Goal: Task Accomplishment & Management: Complete application form

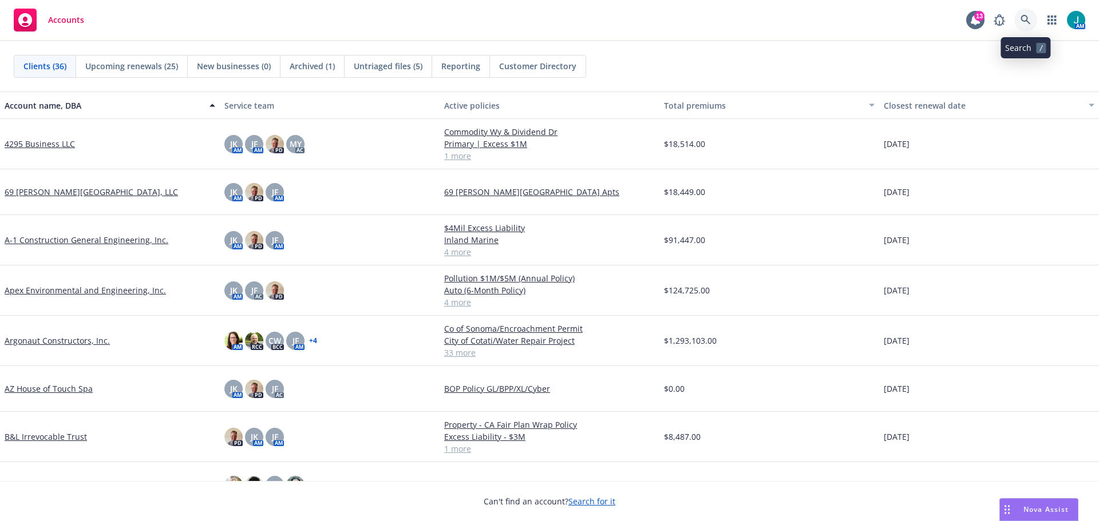
click at [1027, 15] on icon at bounding box center [1026, 20] width 10 height 10
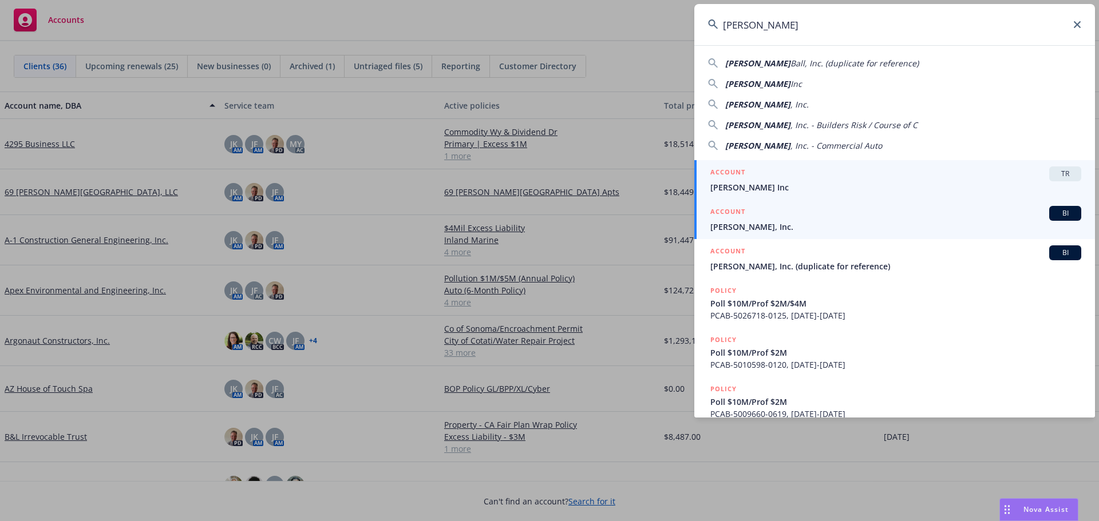
type input "Gordon N. Ball"
click at [1063, 213] on span "BI" at bounding box center [1065, 213] width 23 height 10
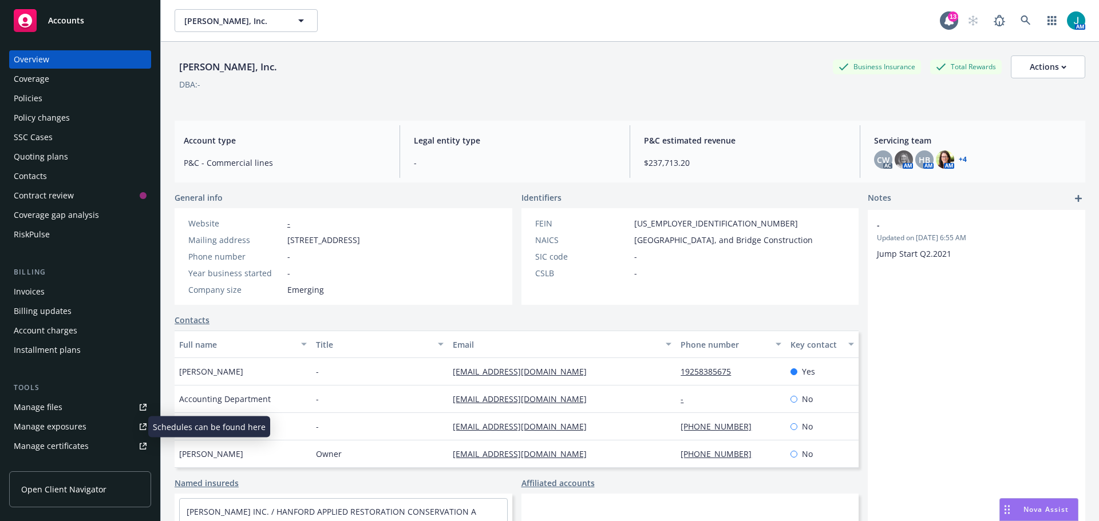
click at [67, 426] on div "Manage exposures" at bounding box center [50, 427] width 73 height 18
click at [40, 120] on div "Policy changes" at bounding box center [42, 118] width 56 height 18
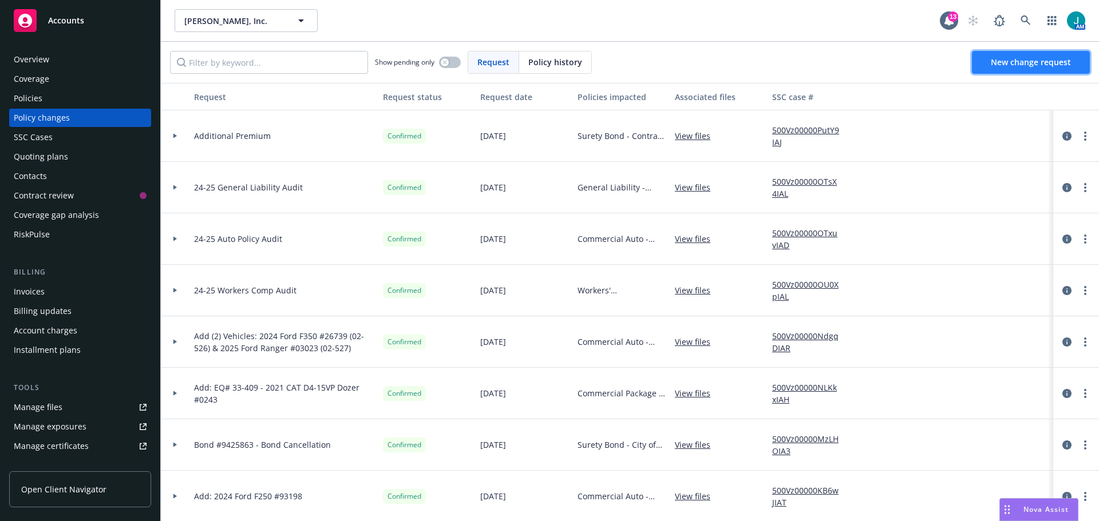
click at [1050, 65] on span "New change request" at bounding box center [1031, 62] width 80 height 11
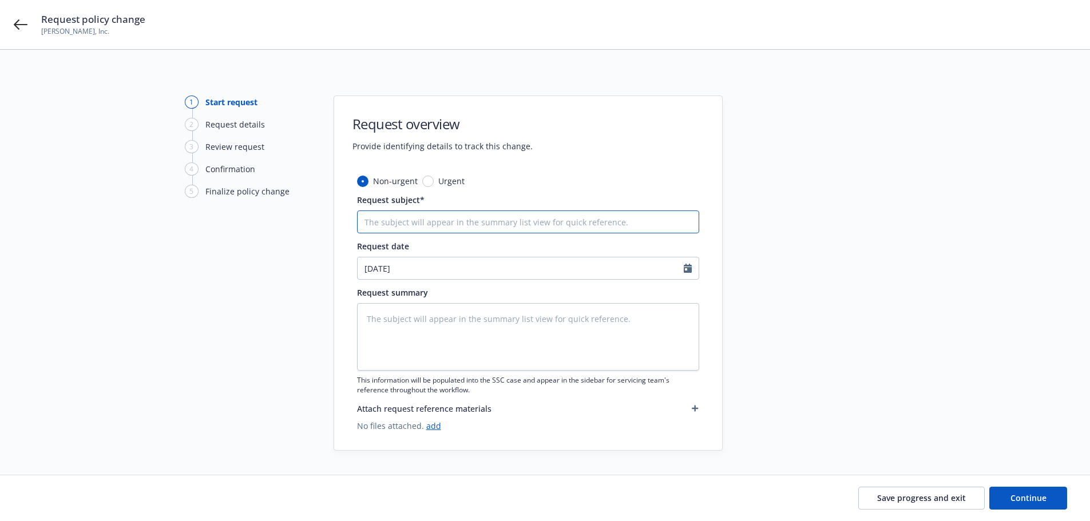
click at [375, 227] on input "Request subject*" at bounding box center [528, 222] width 342 height 23
click at [370, 220] on input "Request subject*" at bounding box center [528, 222] width 342 height 23
type textarea "x"
type input "A"
type textarea "x"
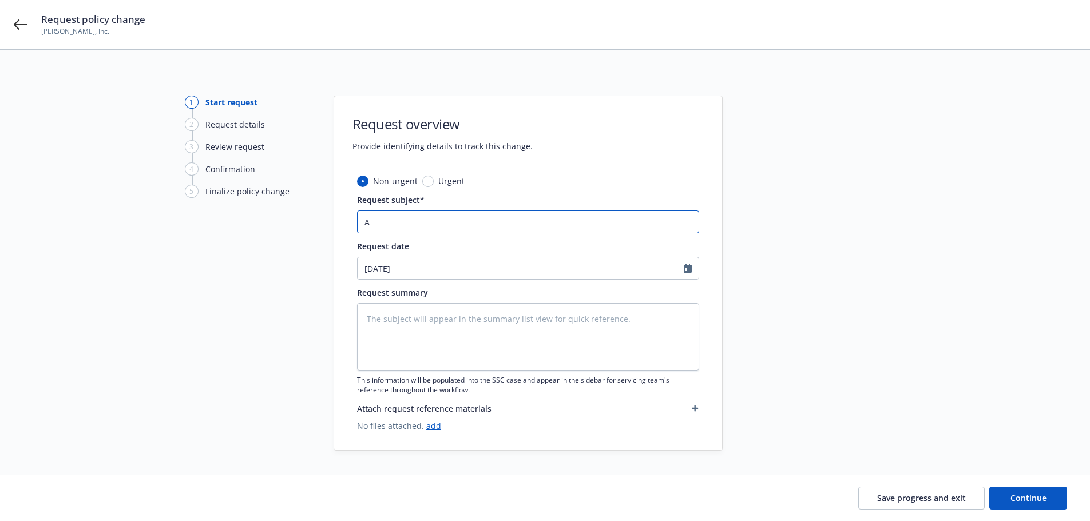
type input "Ad"
type textarea "x"
type input "Add"
type textarea "x"
type input "Add:"
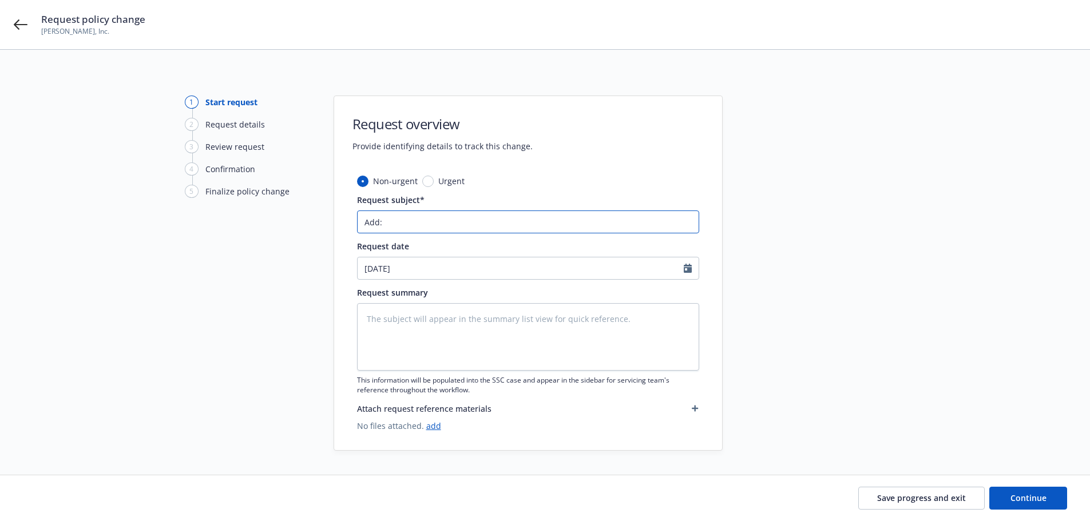
type textarea "x"
type input "Add:"
type textarea "x"
type input "Add: G"
type textarea "x"
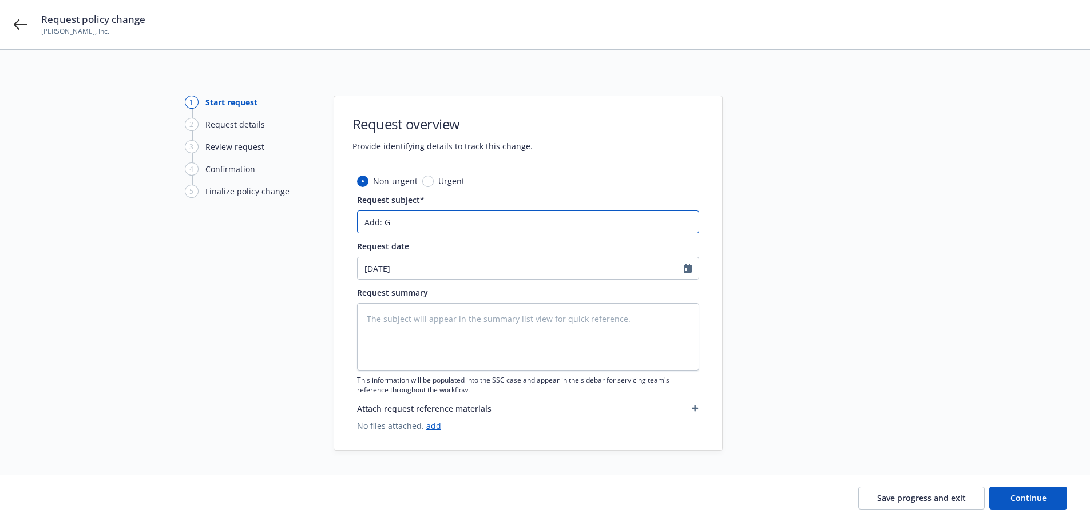
type input "Add: GP"
type textarea "x"
type input "Add: GPS"
type textarea "x"
type input "Add: GPS"
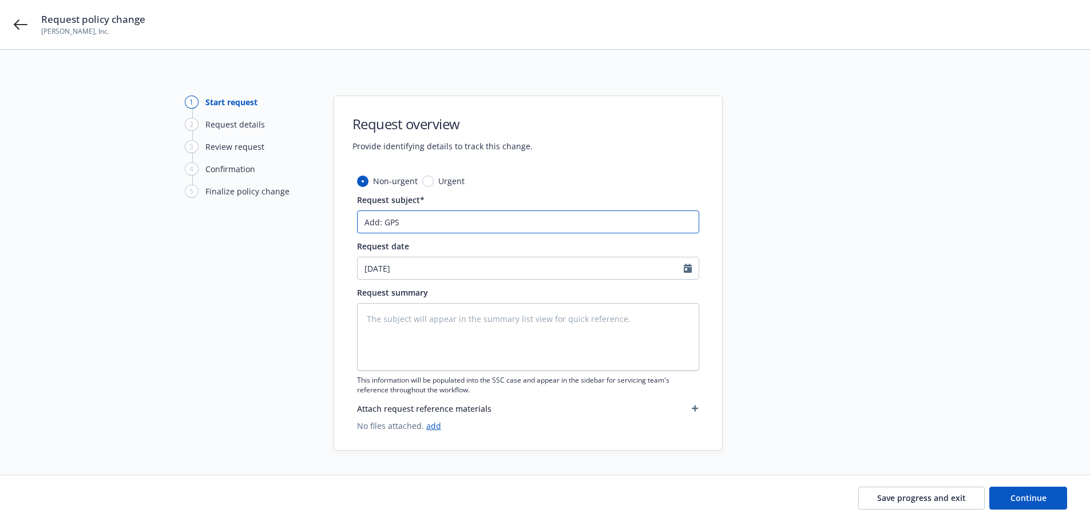
type textarea "x"
type input "Add: GPS E"
type textarea "x"
type input "Add: GPS Eq"
type textarea "x"
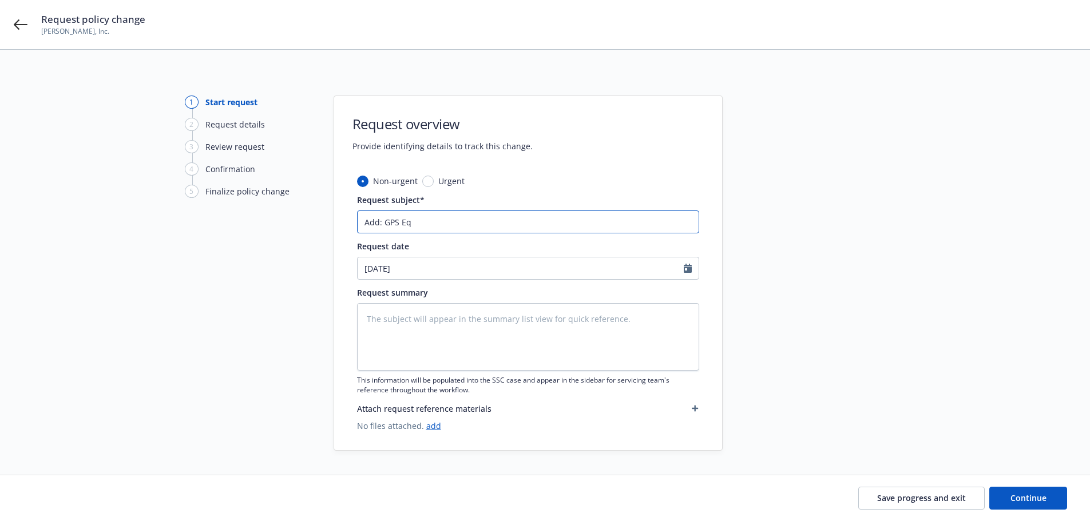
type input "Add: GPS Equ"
type textarea "x"
type input "Add: GPS Equi"
type textarea "x"
type input "Add: GPS Equip"
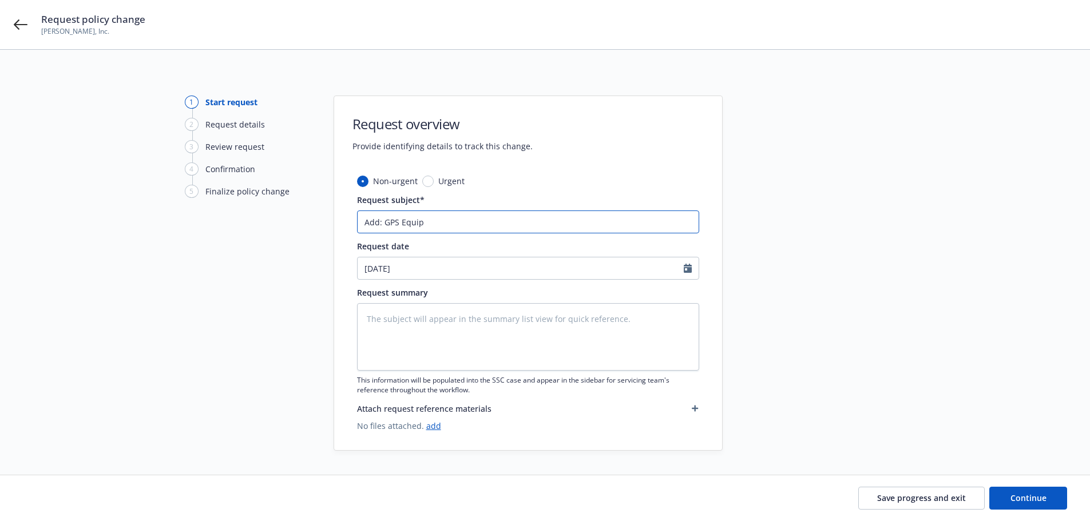
type textarea "x"
type input "Add: GPS Equipme"
type textarea "x"
type input "Add: GPS Equipmen"
type textarea "x"
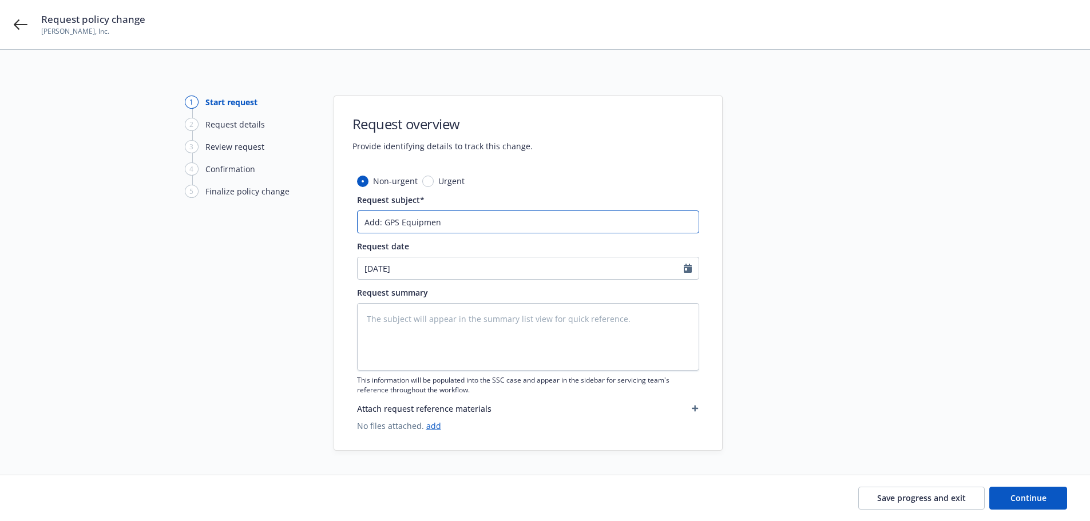
type input "Add: GPS Equipment"
type textarea "x"
type input "Add: GPS Equipment"
type textarea "x"
type input "Add: GPS Equipment ("
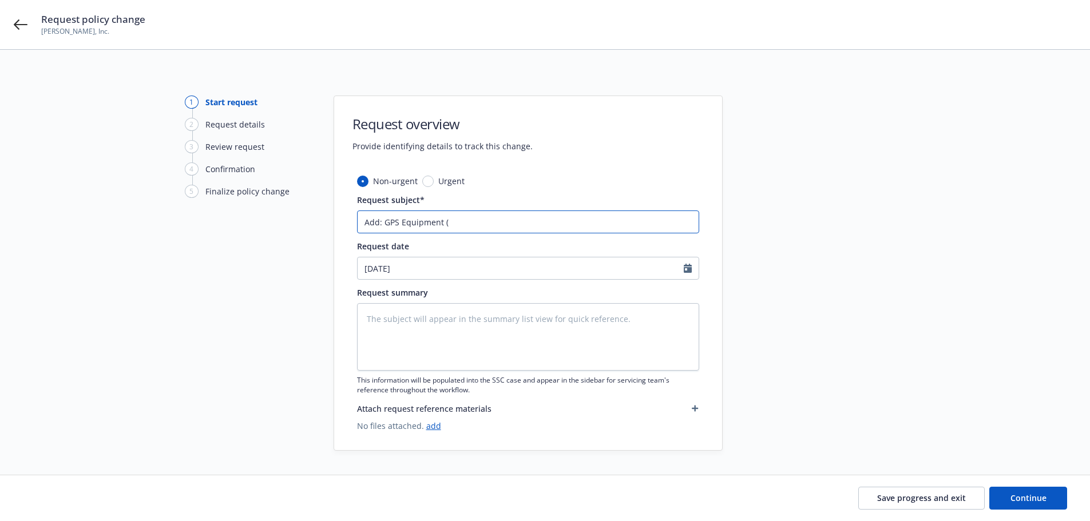
type textarea "x"
type input "Add: GPS Equipment (#"
type textarea "x"
type input "Add: GPS Equipment (#1"
type textarea "x"
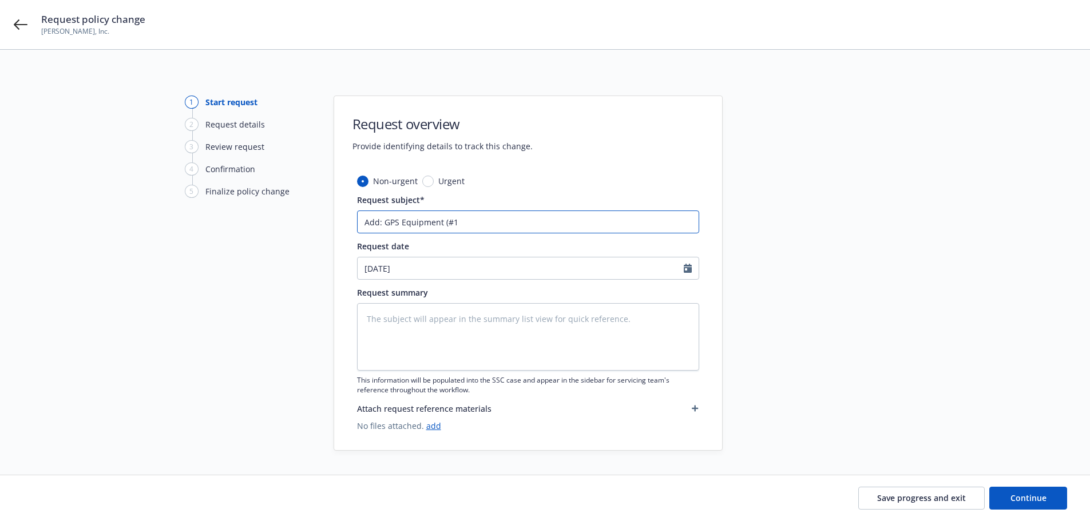
type input "Add: GPS Equipment (#10"
type textarea "x"
type input "Add: GPS Equipment (#103"
type textarea "x"
type input "Add: GPS Equipment (#1037"
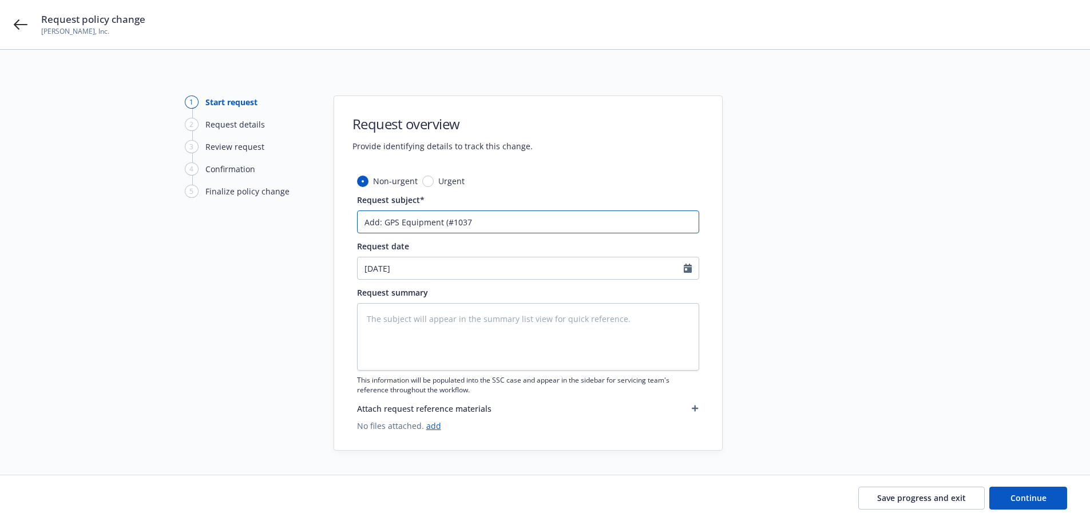
type textarea "x"
type input "Add: GPS Equipment (#10378"
type textarea "x"
type input "Add: GPS Equipment (#10378"
type textarea "x"
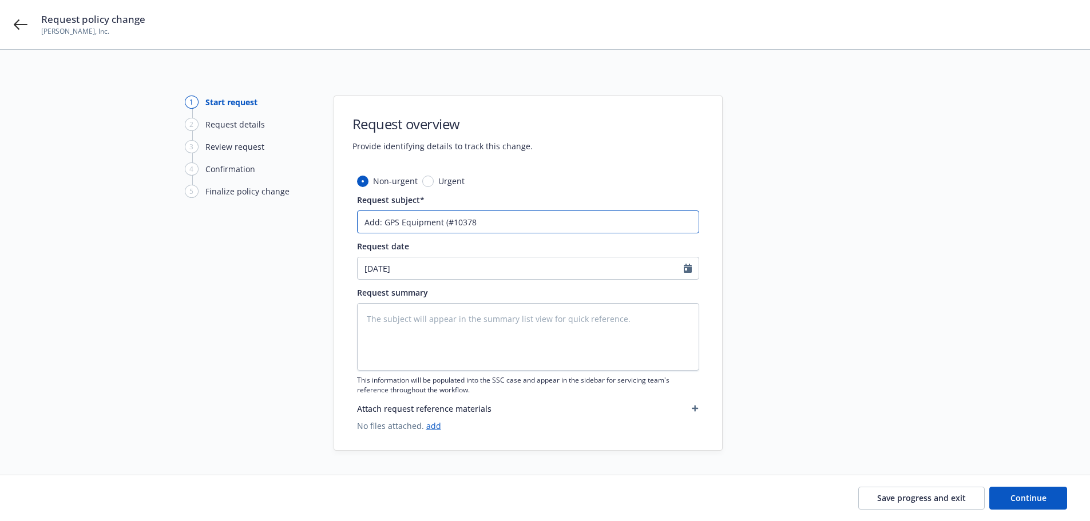
type input "Add: GPS Equipment (#10378 &"
type textarea "x"
type input "Add: GPS Equipment (#10378 &"
type textarea "x"
type input "Add: GPS Equipment (#10378 & $"
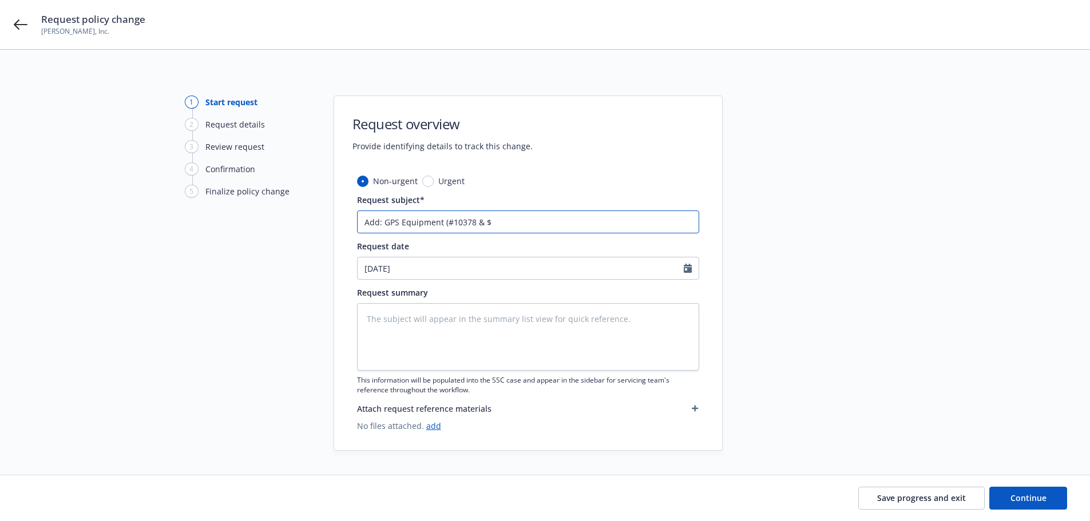
type textarea "x"
type input "Add: GPS Equipment (#10378 &"
type textarea "x"
type input "Add: GPS Equipment (#10378 & #"
type textarea "x"
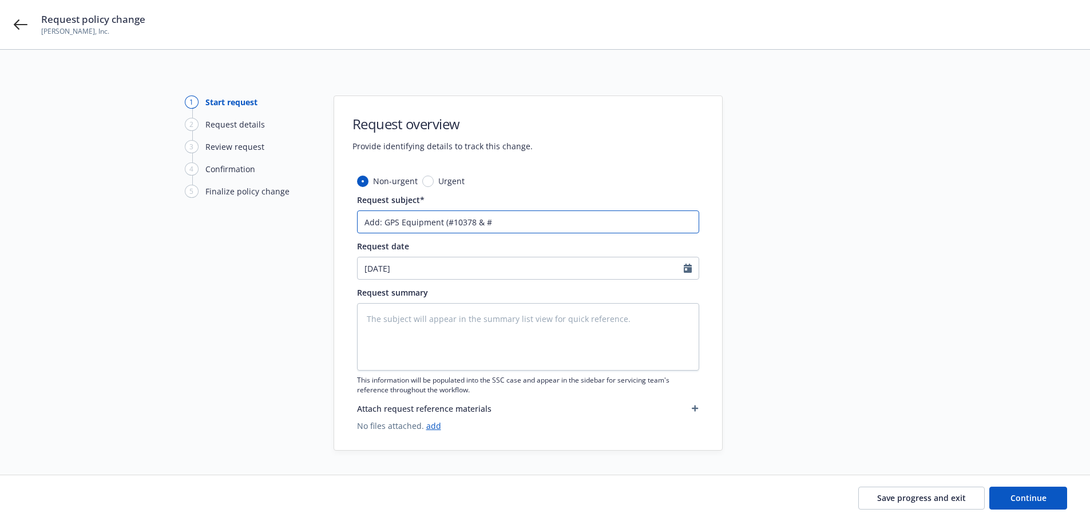
type input "Add: GPS Equipment (#10378 & #1"
type textarea "x"
type input "Add: GPS Equipment (#10378 & #10"
type textarea "x"
type input "Add: GPS Equipment (#10378 & #10-"
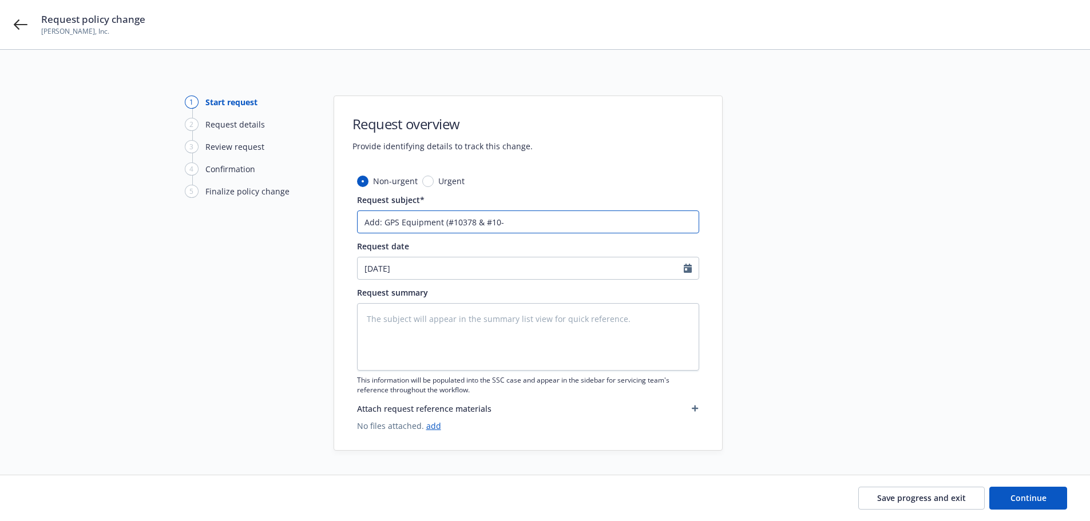
type textarea "x"
type input "Add: GPS Equipment (#10378 & #10-3"
type textarea "x"
type input "Add: GPS Equipment (#10378 & #10-37"
type textarea "x"
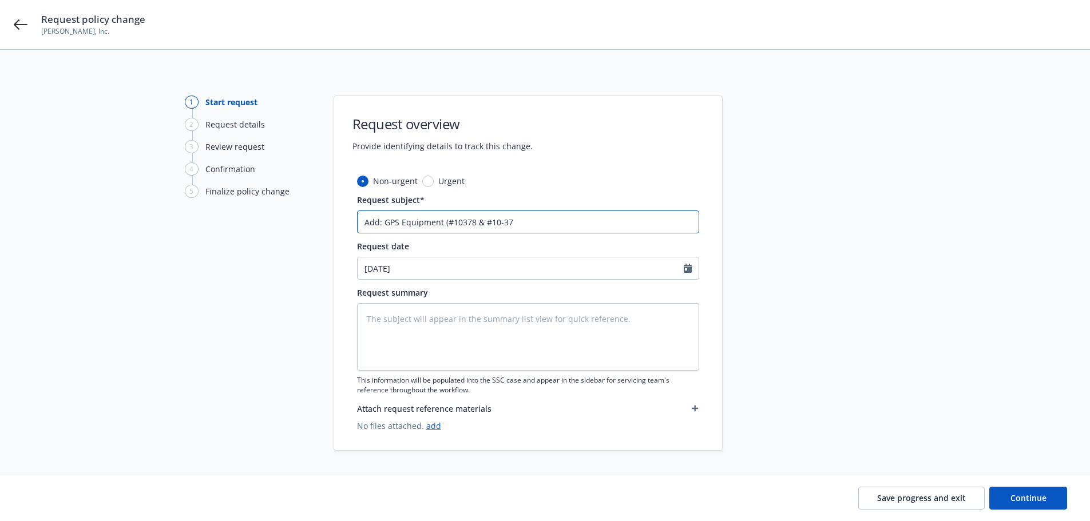
type input "Add: GPS Equipment (#10378 & #10-379"
type textarea "x"
drag, startPoint x: 525, startPoint y: 226, endPoint x: 341, endPoint y: 228, distance: 184.3
click at [342, 229] on div "Non-urgent Urgent Request subject* Add: GPS Equipment (#10378 & #10-379) Reques…" at bounding box center [528, 312] width 388 height 275
type input "Add: GPS Equipment (#10378 & #10-379)"
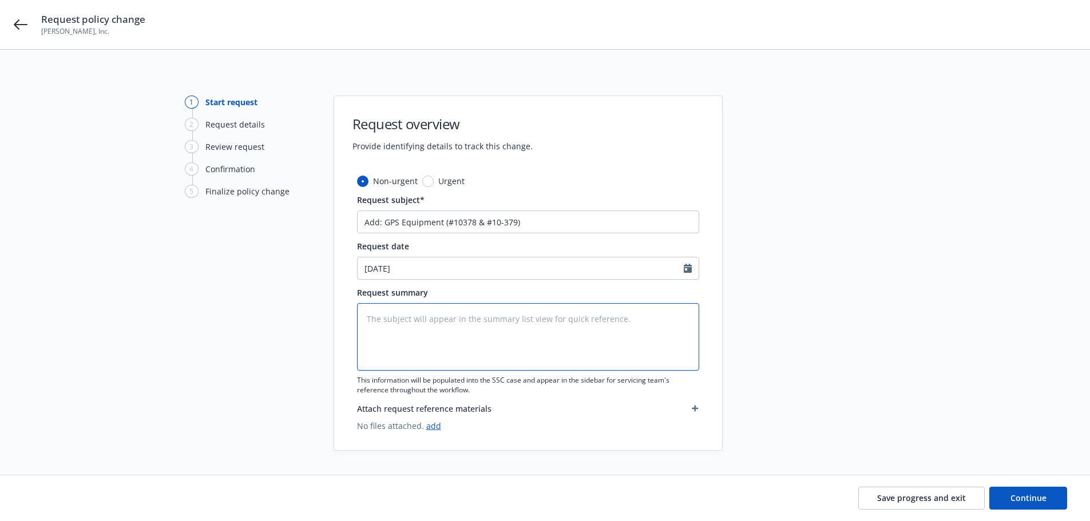
drag, startPoint x: 382, startPoint y: 322, endPoint x: 379, endPoint y: 306, distance: 16.3
click at [381, 322] on textarea at bounding box center [528, 337] width 342 height 68
paste textarea "Add: GPS Equipment (#10378 & #10-379)"
type textarea "x"
type textarea "Add: GPS Equipment (#10378 & #10-379)"
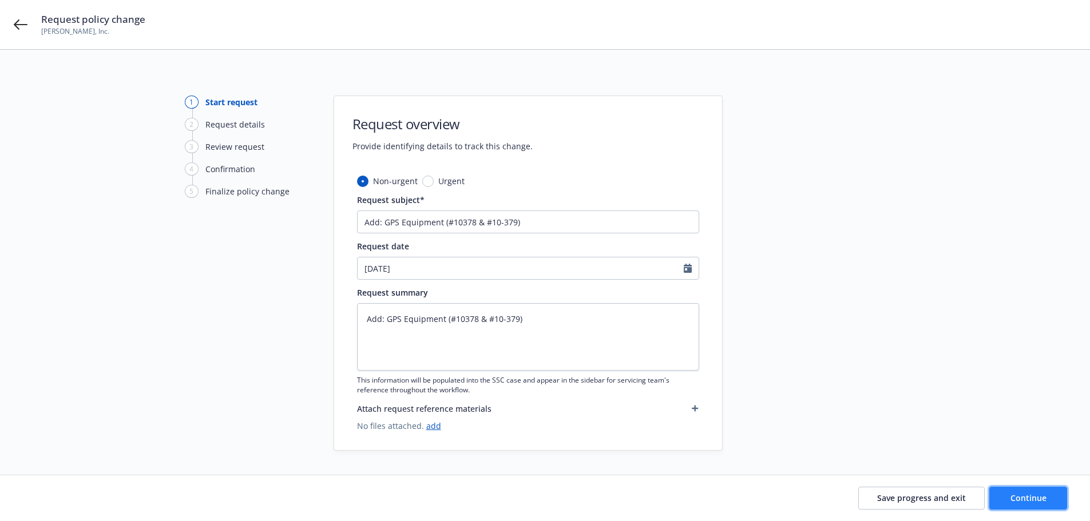
click at [1031, 505] on button "Continue" at bounding box center [1029, 498] width 78 height 23
type textarea "x"
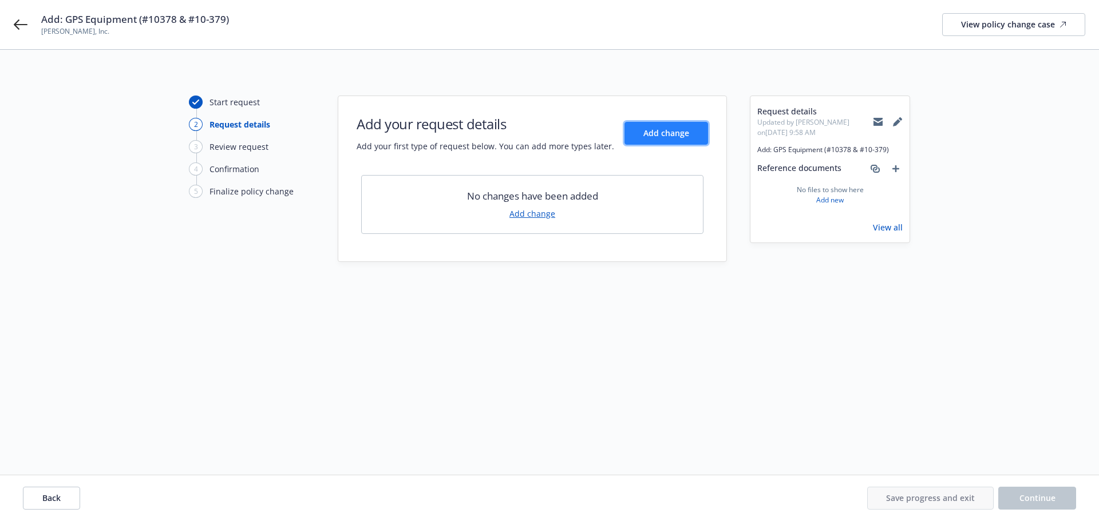
click at [685, 133] on span "Add change" at bounding box center [666, 133] width 46 height 11
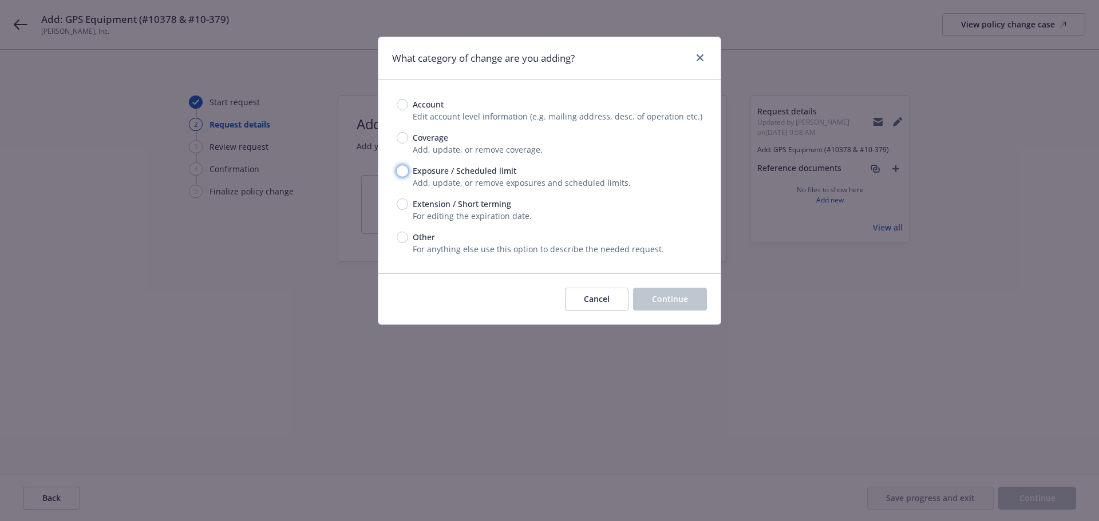
click at [402, 170] on input "Exposure / Scheduled limit" at bounding box center [402, 170] width 11 height 11
radio input "true"
click at [684, 302] on span "Continue" at bounding box center [670, 299] width 36 height 11
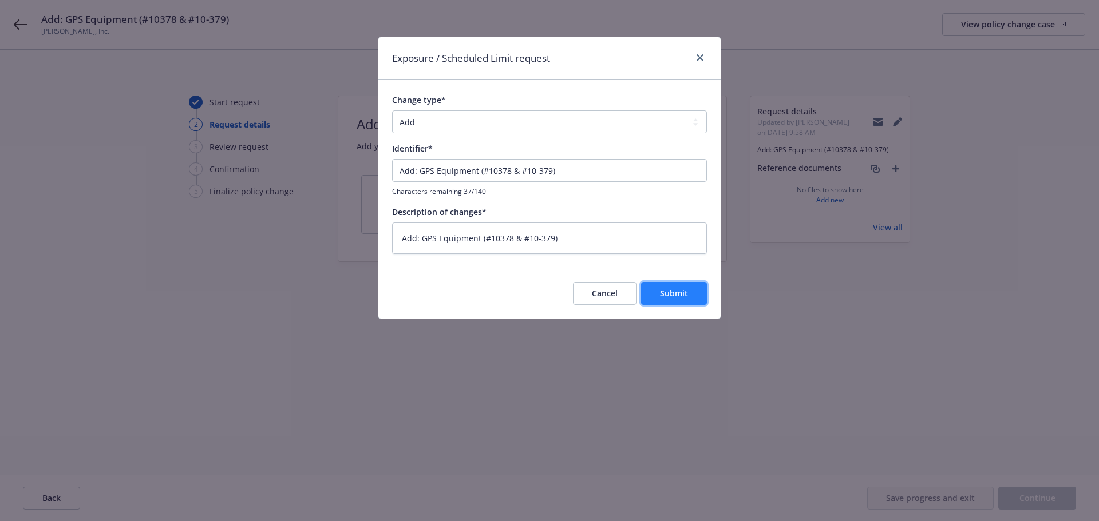
click at [679, 292] on span "Submit" at bounding box center [674, 293] width 28 height 11
type textarea "x"
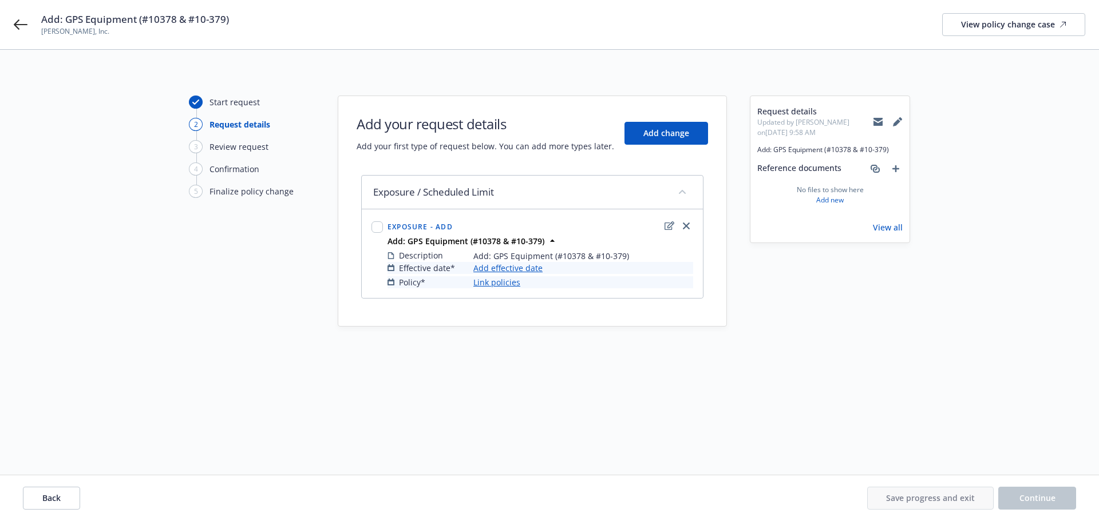
click at [524, 271] on link "Add effective date" at bounding box center [507, 268] width 69 height 12
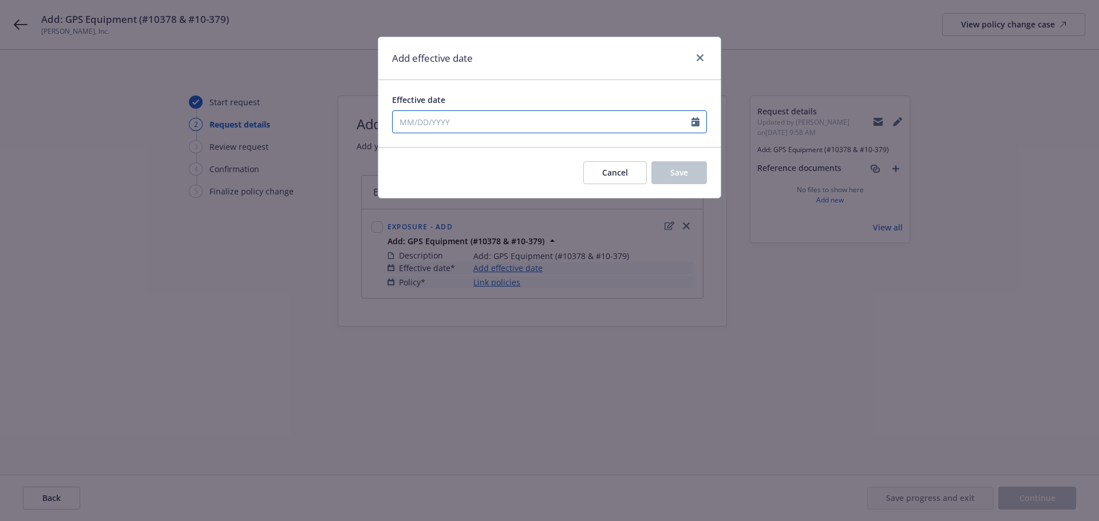
click at [438, 128] on input "Effective date" at bounding box center [542, 122] width 299 height 22
select select "8"
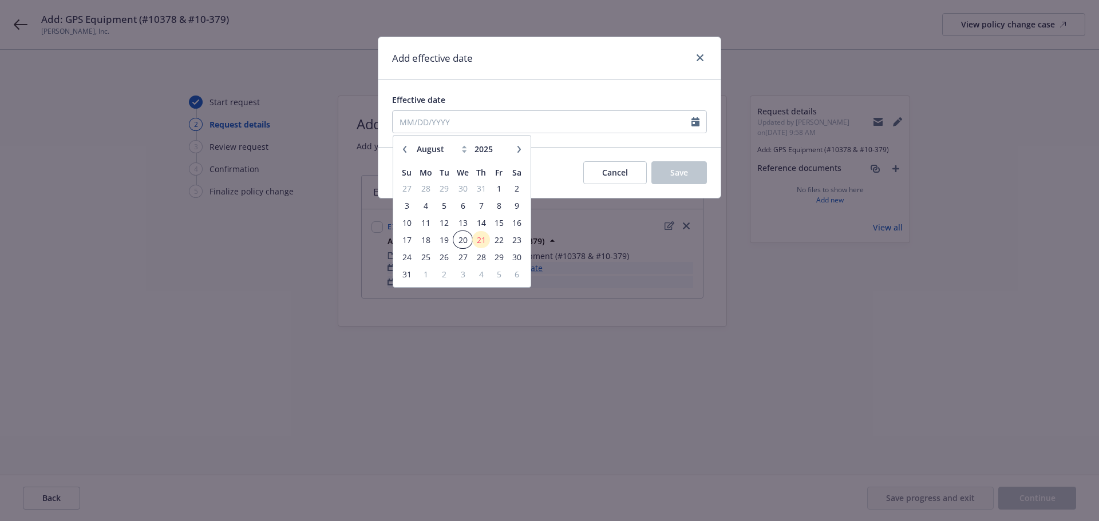
click at [459, 240] on span "20" at bounding box center [462, 240] width 17 height 14
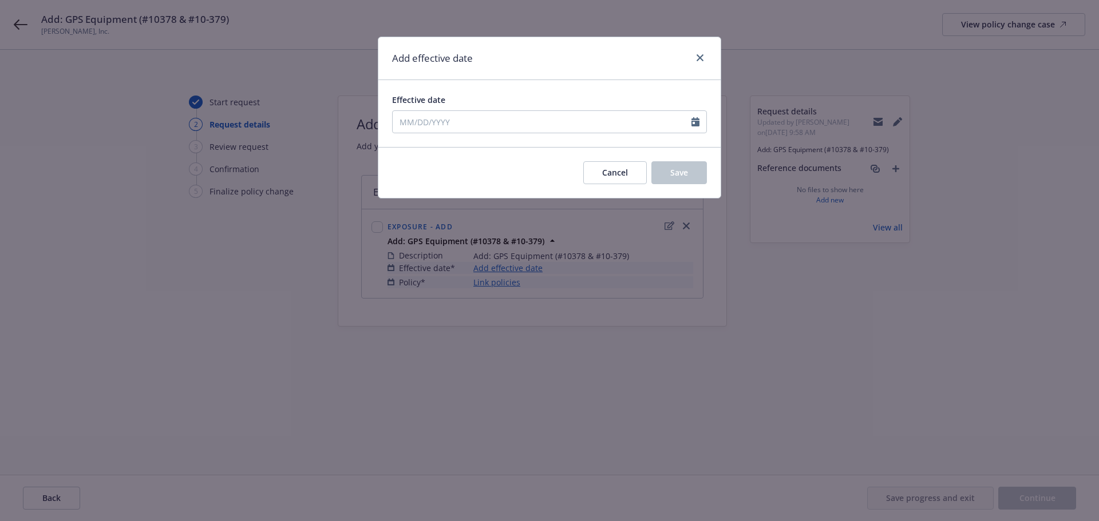
type input "08/20/2025"
click at [687, 179] on button "Save" at bounding box center [679, 172] width 56 height 23
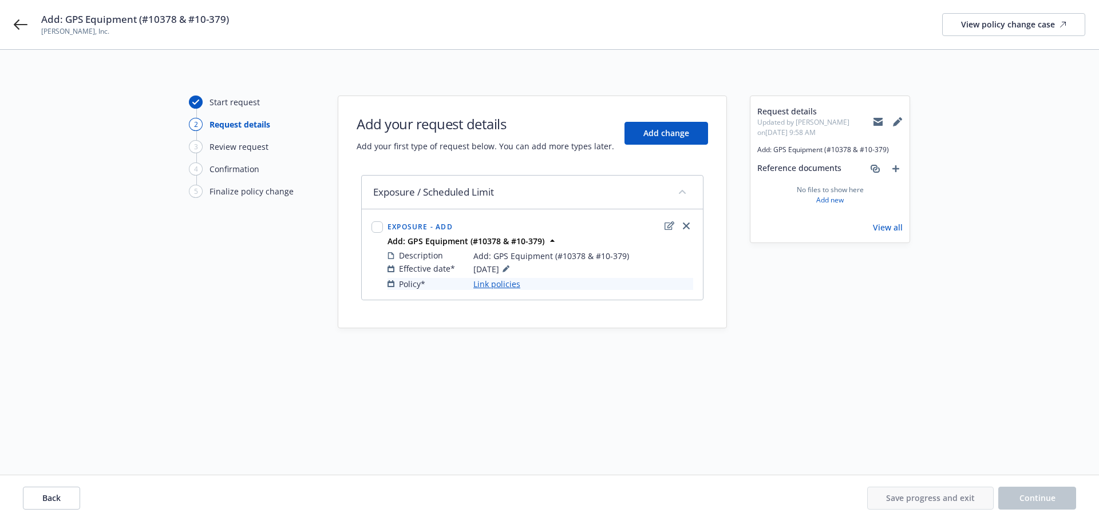
click at [510, 283] on link "Link policies" at bounding box center [496, 284] width 47 height 12
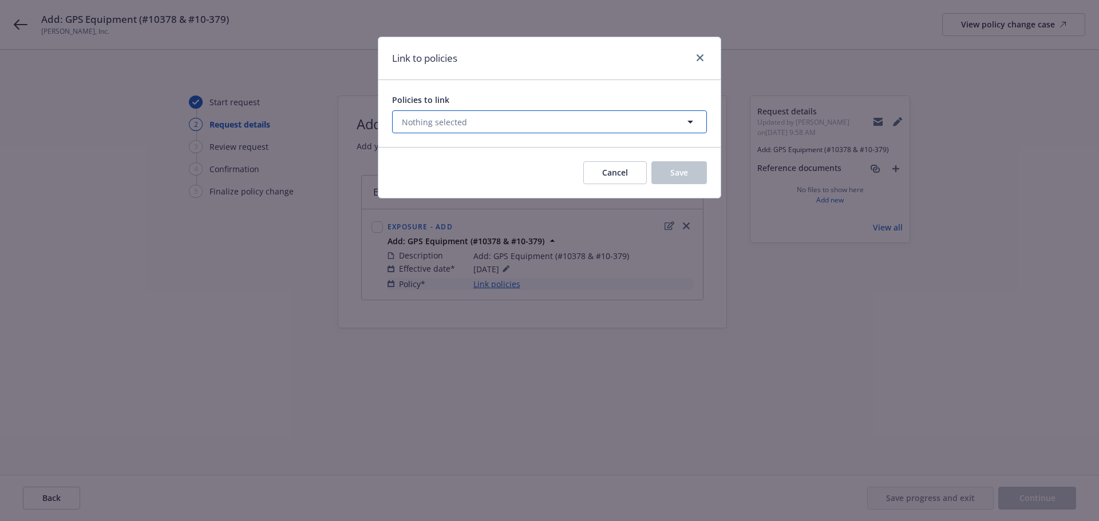
click at [462, 118] on span "Nothing selected" at bounding box center [434, 122] width 65 height 12
select select "ACTIVE"
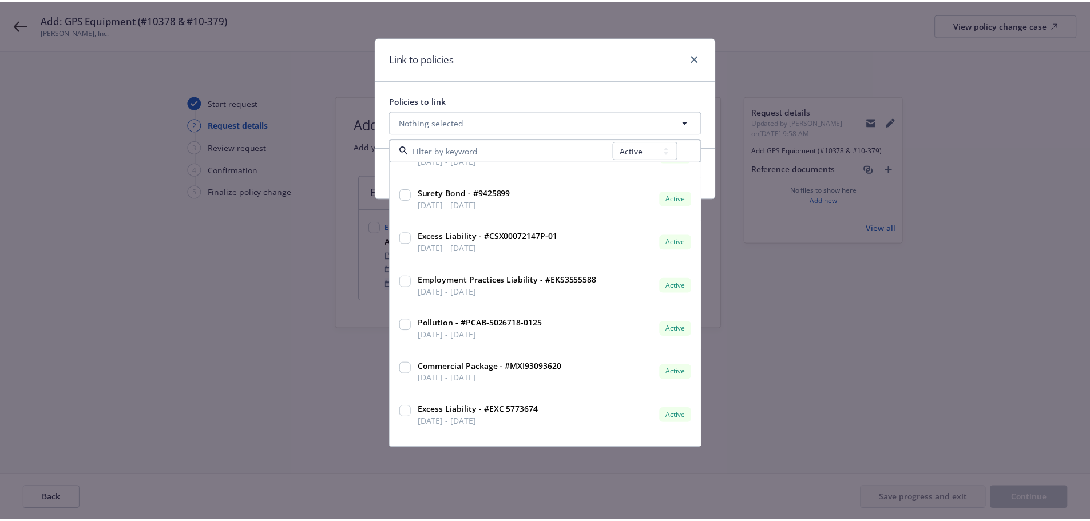
scroll to position [687, 0]
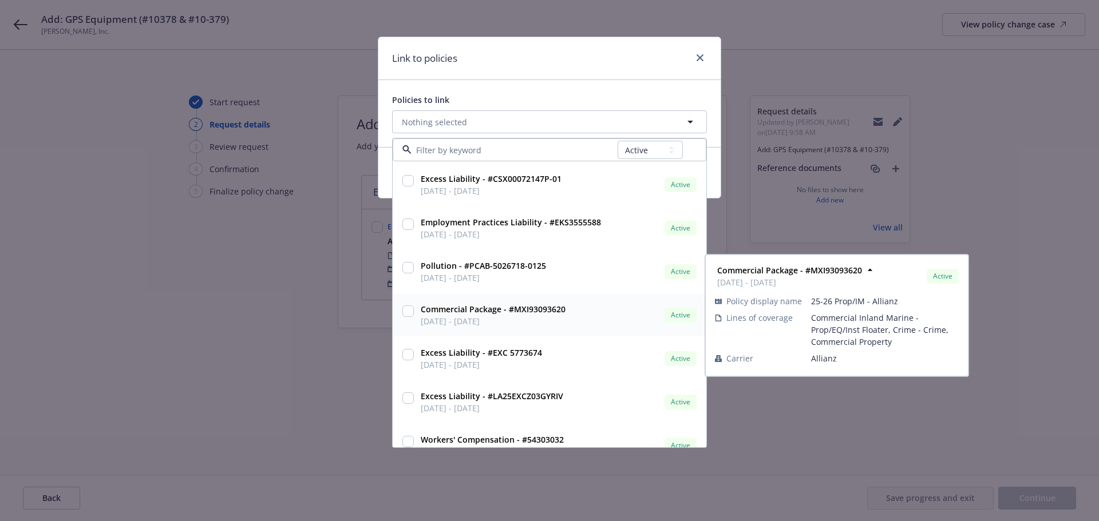
click at [409, 312] on input "checkbox" at bounding box center [407, 311] width 11 height 11
checkbox input "true"
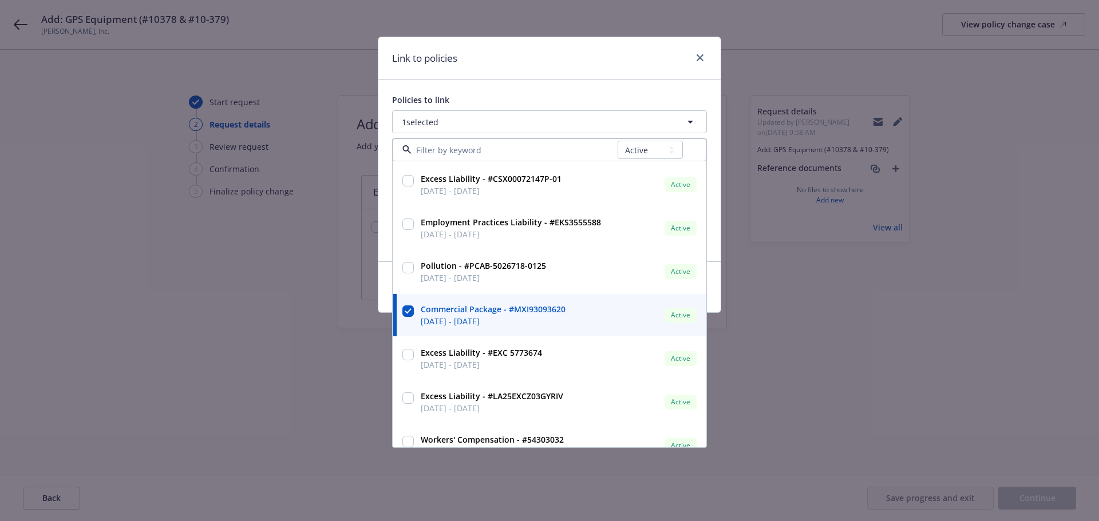
click at [944, 425] on div "Link to policies Policies to link 1 selected All Active Upcoming Expired Cancel…" at bounding box center [549, 260] width 1099 height 521
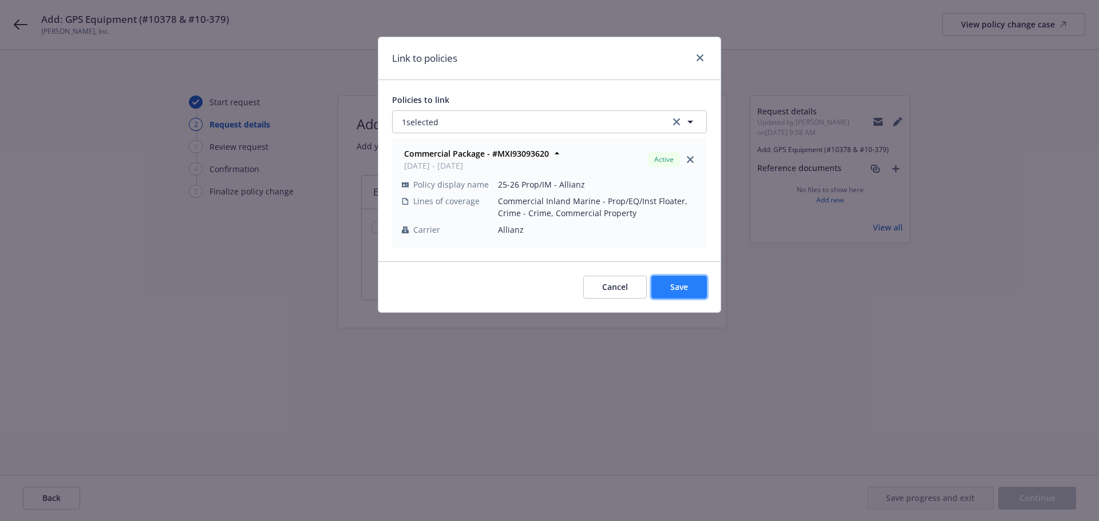
click at [686, 288] on span "Save" at bounding box center [679, 287] width 18 height 11
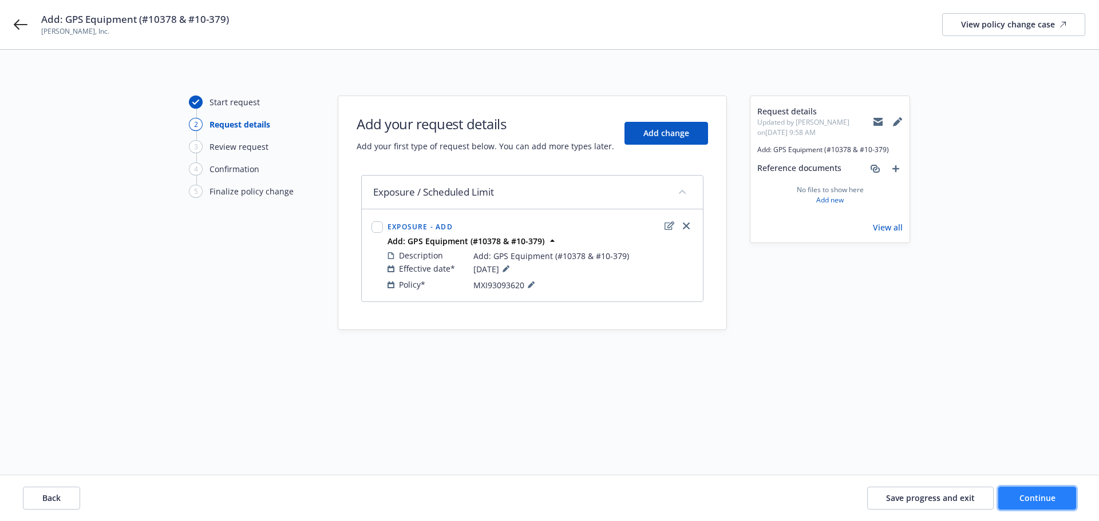
click at [1042, 503] on span "Continue" at bounding box center [1037, 498] width 36 height 11
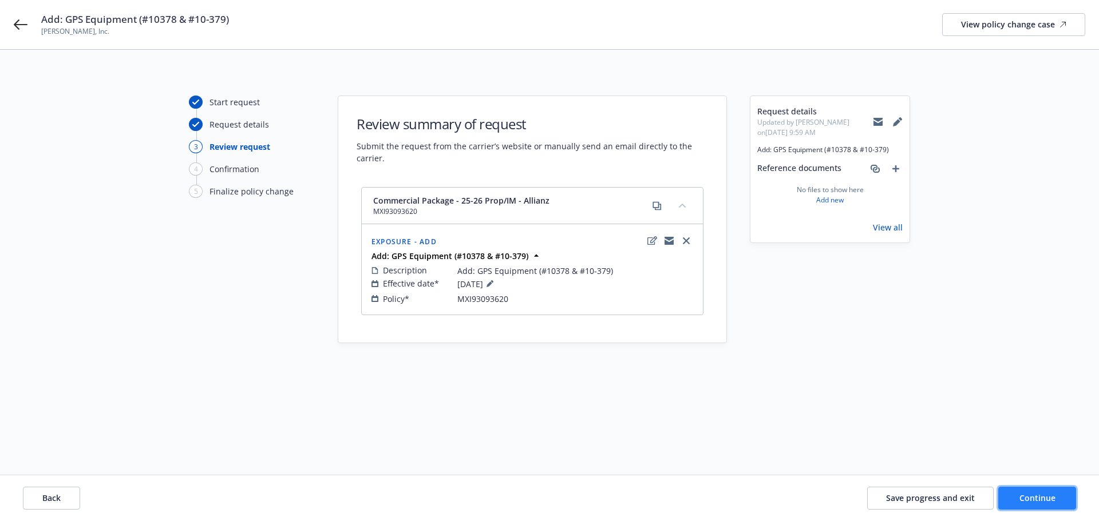
click at [1023, 503] on span "Continue" at bounding box center [1037, 498] width 36 height 11
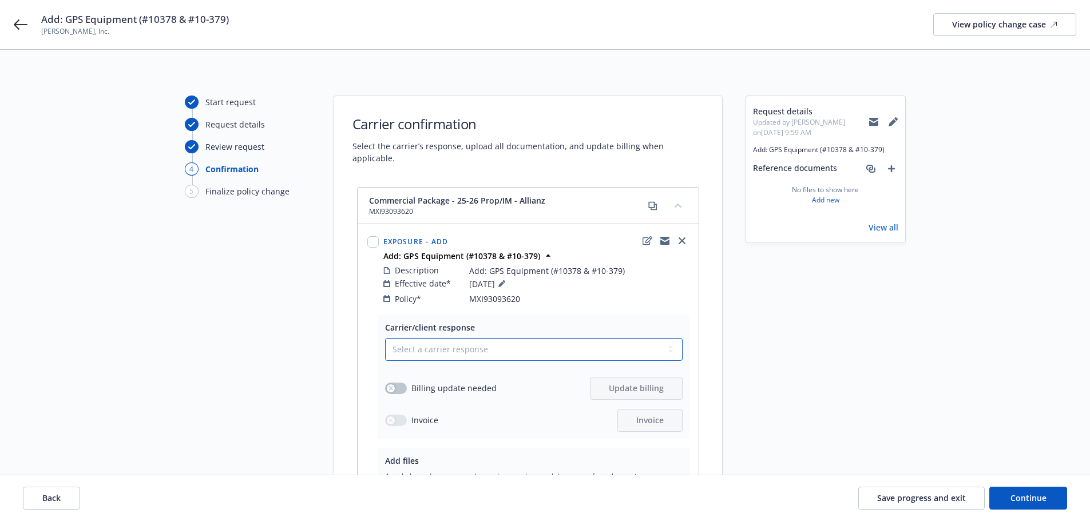
click at [558, 338] on select "Select a carrier response Accepted Accepted with revision No endorsement needed…" at bounding box center [534, 349] width 298 height 23
select select "ACCEPTED"
click at [385, 338] on select "Select a carrier response Accepted Accepted with revision No endorsement needed…" at bounding box center [534, 349] width 298 height 23
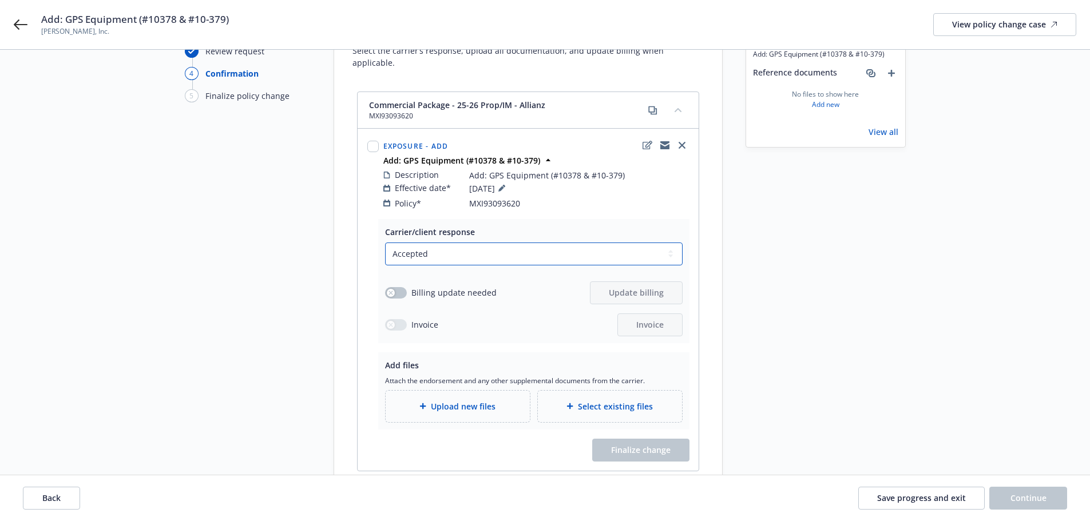
scroll to position [114, 0]
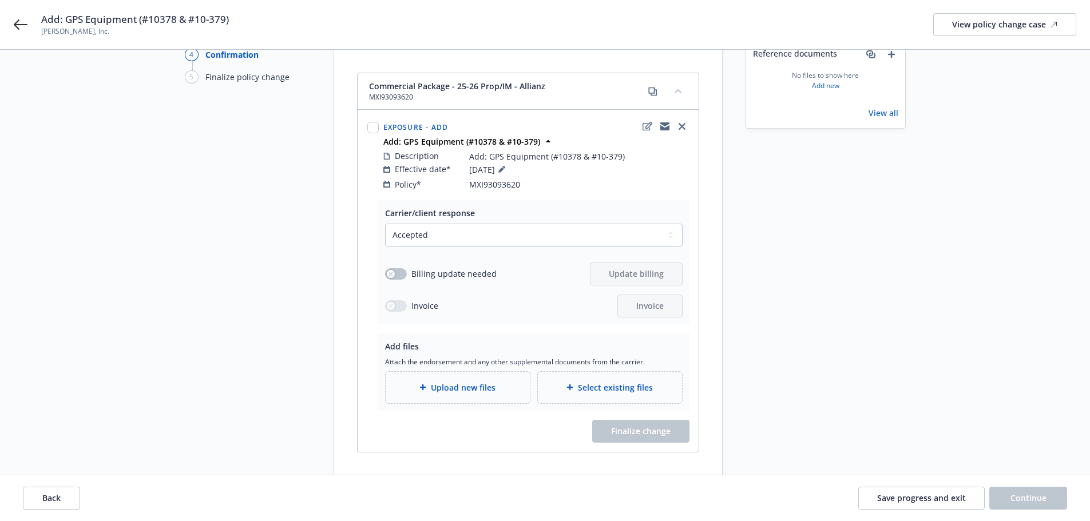
click at [469, 382] on span "Upload new files" at bounding box center [463, 388] width 65 height 12
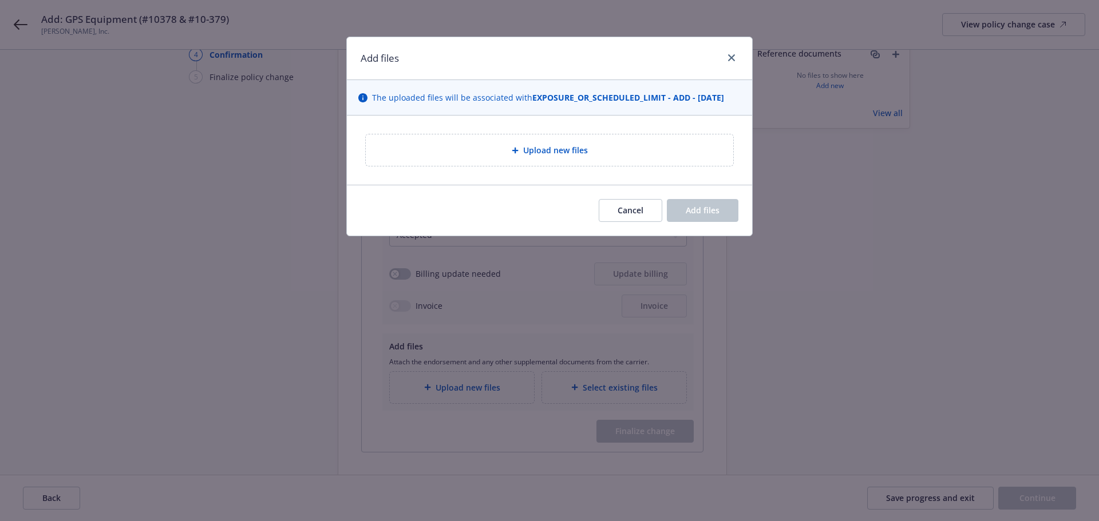
click at [563, 122] on div "Upload new files" at bounding box center [549, 150] width 405 height 69
click at [557, 144] on span "Upload new files" at bounding box center [555, 150] width 65 height 12
type textarea "x"
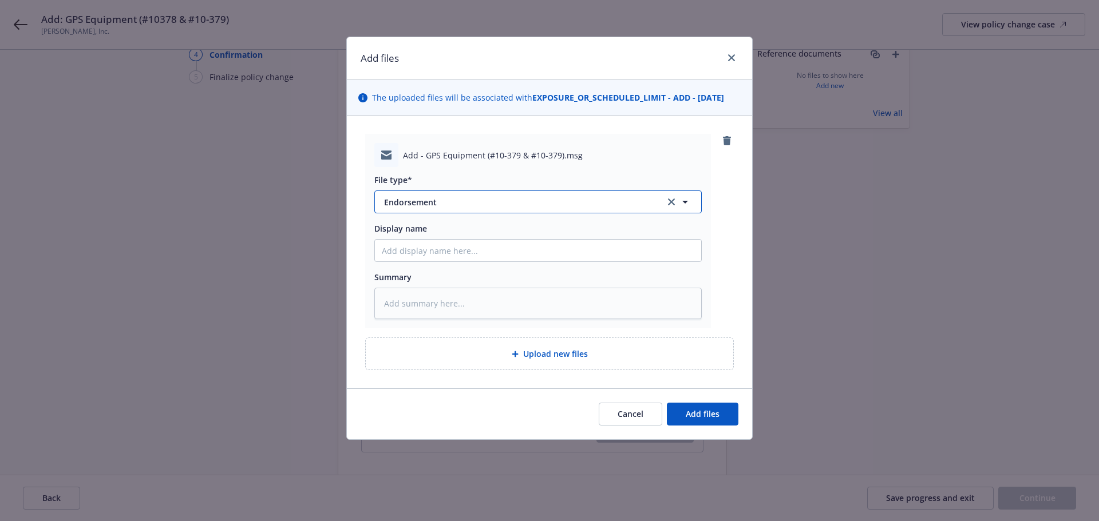
click at [688, 202] on icon "button" at bounding box center [685, 202] width 14 height 14
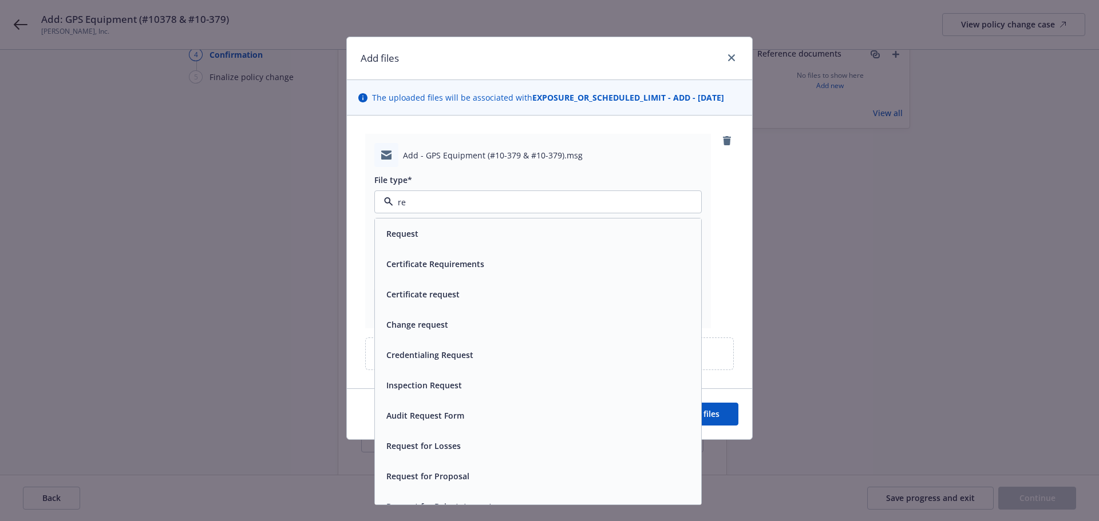
type input "r"
type input "endo"
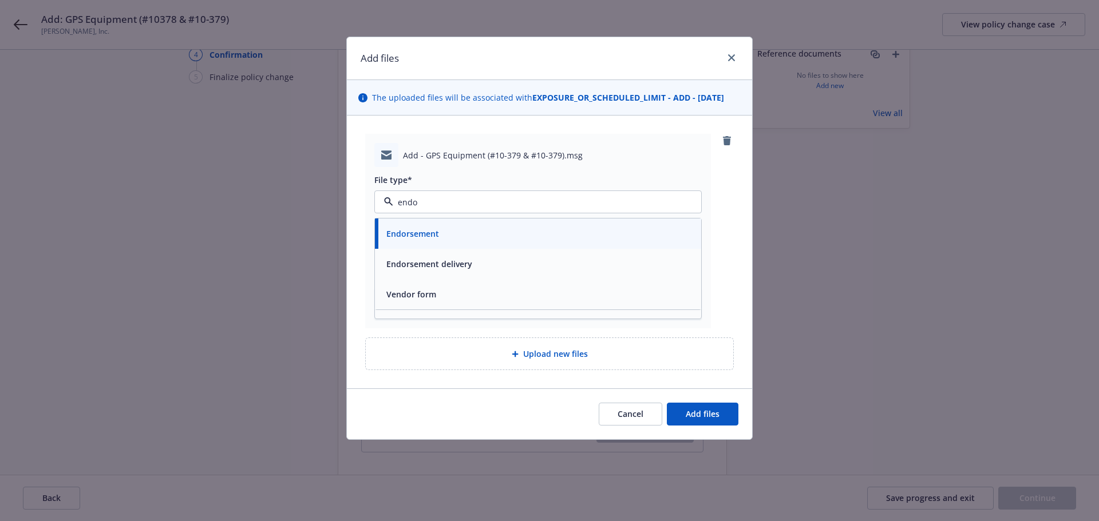
click at [455, 231] on div "Endorsement" at bounding box center [538, 234] width 313 height 17
click at [416, 248] on input "Display name" at bounding box center [538, 251] width 326 height 22
paste input "Add: GPS Equipment (#10378 & #10-379)"
type textarea "x"
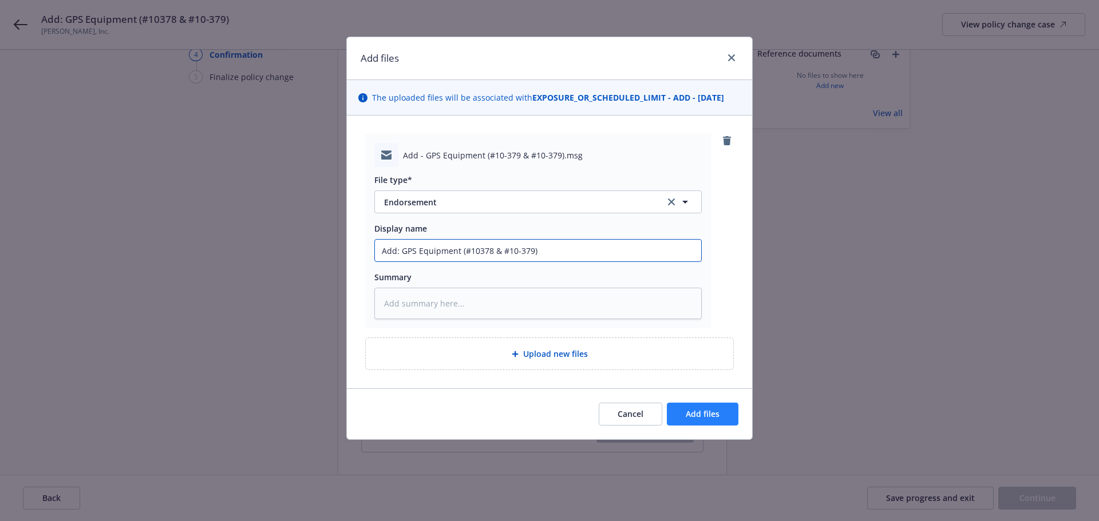
type input "Add: GPS Equipment (#10378 & #10-379)"
click at [726, 417] on button "Add files" at bounding box center [703, 414] width 72 height 23
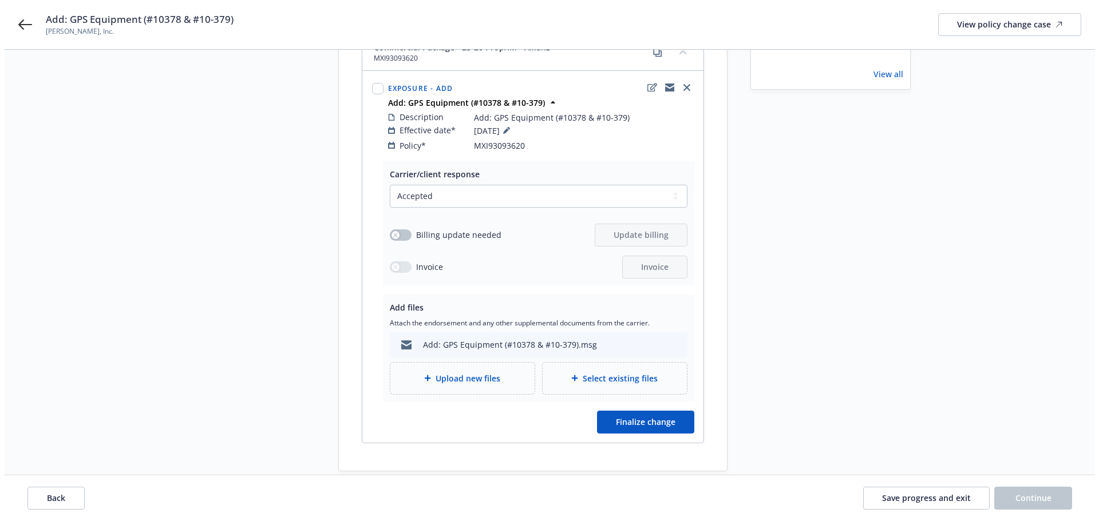
scroll to position [172, 0]
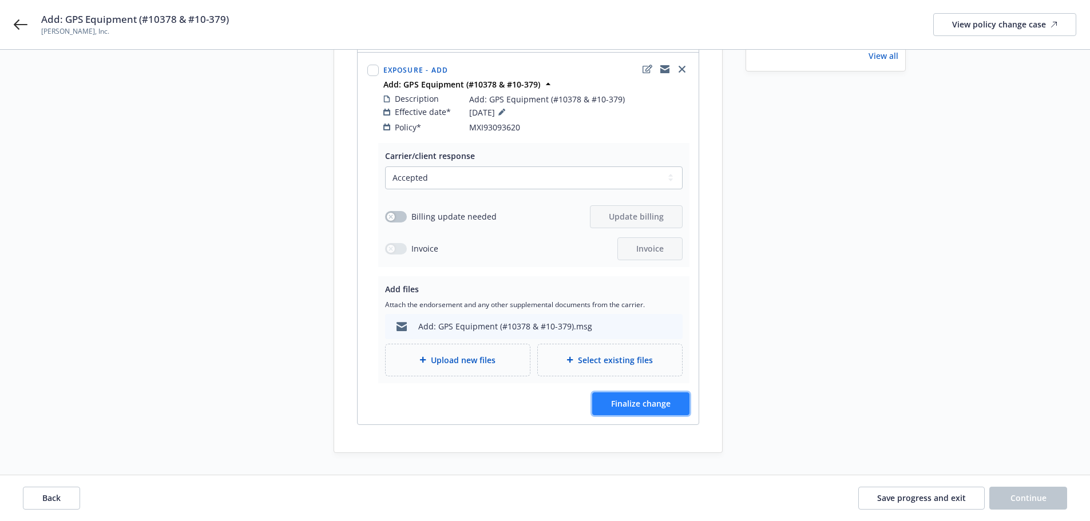
click at [646, 398] on span "Finalize change" at bounding box center [641, 403] width 60 height 11
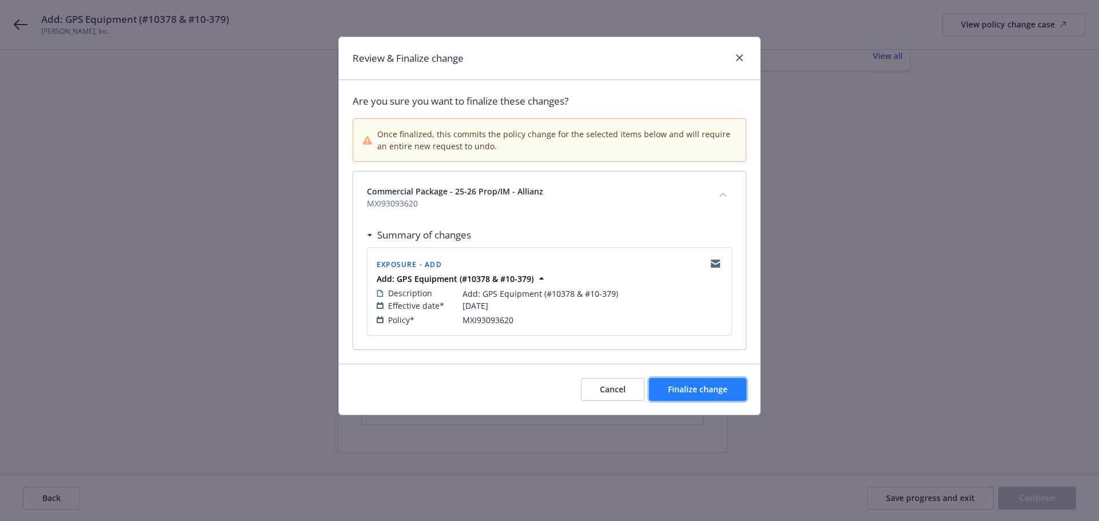
click at [708, 389] on span "Finalize change" at bounding box center [698, 389] width 60 height 11
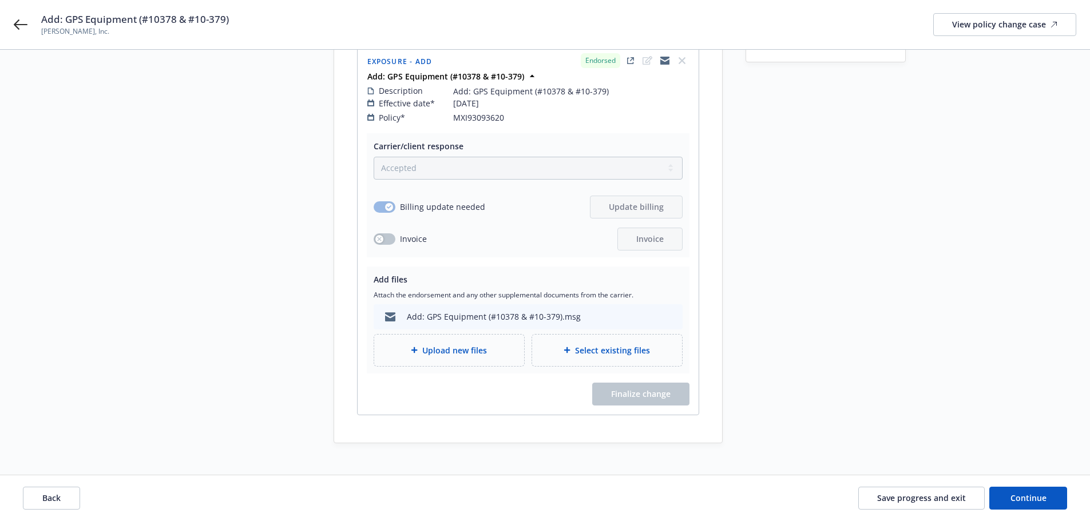
scroll to position [183, 0]
click at [1036, 503] on span "Continue" at bounding box center [1029, 498] width 36 height 11
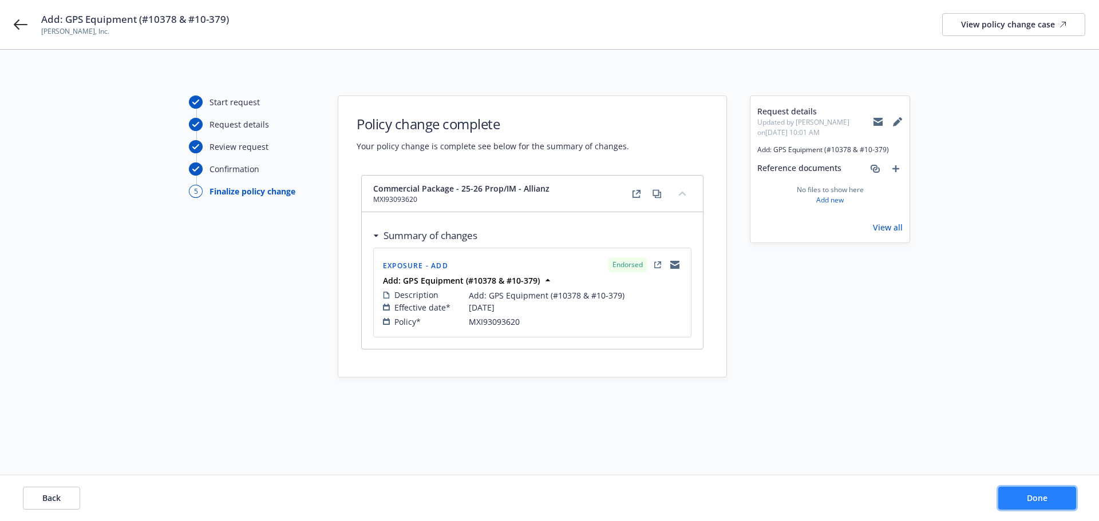
click at [1033, 499] on span "Done" at bounding box center [1037, 498] width 21 height 11
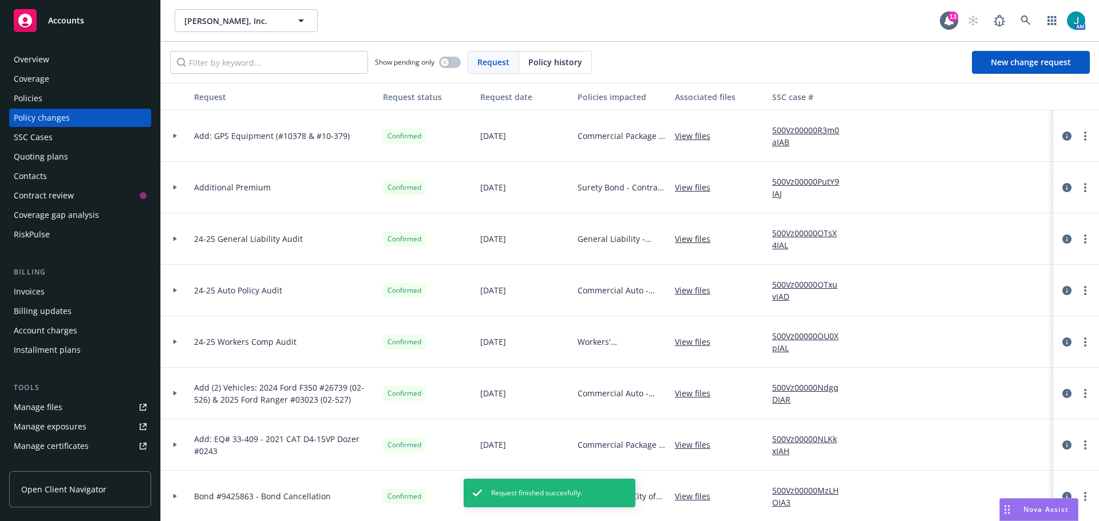
click at [173, 137] on icon at bounding box center [174, 136] width 3 height 5
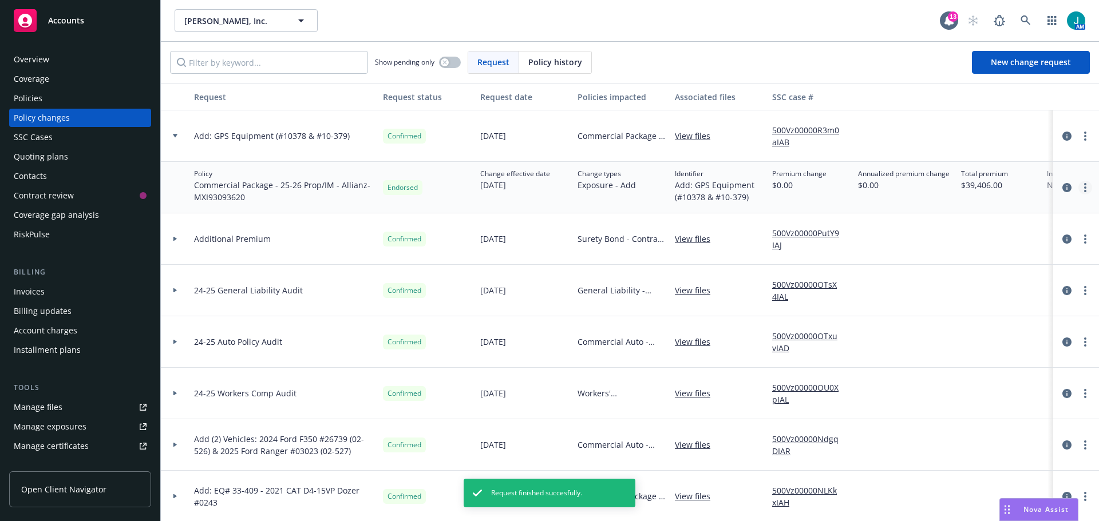
click at [1078, 185] on link "more" at bounding box center [1085, 188] width 14 height 14
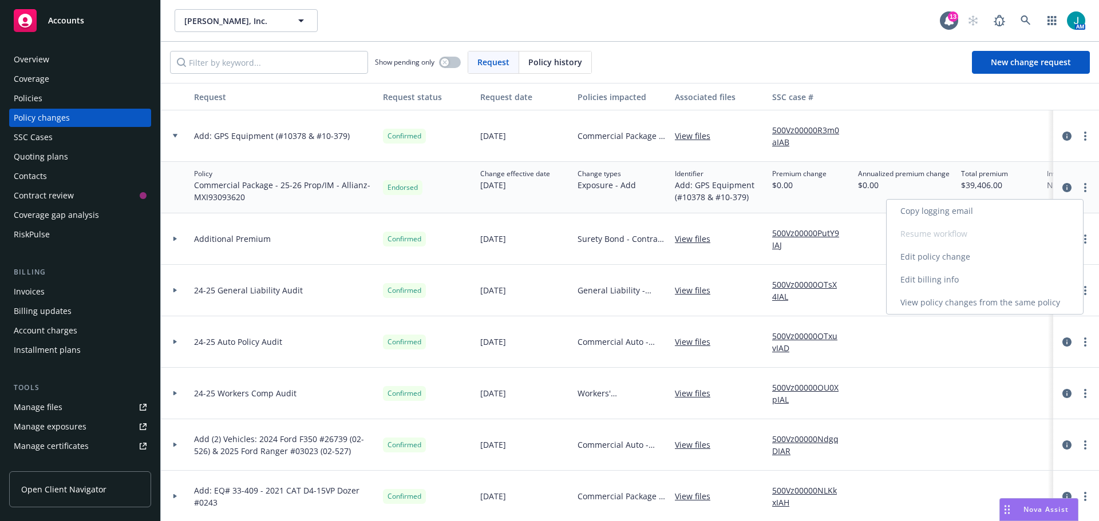
click at [983, 255] on link "Edit policy change" at bounding box center [985, 257] width 196 height 23
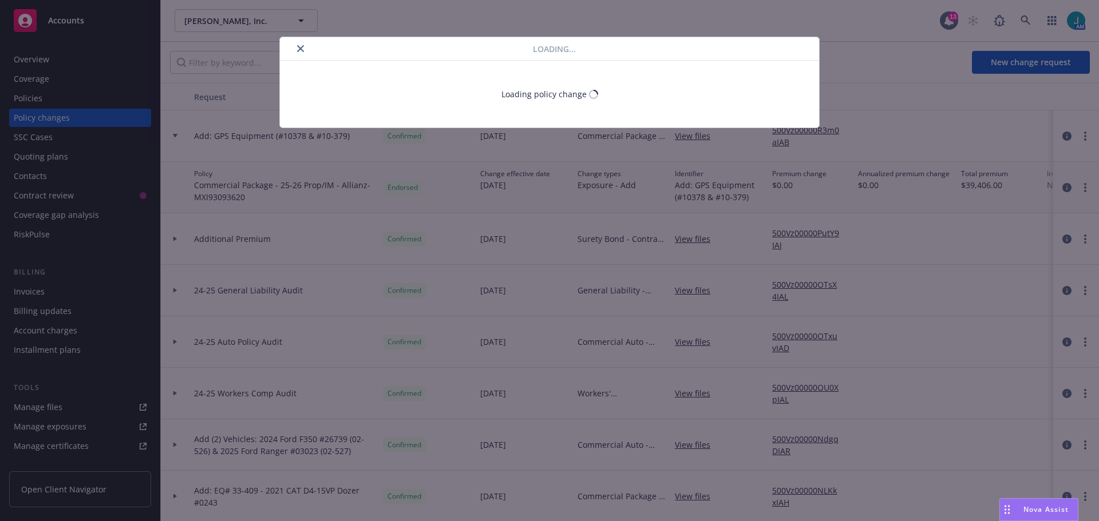
type textarea "x"
select select "ACCEPTED"
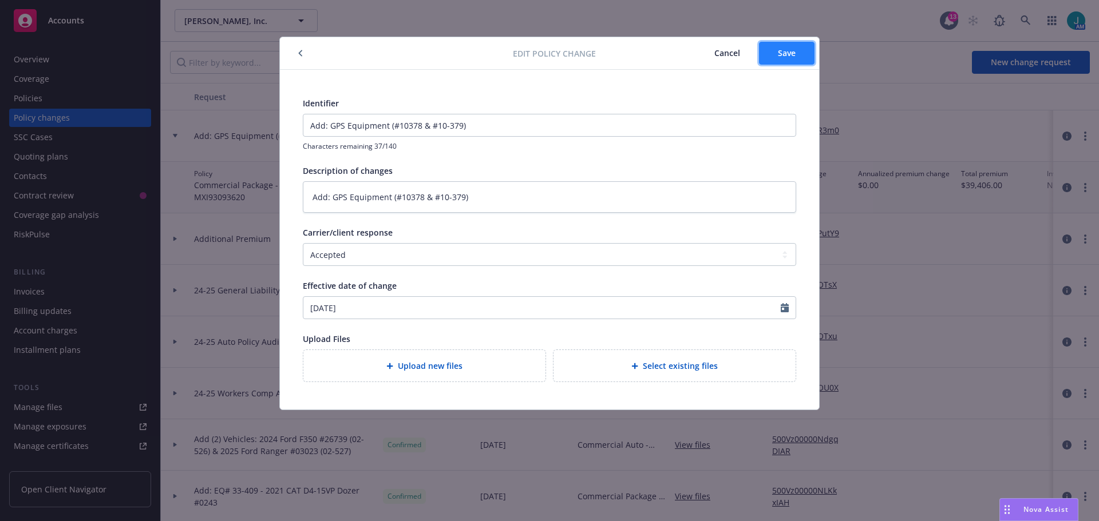
click at [796, 56] on button "Save" at bounding box center [787, 53] width 56 height 23
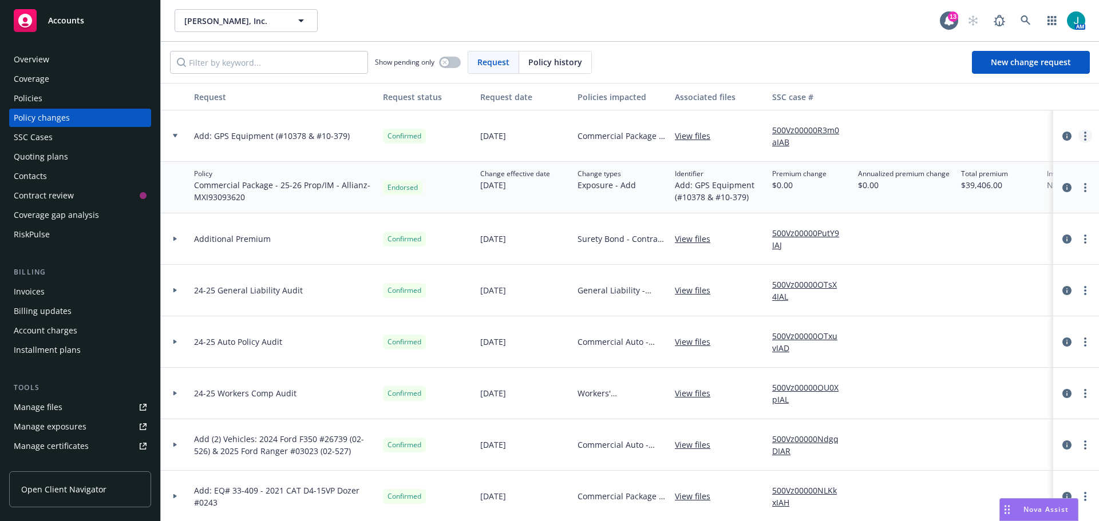
click at [1084, 138] on icon "more" at bounding box center [1085, 136] width 2 height 9
click at [916, 129] on div at bounding box center [904, 136] width 103 height 52
click at [1084, 189] on icon "more" at bounding box center [1085, 187] width 2 height 9
click at [975, 252] on link "Edit policy change" at bounding box center [985, 257] width 196 height 23
type textarea "x"
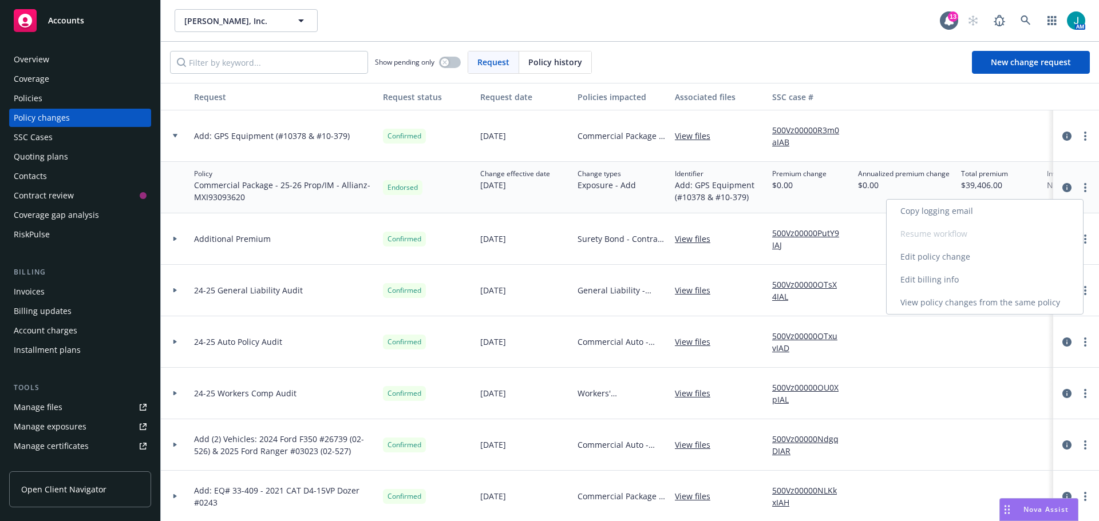
select select "ACCEPTED"
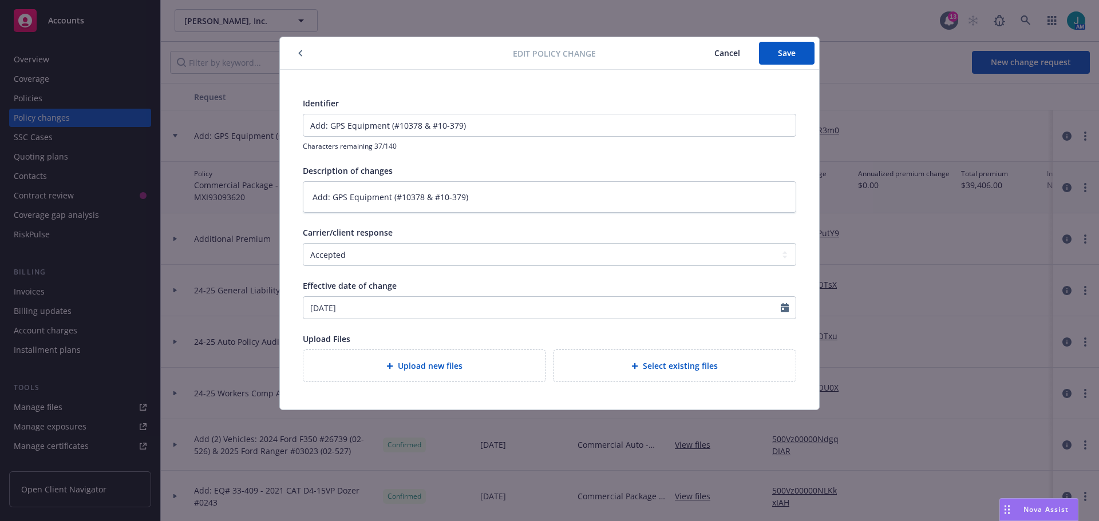
type textarea "x"
click at [781, 255] on select "Select a carrier response Accepted Accepted with revision No endorsement needed…" at bounding box center [549, 254] width 493 height 23
select select "NO_ENDORSEMENT_NEEDED"
click at [303, 243] on select "Select a carrier response Accepted Accepted with revision No endorsement needed…" at bounding box center [549, 254] width 493 height 23
click at [785, 258] on select "Select a carrier response Accepted Accepted with revision No endorsement needed…" at bounding box center [549, 254] width 493 height 23
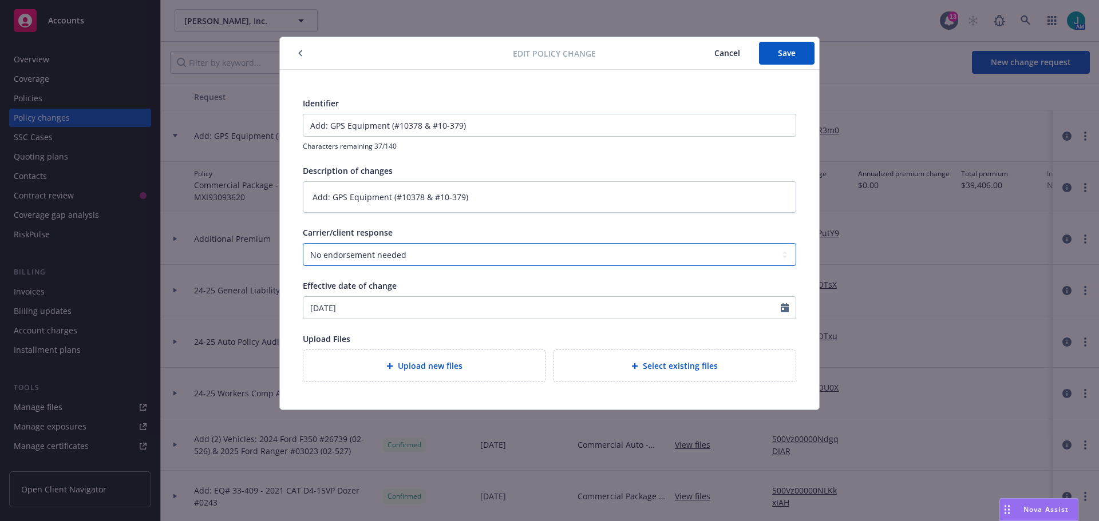
click at [303, 243] on select "Select a carrier response Accepted Accepted with revision No endorsement needed…" at bounding box center [549, 254] width 493 height 23
click at [785, 51] on span "Save" at bounding box center [787, 53] width 18 height 11
type textarea "x"
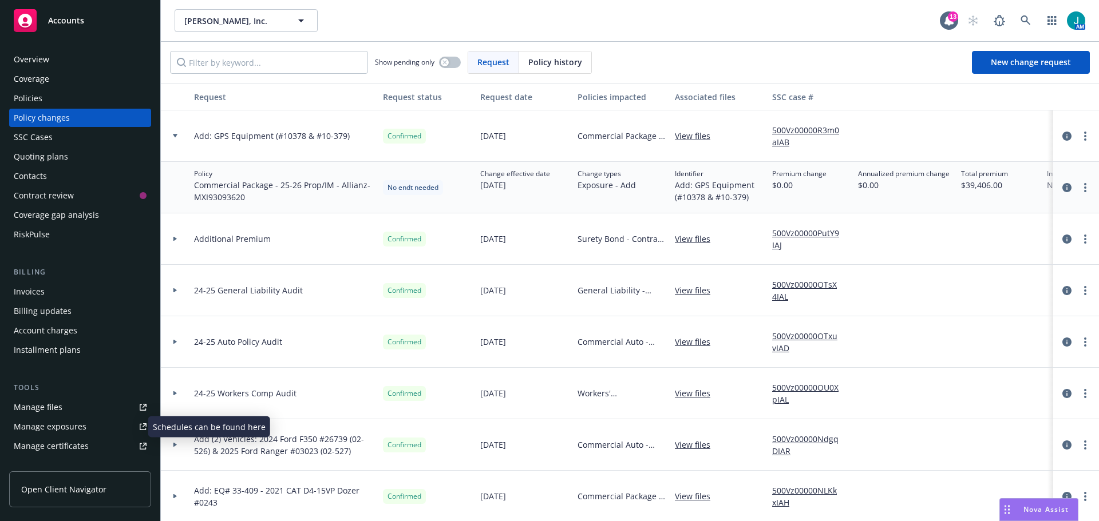
click at [43, 430] on div "Manage exposures" at bounding box center [50, 427] width 73 height 18
click at [36, 412] on div "Manage files" at bounding box center [38, 407] width 49 height 18
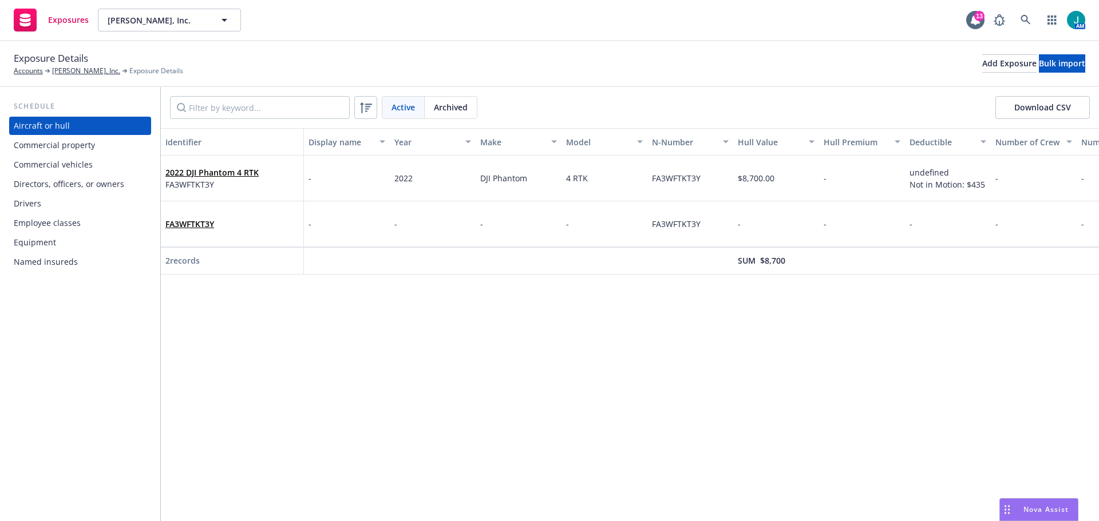
click at [52, 243] on div "Equipment" at bounding box center [35, 243] width 42 height 18
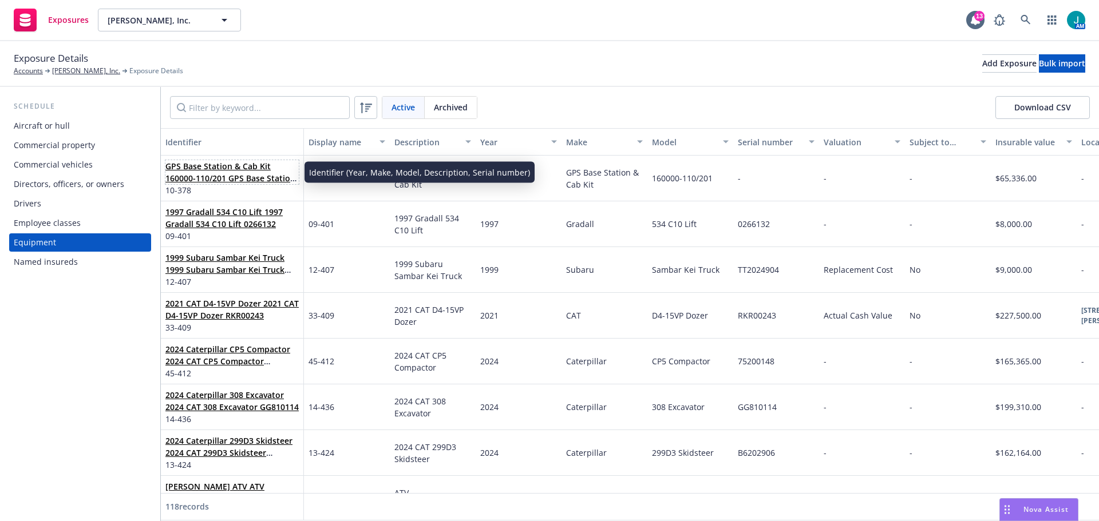
click at [236, 175] on link "GPS Base Station & Cab Kit 160000-110/201 GPS Base Station & Cab Kit" at bounding box center [230, 178] width 130 height 35
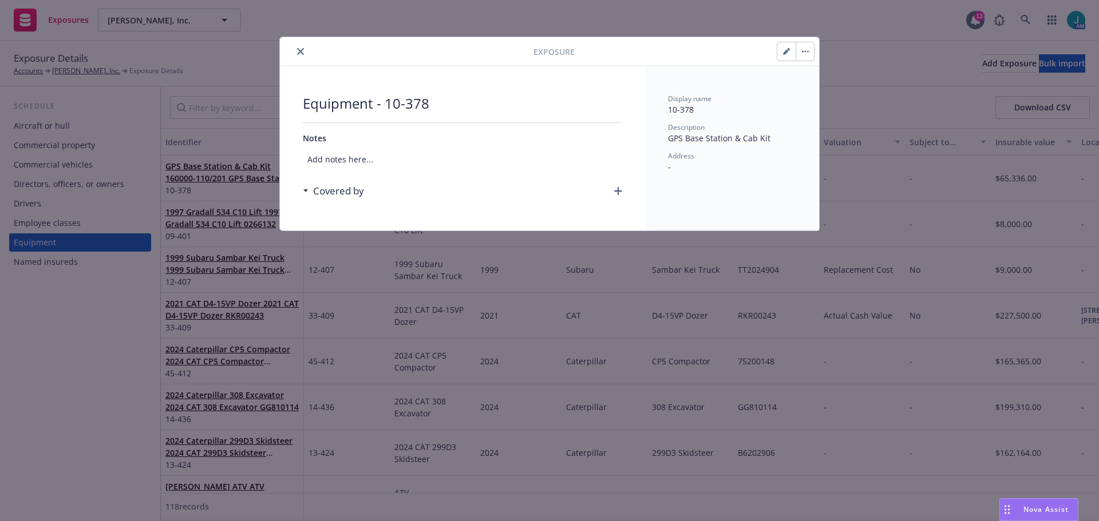
click at [785, 56] on button "button" at bounding box center [786, 51] width 18 height 18
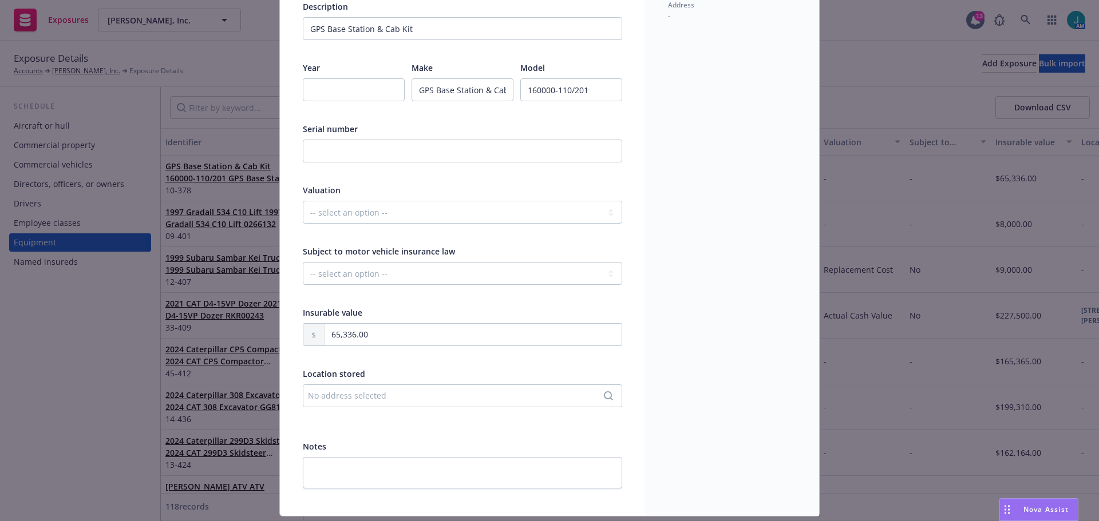
scroll to position [172, 0]
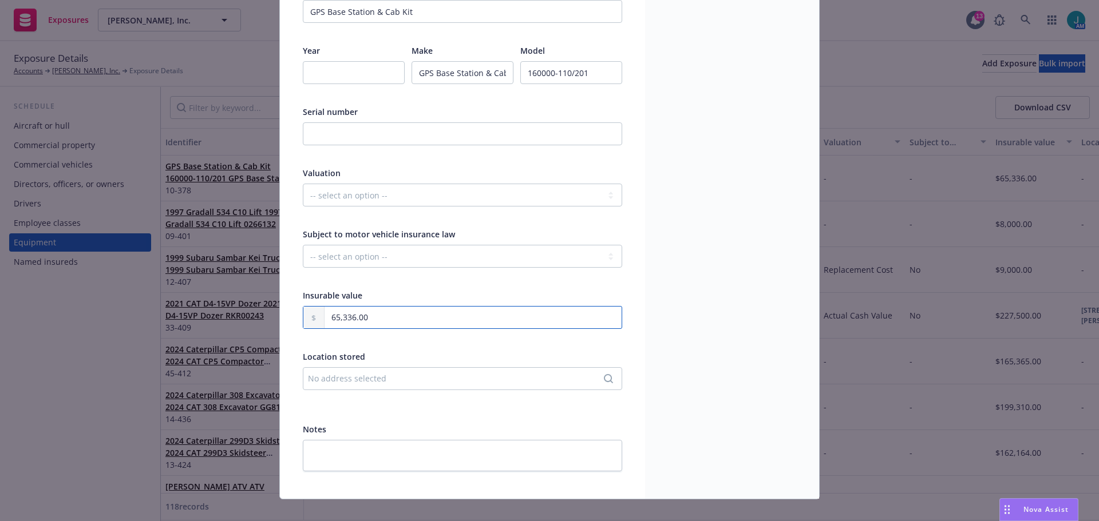
drag, startPoint x: 370, startPoint y: 319, endPoint x: 261, endPoint y: 303, distance: 110.6
click at [264, 313] on div "Edit exposure Cancel Save Display name 10-378 Description GPS Base Station & Ca…" at bounding box center [549, 260] width 1099 height 521
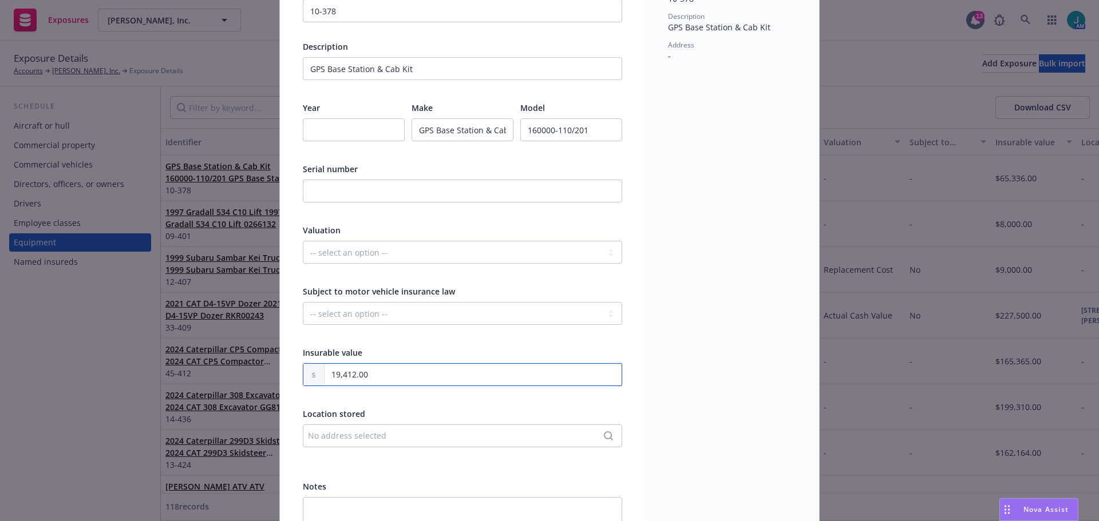
type input "19,412.00"
drag, startPoint x: 317, startPoint y: 191, endPoint x: 346, endPoint y: 175, distance: 32.5
click at [317, 191] on input "text" at bounding box center [462, 191] width 319 height 23
paste input "6504R06026, 64503B0057"
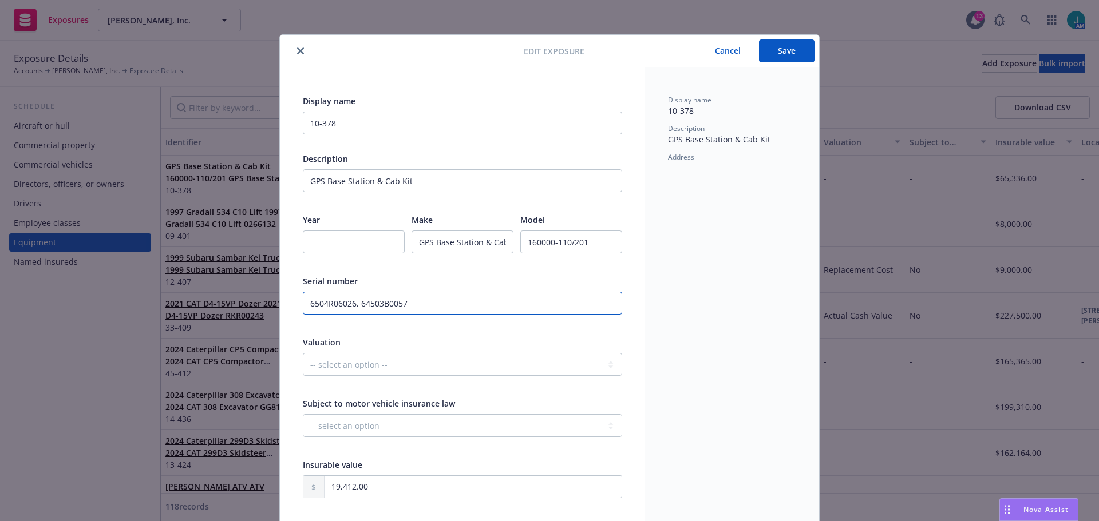
scroll to position [0, 0]
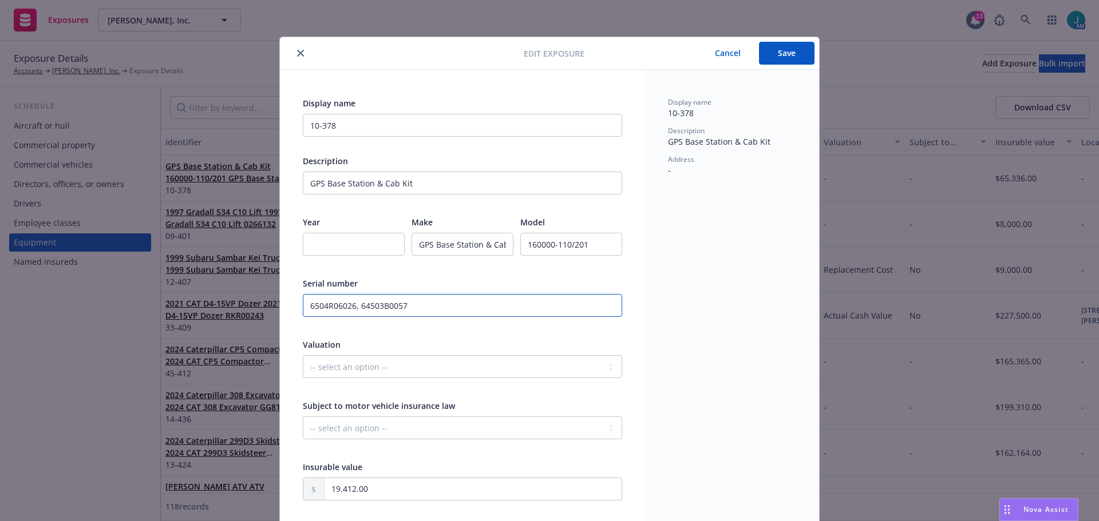
type input "6504R06026, 64503B0057"
drag, startPoint x: 428, startPoint y: 185, endPoint x: 239, endPoint y: 232, distance: 195.2
click at [213, 183] on div "Edit exposure Cancel Save Display name 10-378 Description GPS Base Station & Ca…" at bounding box center [549, 260] width 1099 height 521
paste input "GNSS BASE STATION R750"
type input "GPS GNSS BASE STATION R750 Trimble"
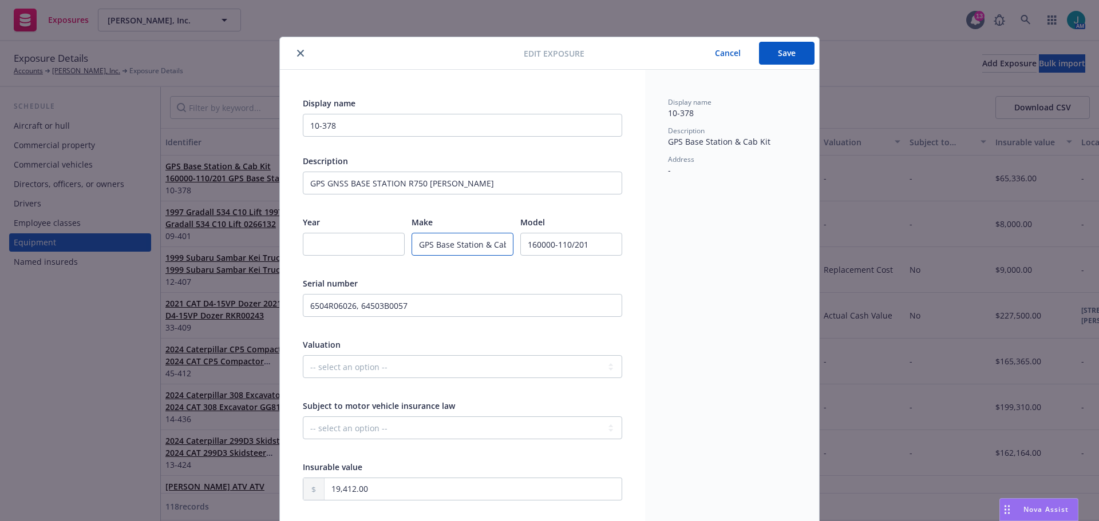
scroll to position [0, 13]
drag, startPoint x: 504, startPoint y: 244, endPoint x: 472, endPoint y: 242, distance: 32.1
click at [472, 242] on input "GPS Base Station & Cab Kit" at bounding box center [463, 244] width 102 height 23
type input "GPS Base Station R750 Trimble"
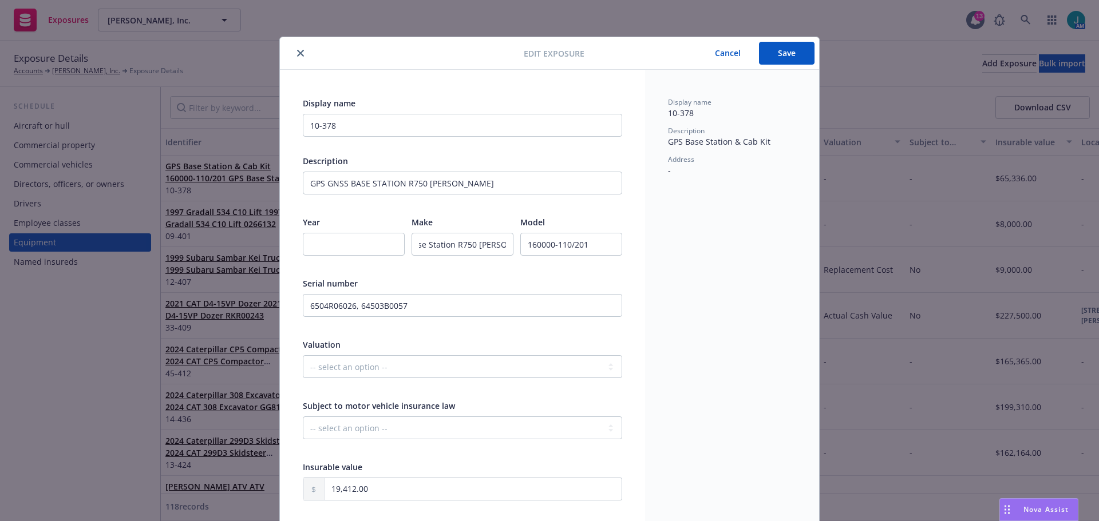
scroll to position [0, 0]
click at [783, 53] on button "Save" at bounding box center [787, 53] width 56 height 23
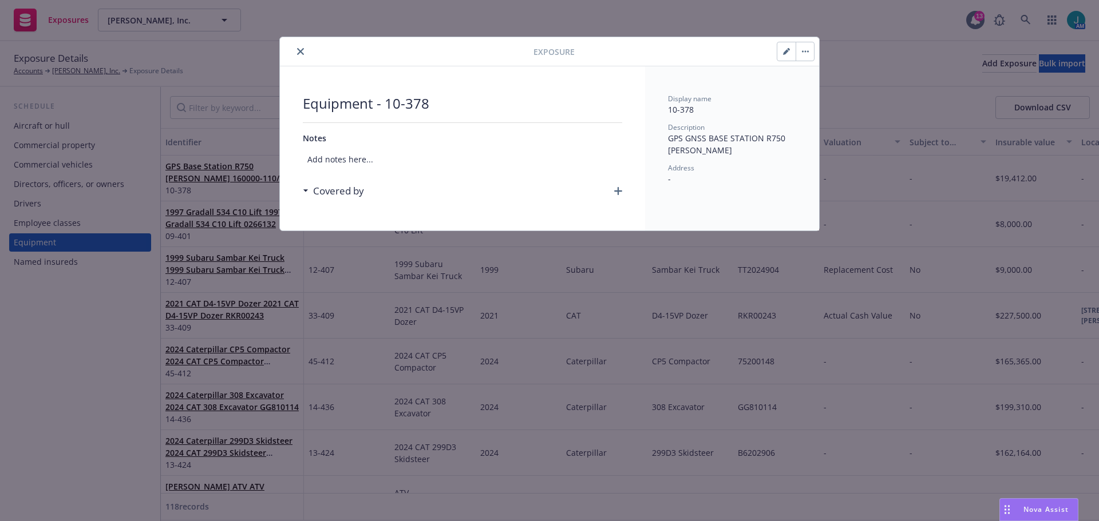
click at [299, 48] on button "close" at bounding box center [301, 52] width 14 height 14
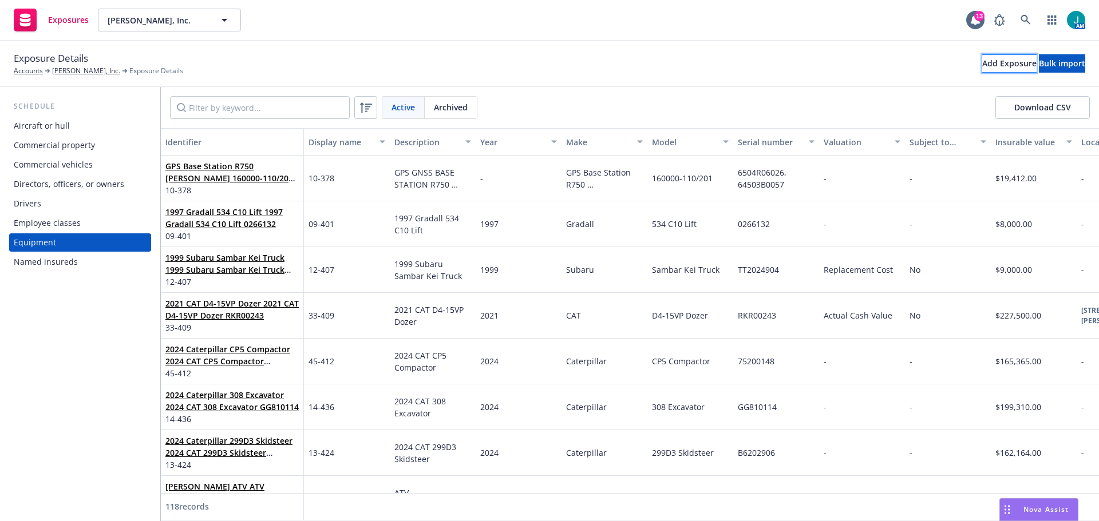
click at [982, 65] on div "Add Exposure" at bounding box center [1009, 63] width 54 height 17
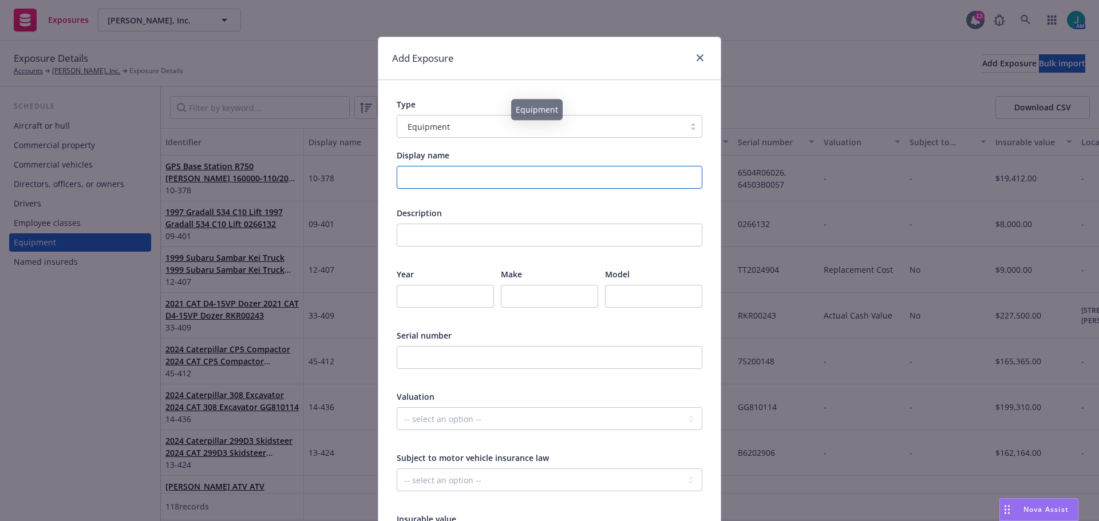
click at [474, 174] on input "Display name" at bounding box center [550, 177] width 306 height 23
type input "10-379"
click at [433, 237] on input "text" at bounding box center [550, 235] width 306 height 23
click at [429, 240] on input "text" at bounding box center [550, 235] width 306 height 23
paste input "EARTHMOVING CAB KIT 3D GPS"
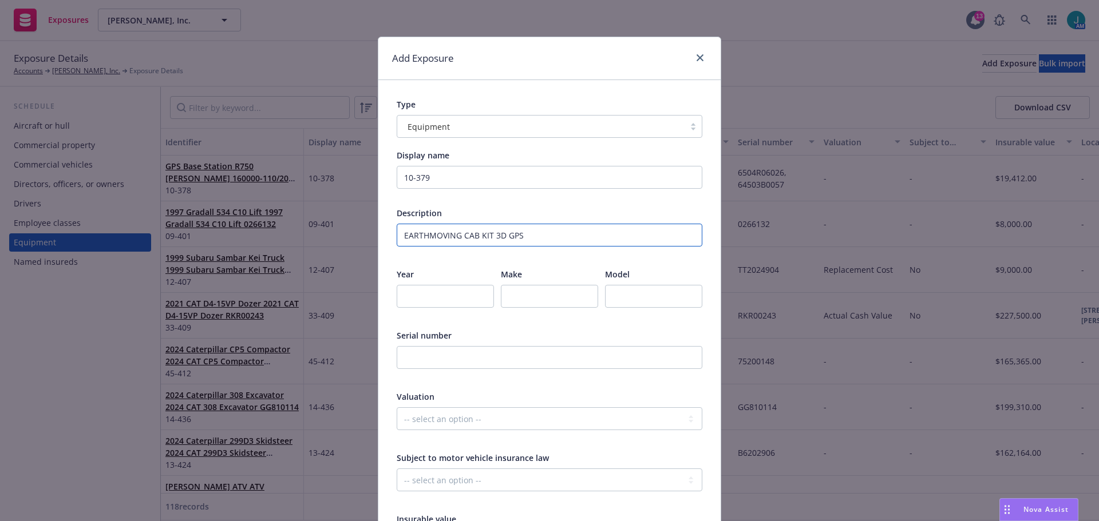
type input "EARTHMOVING CAB KIT 3D GPS"
click at [543, 290] on input "text" at bounding box center [549, 296] width 97 height 23
type input "Earthmoving Cab Trimble"
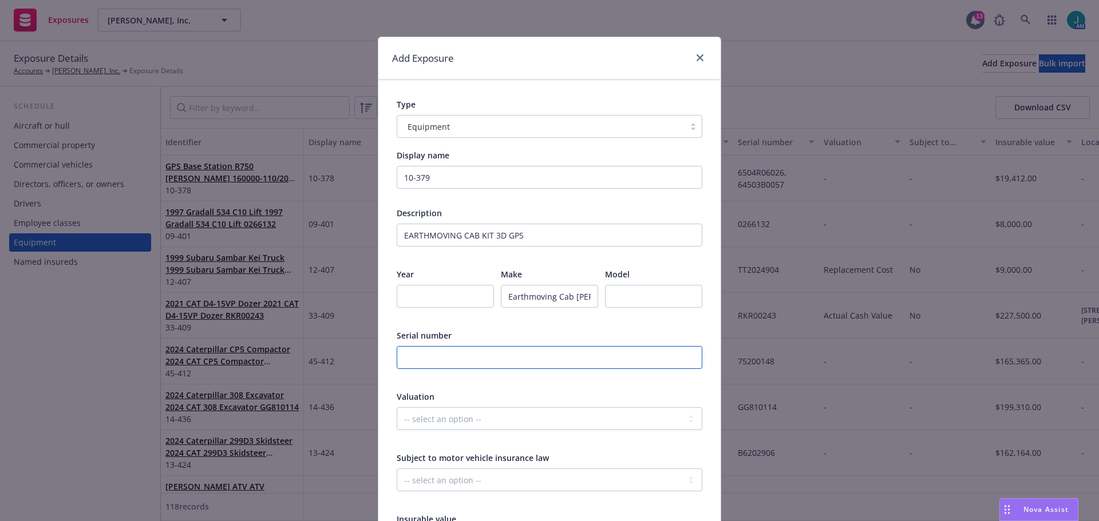
click at [524, 361] on input "text" at bounding box center [550, 357] width 306 height 23
paste input "3104J819SQ, 0585J049A5, 0155J027A4"
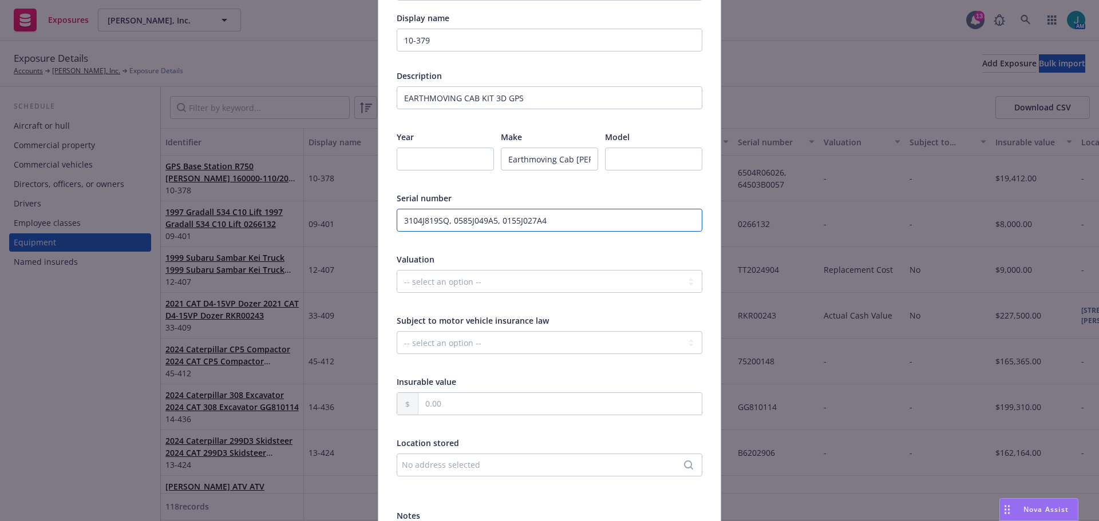
scroll to position [172, 0]
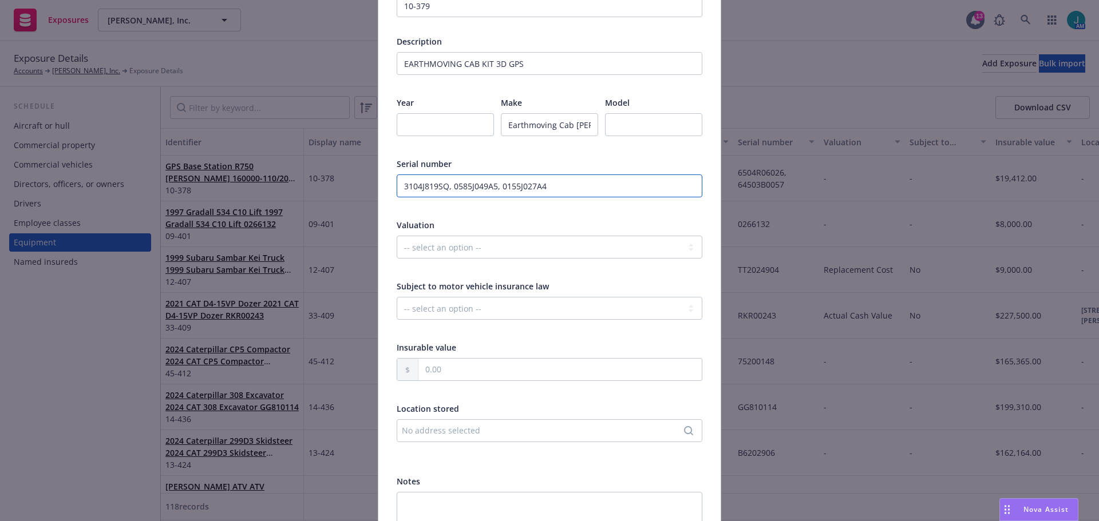
type input "3104J819SQ, 0585J049A5, 0155J027A4"
click at [413, 359] on div at bounding box center [407, 370] width 21 height 22
click at [421, 366] on input "text" at bounding box center [559, 370] width 283 height 22
type input "4.00"
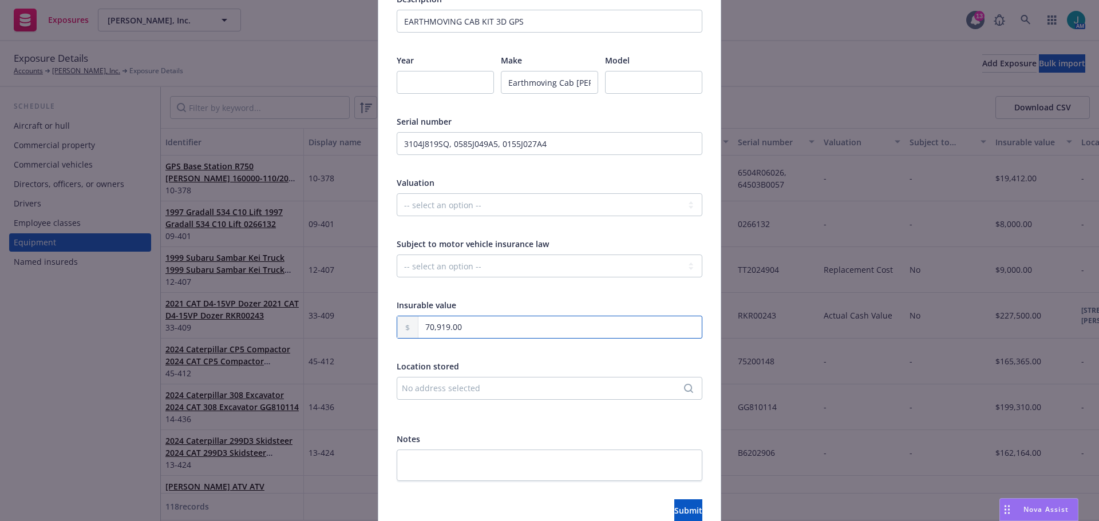
scroll to position [271, 0]
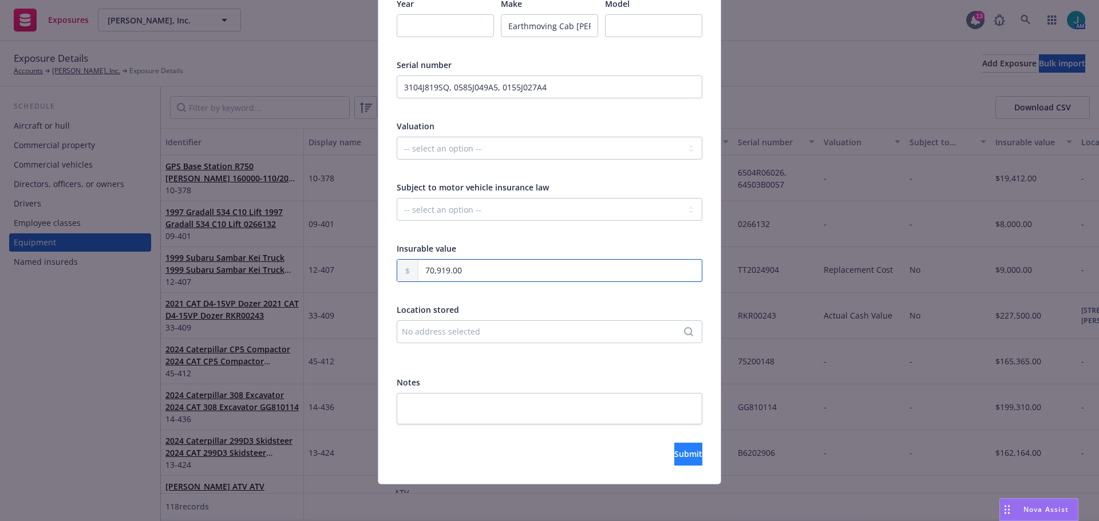
type input "70,919.00"
click at [674, 457] on span "Submit" at bounding box center [688, 454] width 28 height 11
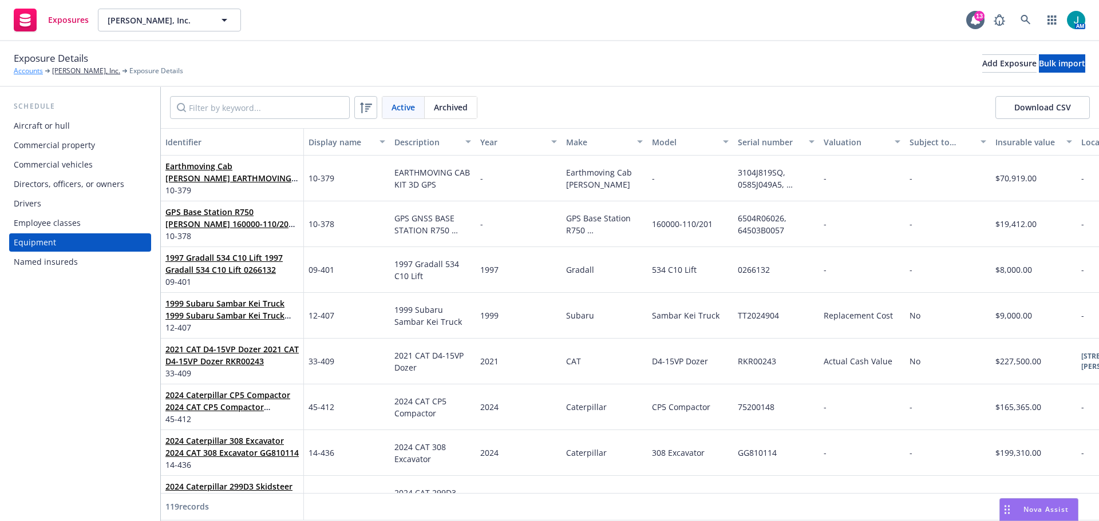
click at [41, 72] on link "Accounts" at bounding box center [28, 71] width 29 height 10
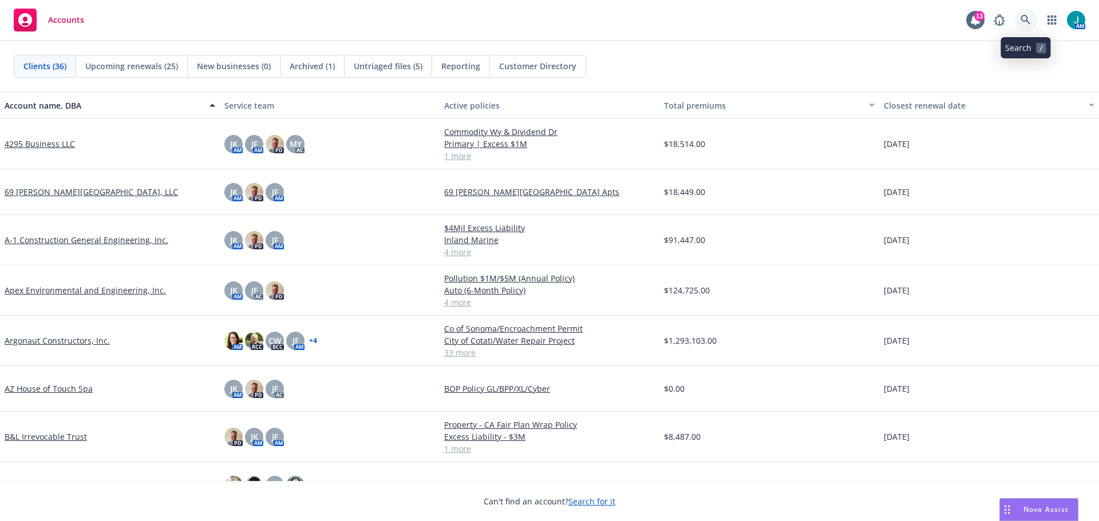
click at [1025, 22] on icon at bounding box center [1026, 20] width 10 height 10
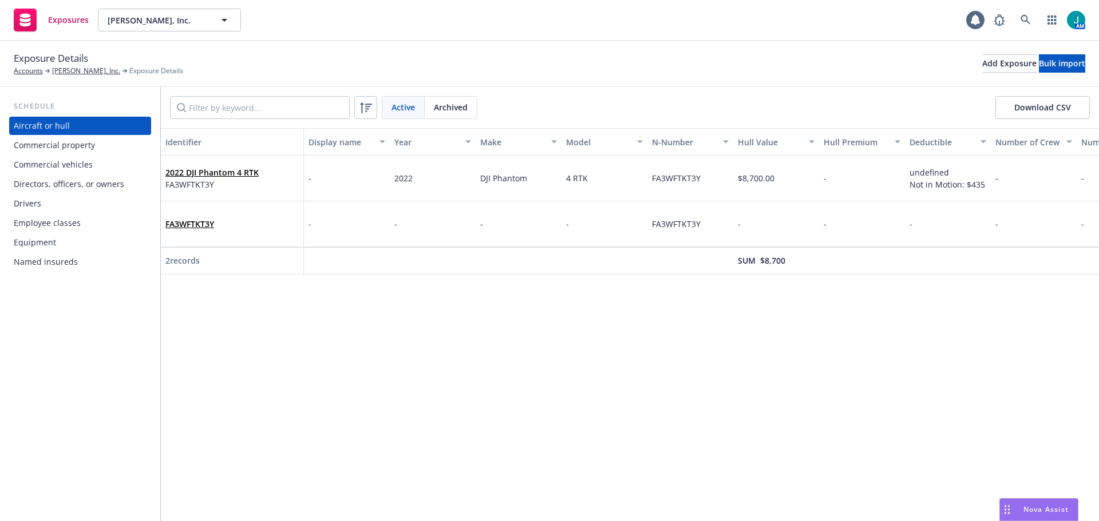
click at [42, 245] on div "Equipment" at bounding box center [35, 243] width 42 height 18
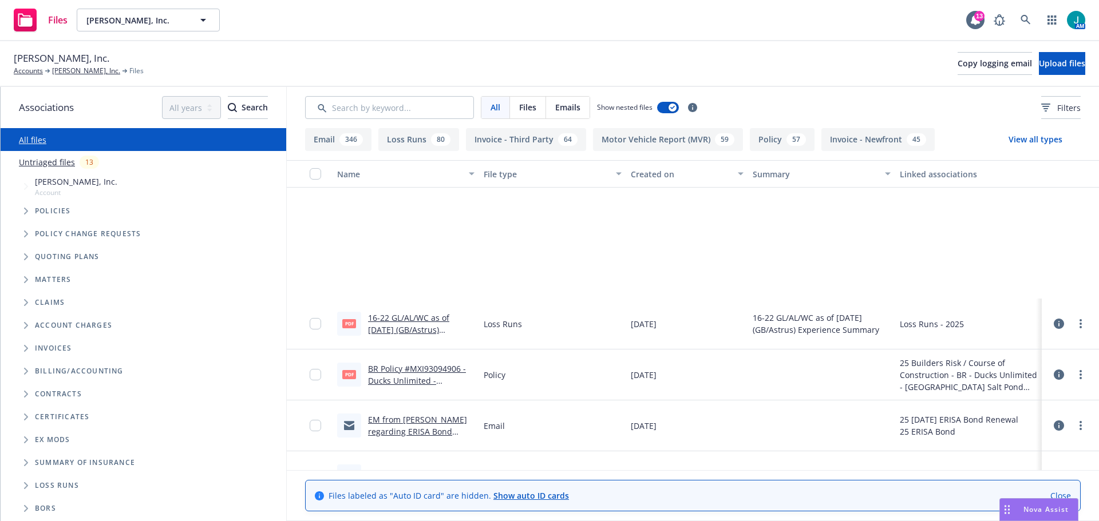
scroll to position [229, 0]
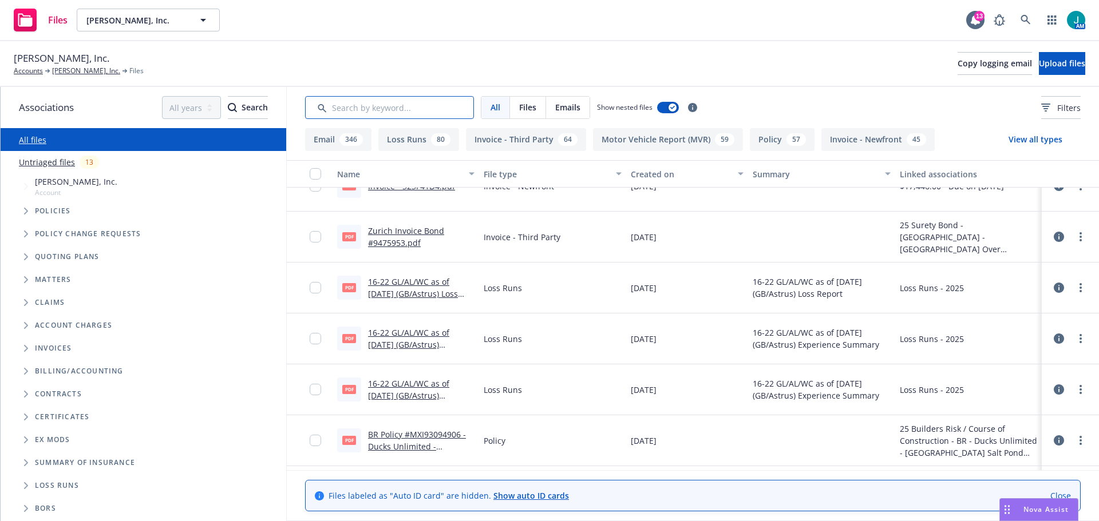
click at [344, 104] on input "Search by keyword..." at bounding box center [389, 107] width 169 height 23
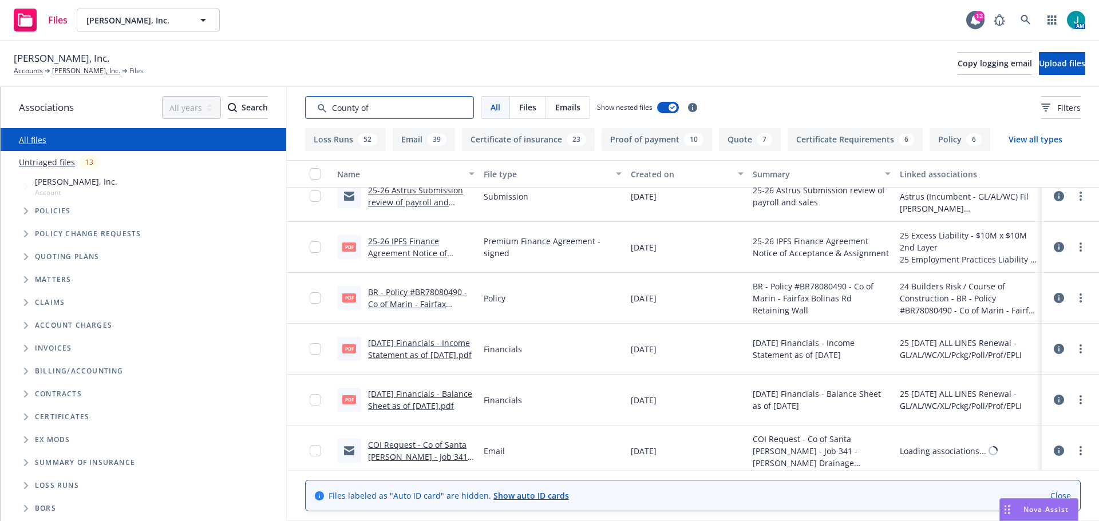
scroll to position [2289, 0]
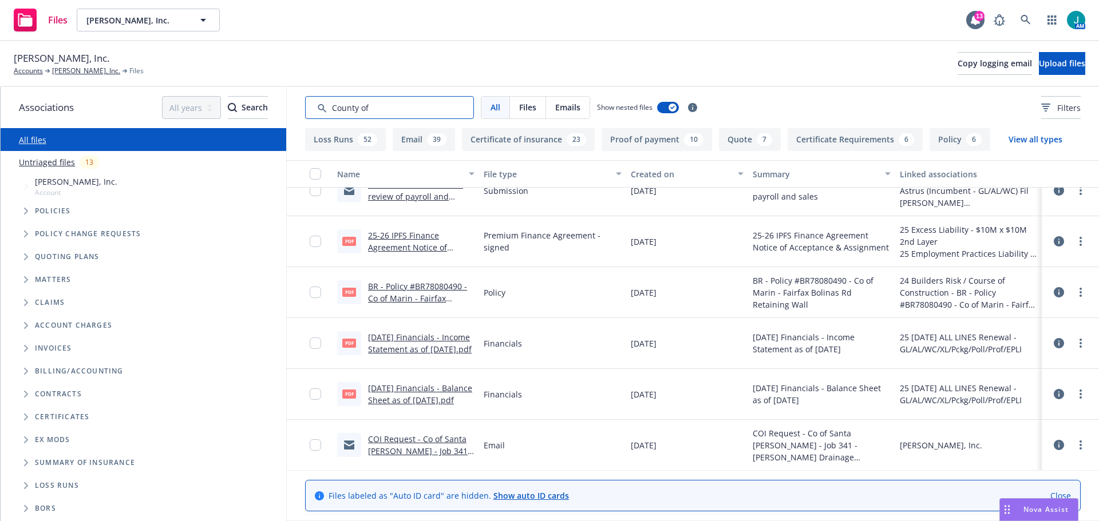
type input "County of"
click at [28, 416] on icon "Folder Tree Example" at bounding box center [26, 417] width 5 height 7
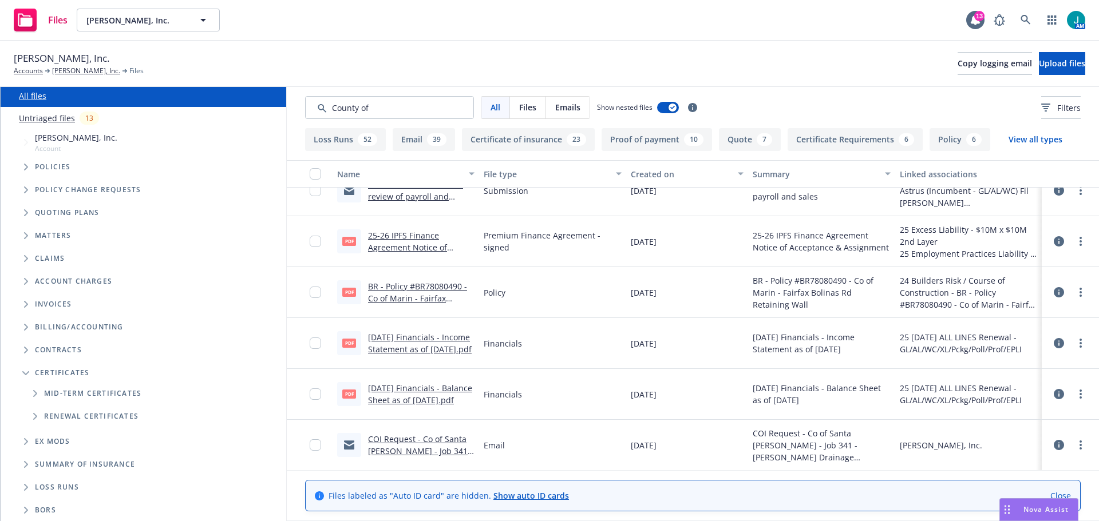
scroll to position [45, 0]
click at [35, 393] on icon "Folder Tree Example" at bounding box center [35, 393] width 5 height 7
click at [110, 413] on link "Create new folder" at bounding box center [92, 413] width 69 height 12
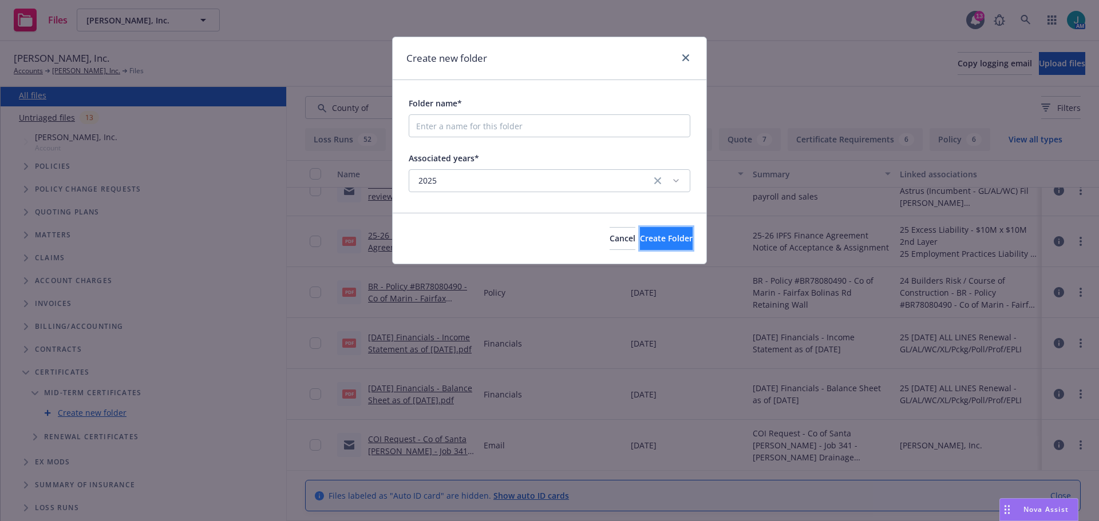
click at [656, 239] on span "Create Folder" at bounding box center [666, 238] width 53 height 11
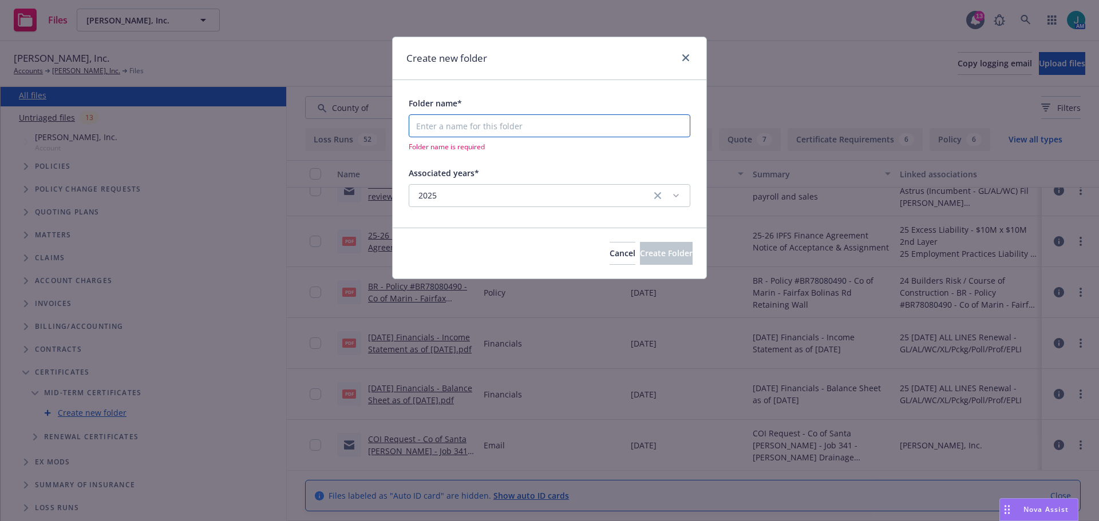
click at [437, 129] on input "Folder name*" at bounding box center [550, 125] width 282 height 23
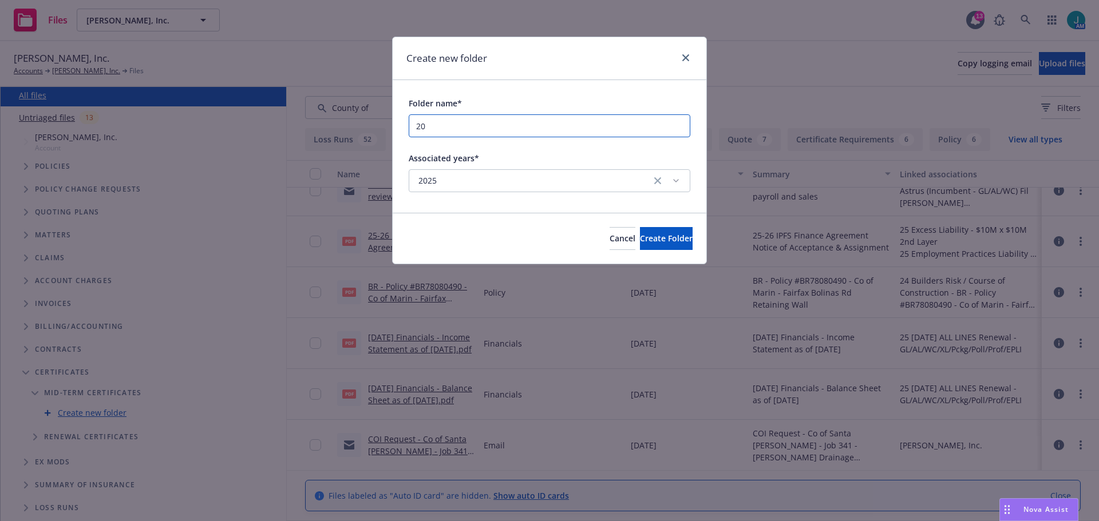
type input "2"
type input "[DATE]-[DATE]"
click at [671, 242] on span "Create Folder" at bounding box center [666, 238] width 53 height 11
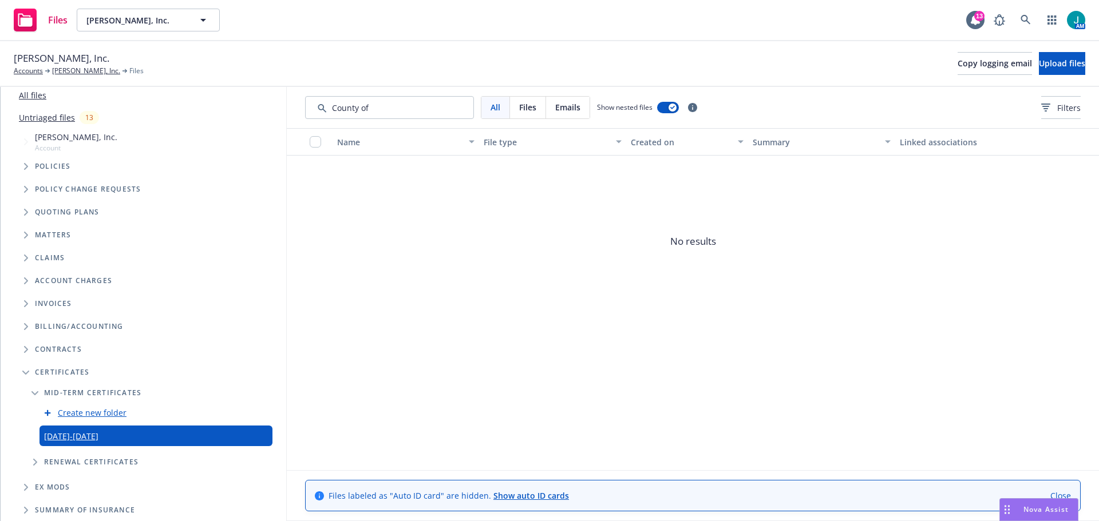
click at [531, 107] on span "Files" at bounding box center [527, 107] width 17 height 12
click at [1057, 66] on span "Upload files" at bounding box center [1062, 63] width 46 height 11
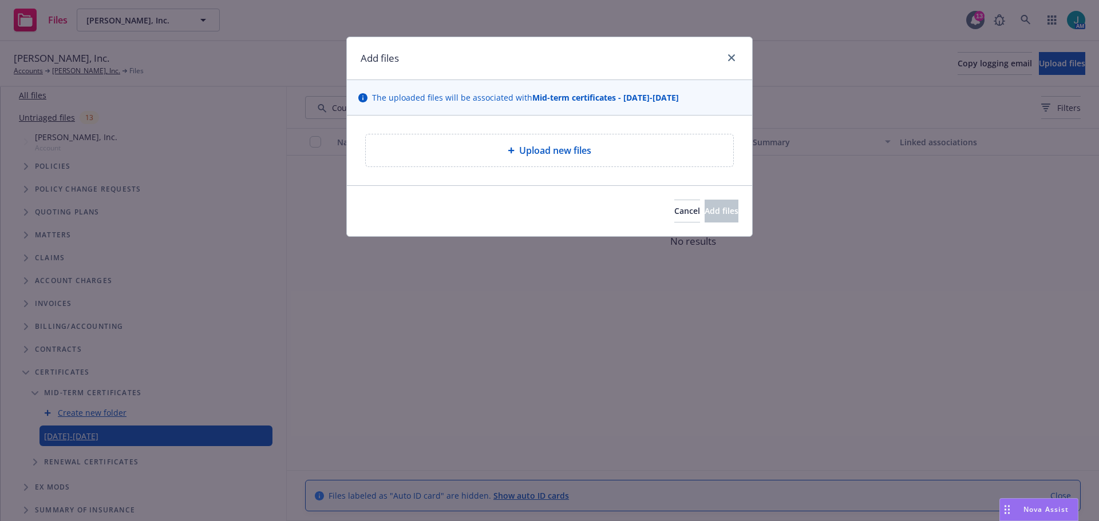
drag, startPoint x: 890, startPoint y: 278, endPoint x: 707, endPoint y: 207, distance: 195.9
click at [889, 276] on div "Add files The uploaded files will be associated with Mid-term certificates - 20…" at bounding box center [549, 260] width 1099 height 521
click at [731, 58] on icon "close" at bounding box center [731, 57] width 7 height 7
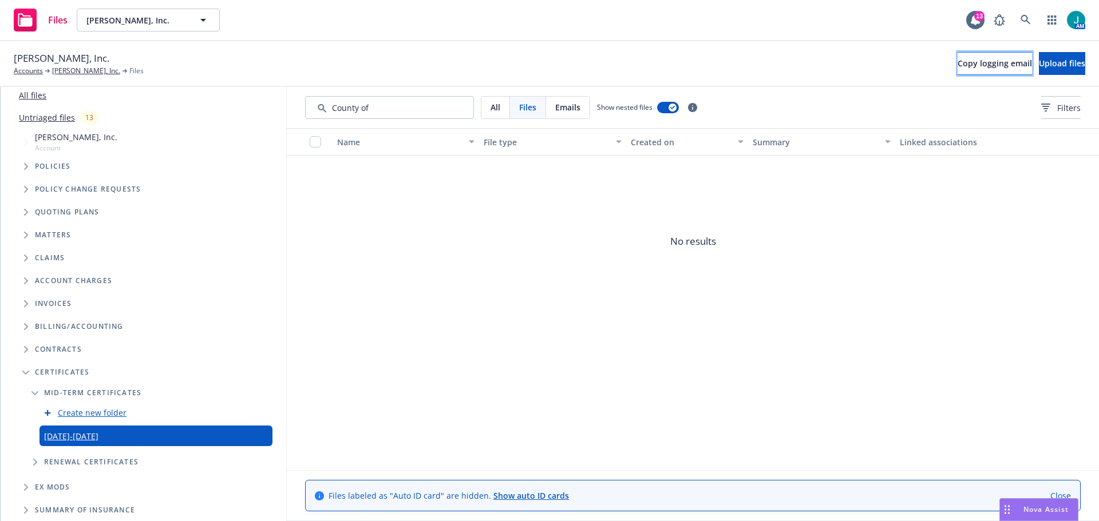
click at [958, 60] on span "Copy logging email" at bounding box center [995, 63] width 74 height 11
click at [1072, 63] on button "Upload files" at bounding box center [1062, 63] width 46 height 23
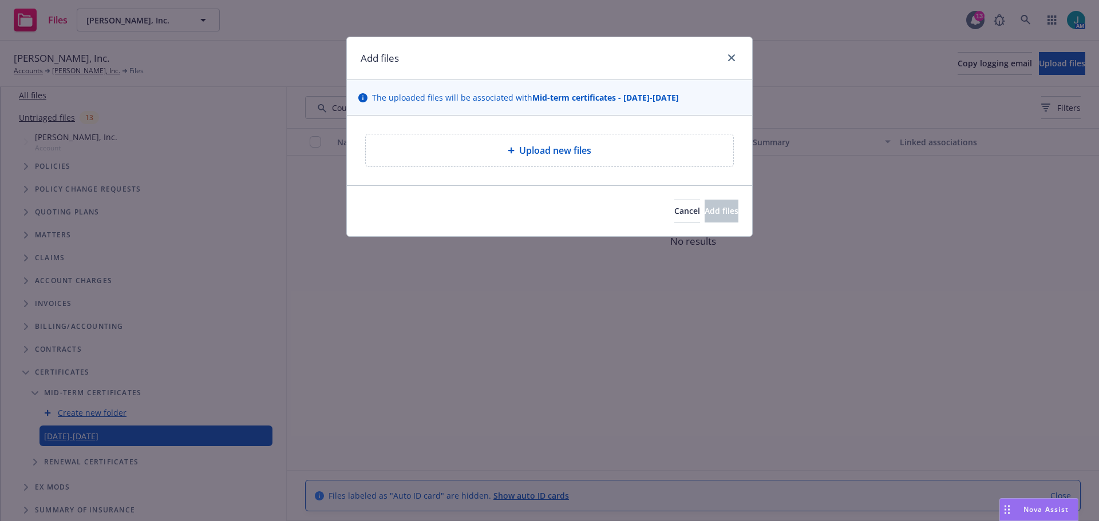
click at [476, 152] on div "Upload new files" at bounding box center [549, 151] width 349 height 14
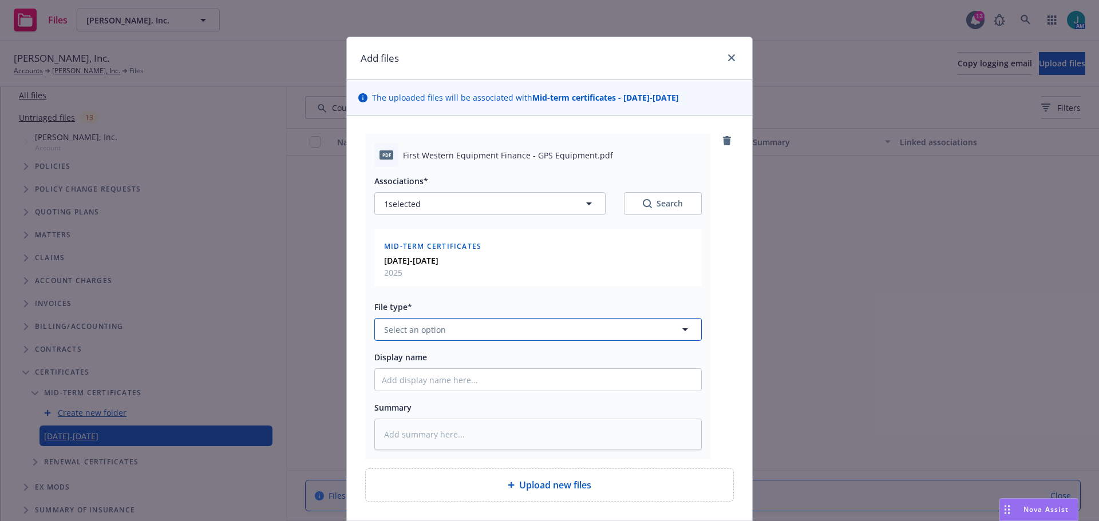
click at [485, 323] on button "Select an option" at bounding box center [537, 329] width 327 height 23
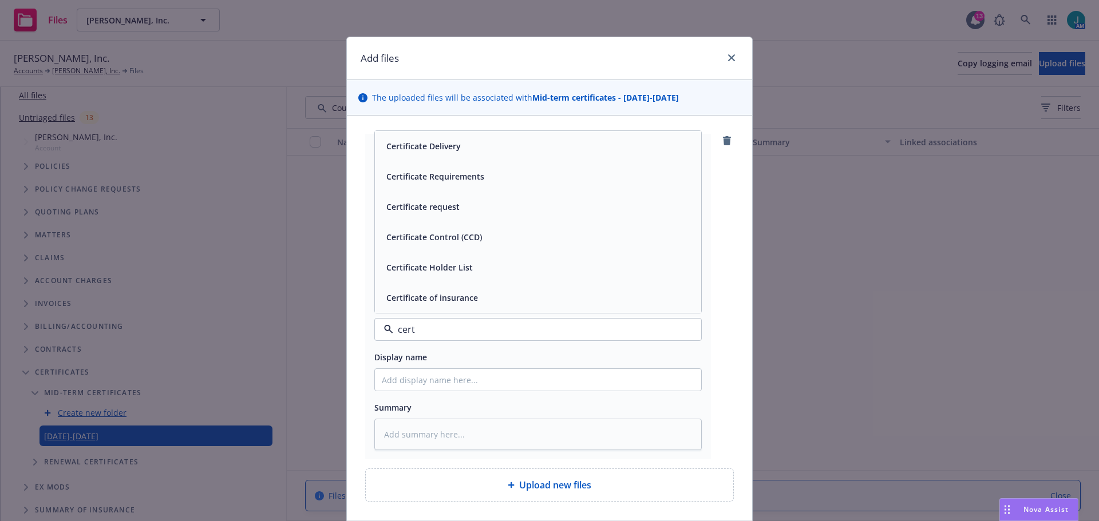
type input "certi"
click at [508, 290] on div "Certificate of insurance" at bounding box center [538, 298] width 313 height 17
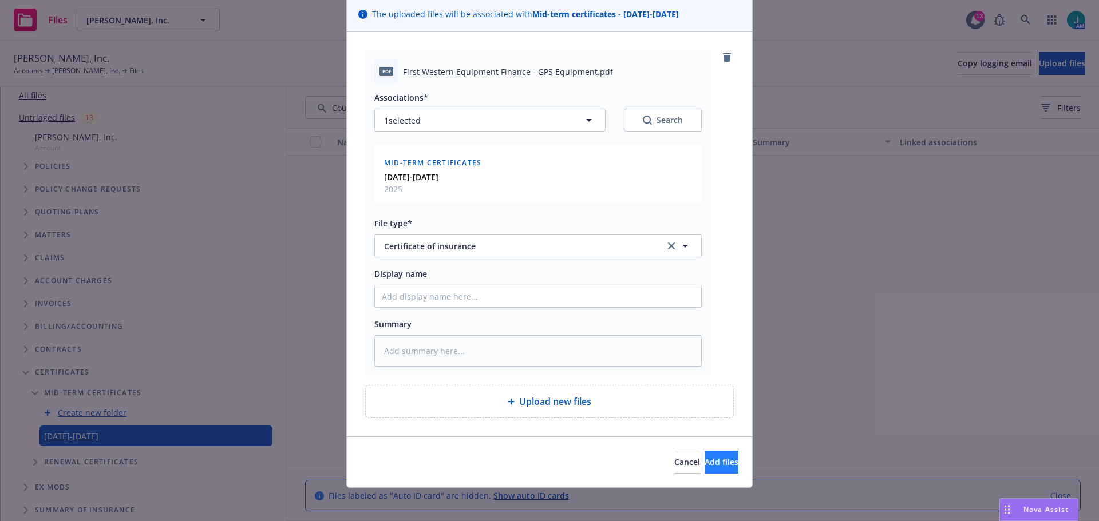
scroll to position [87, 0]
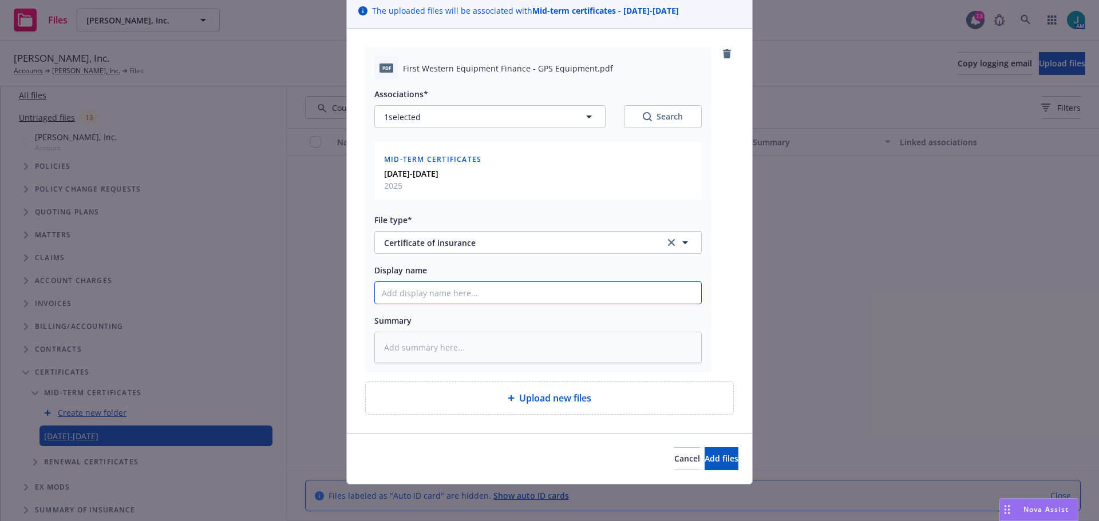
click at [446, 296] on input "Display name" at bounding box center [538, 293] width 326 height 22
drag, startPoint x: 399, startPoint y: 68, endPoint x: 587, endPoint y: 72, distance: 188.4
click at [587, 72] on span "First Western Equipment Finance - GPS Equipment.pdf" at bounding box center [508, 68] width 210 height 12
copy span "First Western Equipment Finance - GPS Equipment"
click at [433, 292] on input "Display name" at bounding box center [538, 293] width 326 height 22
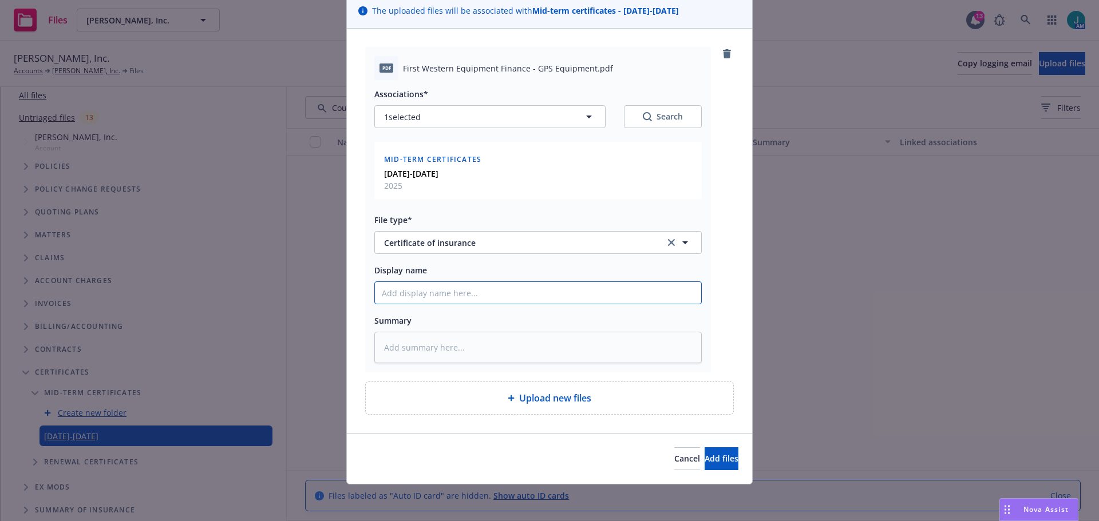
paste input "First Western Equipment Finance - GPS Equipment"
type textarea "x"
type input "First Western Equipment Finance - GPS Equipment"
click at [705, 462] on span "Add files" at bounding box center [722, 458] width 34 height 11
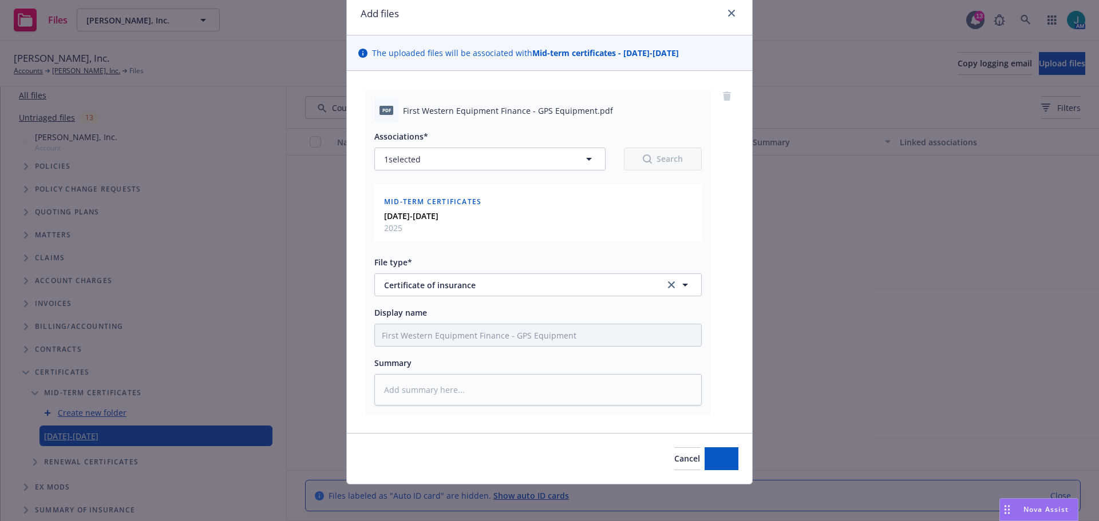
scroll to position [45, 0]
type textarea "x"
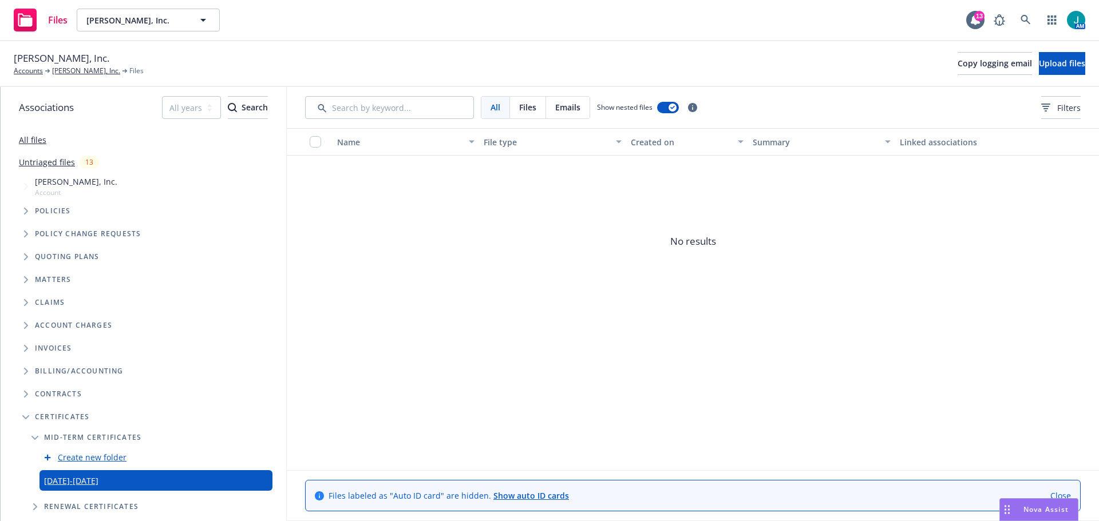
click at [526, 109] on span "Files" at bounding box center [527, 107] width 17 height 12
drag, startPoint x: 567, startPoint y: 109, endPoint x: 583, endPoint y: 126, distance: 23.9
click at [568, 109] on span "Emails" at bounding box center [567, 107] width 25 height 12
click at [528, 108] on span "Files" at bounding box center [527, 107] width 17 height 12
click at [73, 481] on link "[DATE]-[DATE]" at bounding box center [71, 481] width 54 height 12
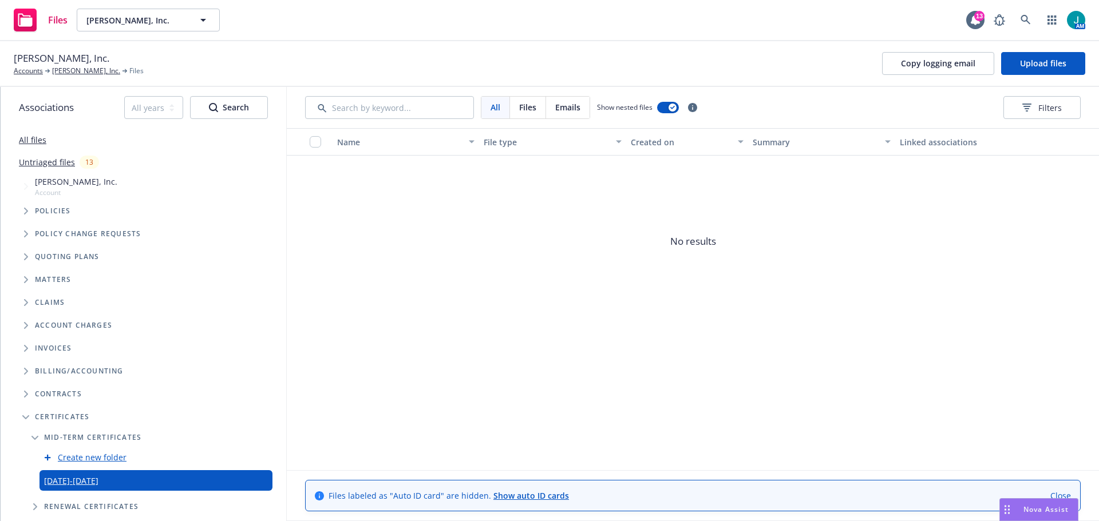
click at [532, 109] on span "Files" at bounding box center [527, 107] width 17 height 12
click at [574, 104] on span "Emails" at bounding box center [567, 107] width 25 height 12
click at [82, 71] on link "[PERSON_NAME], Inc." at bounding box center [86, 71] width 68 height 10
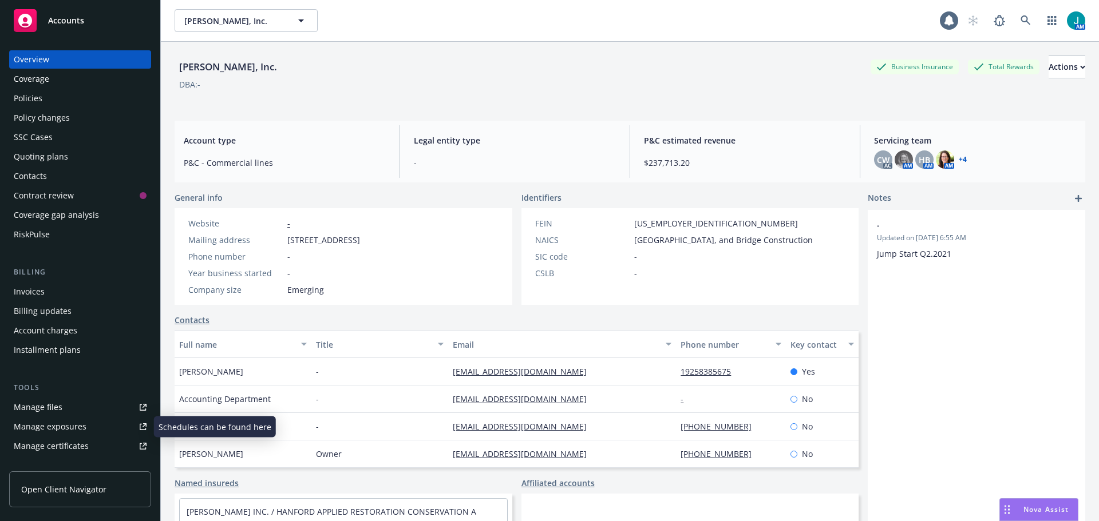
click at [60, 407] on div "Manage files" at bounding box center [38, 407] width 49 height 18
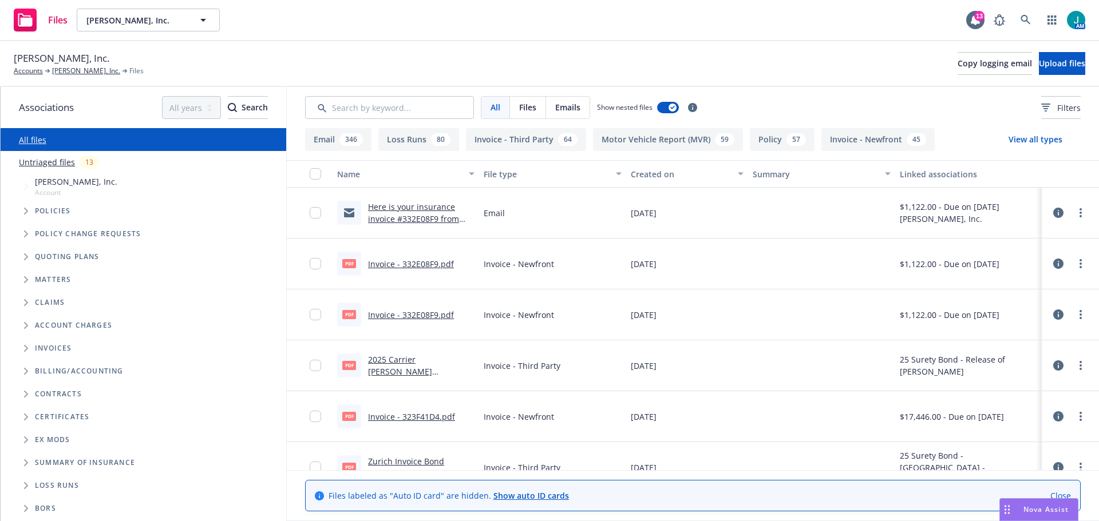
drag, startPoint x: 25, startPoint y: 417, endPoint x: 34, endPoint y: 426, distance: 12.6
click at [25, 420] on icon "Folder Tree Example" at bounding box center [26, 417] width 5 height 7
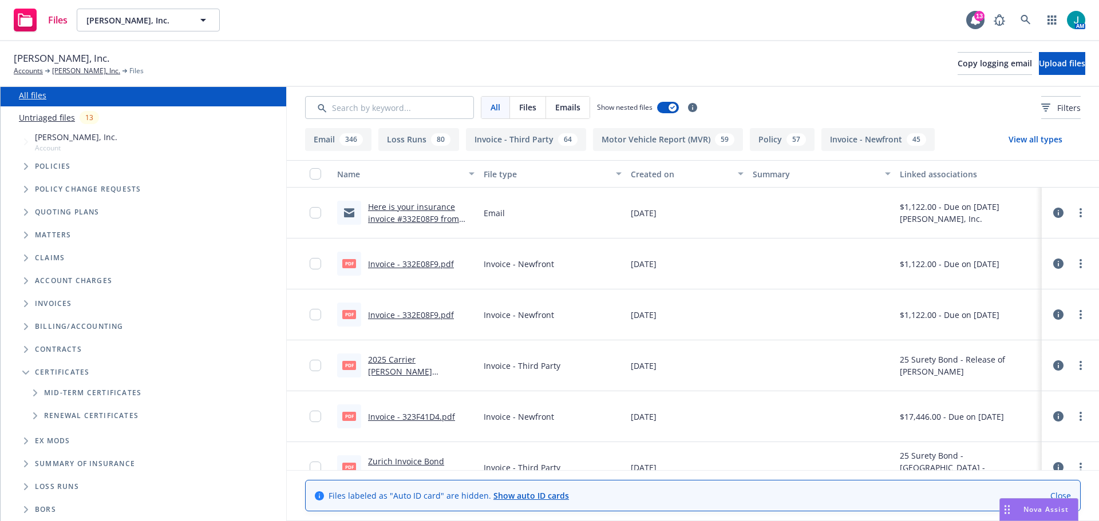
click at [34, 393] on icon "Folder Tree Example" at bounding box center [35, 393] width 5 height 7
click at [57, 438] on link "[DATE]-[DATE]" at bounding box center [71, 436] width 54 height 12
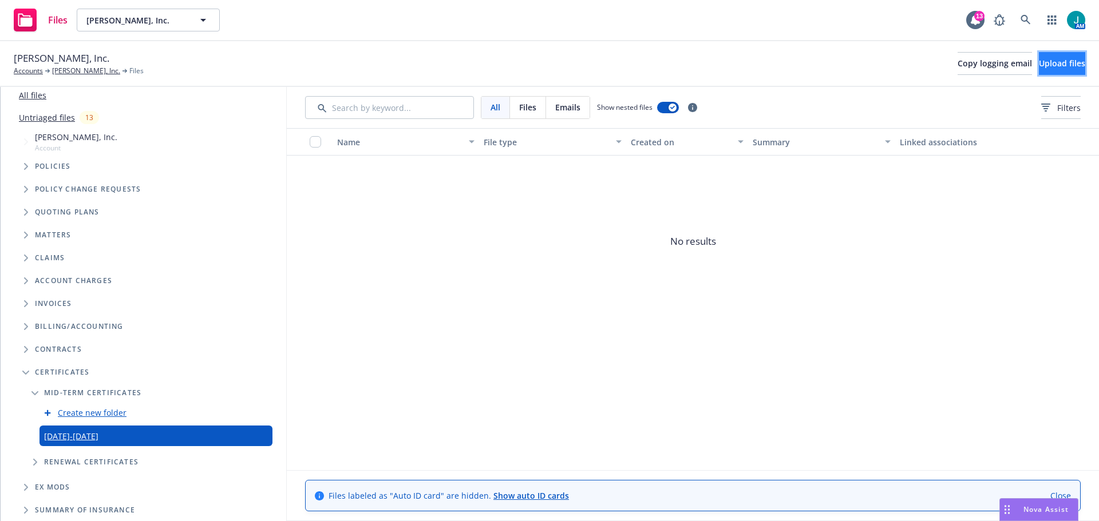
click at [1041, 66] on span "Upload files" at bounding box center [1062, 63] width 46 height 11
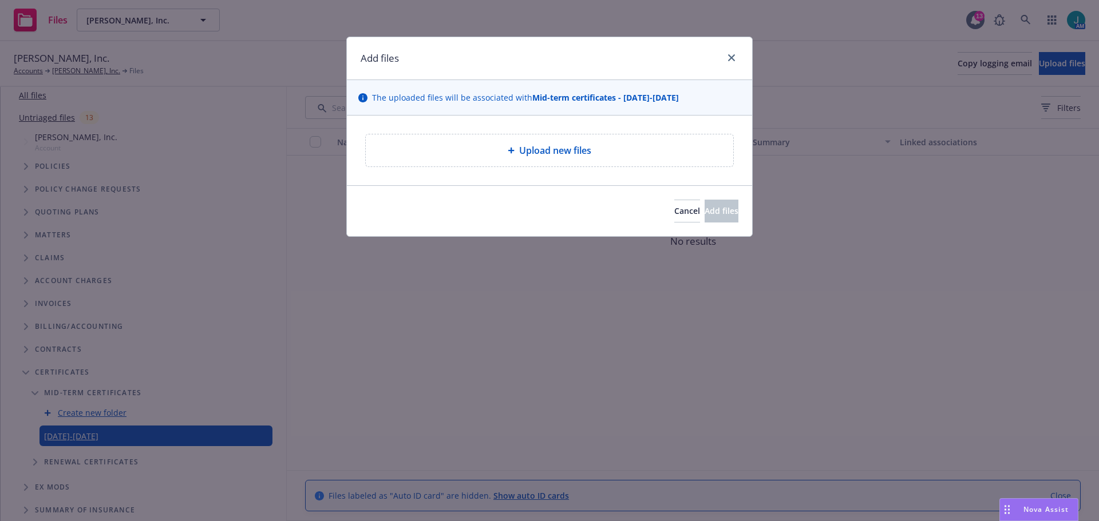
click at [604, 156] on div "Upload new files" at bounding box center [549, 151] width 349 height 14
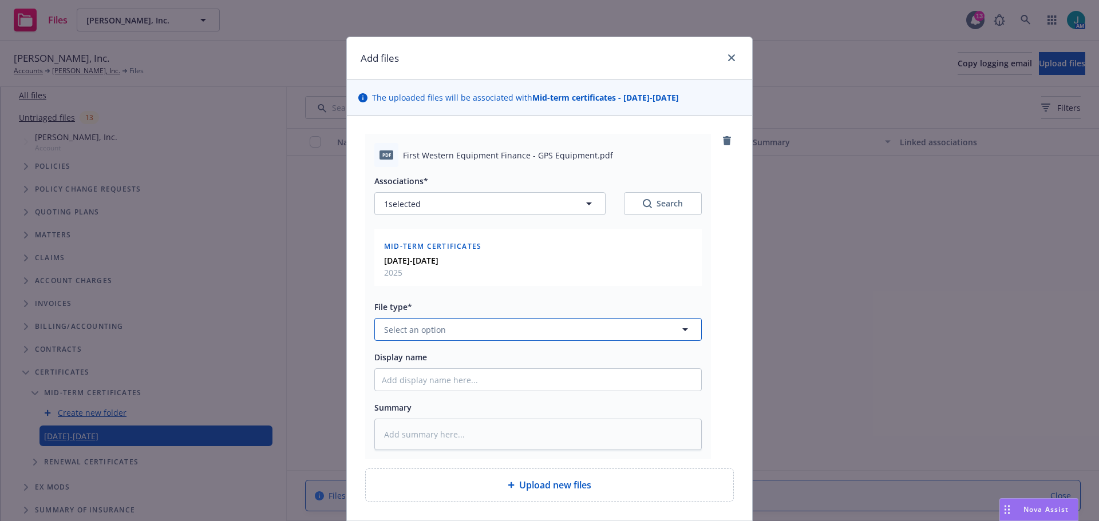
click at [461, 326] on button "Select an option" at bounding box center [537, 329] width 327 height 23
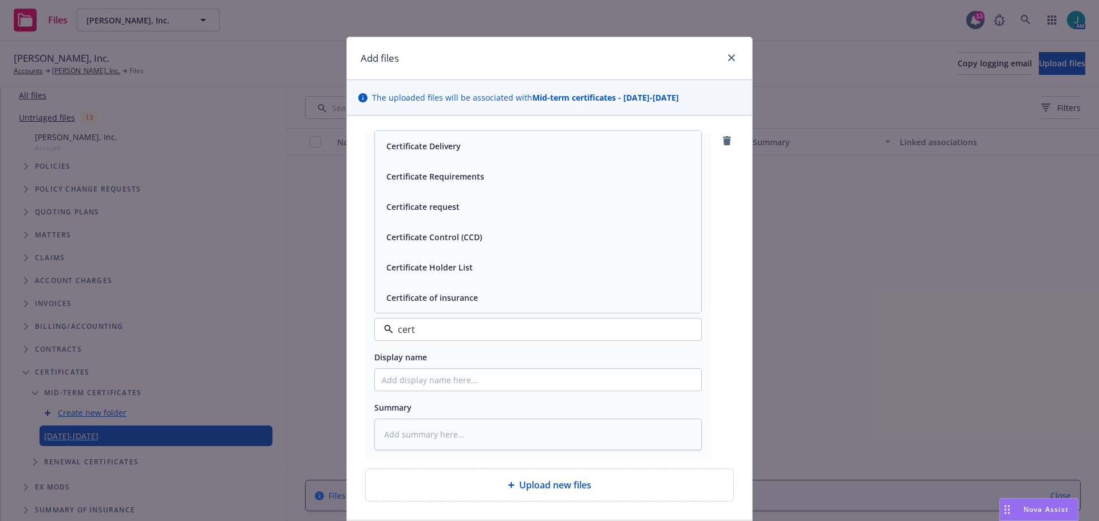
type input "certi"
click at [454, 299] on span "Certificate of insurance" at bounding box center [432, 298] width 92 height 12
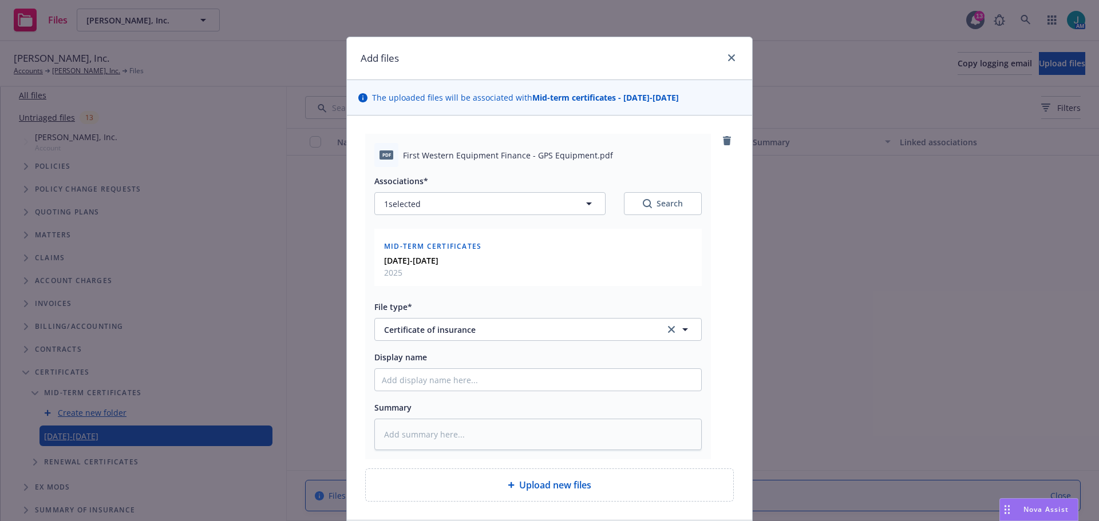
scroll to position [87, 0]
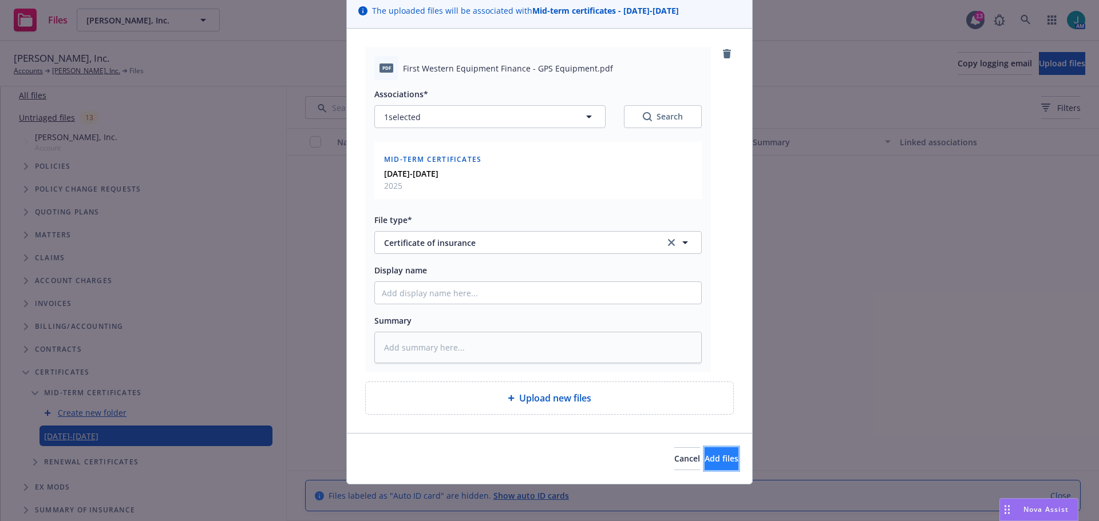
click at [705, 457] on span "Add files" at bounding box center [722, 458] width 34 height 11
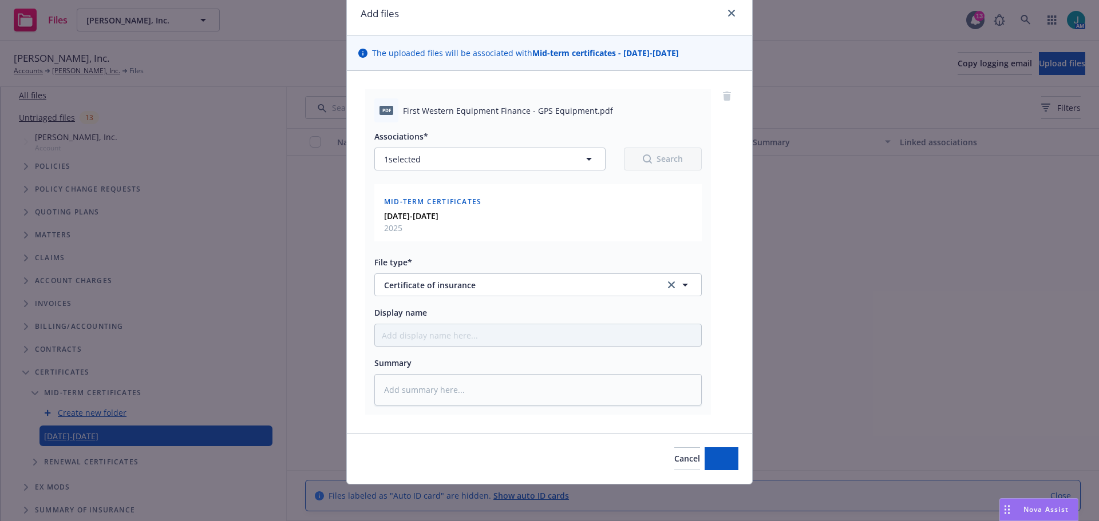
scroll to position [45, 0]
type textarea "x"
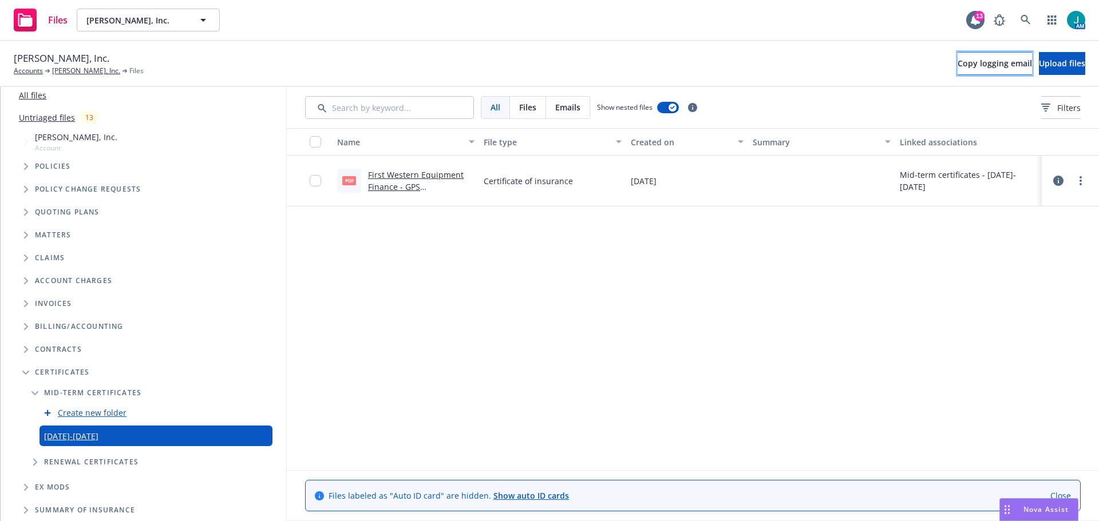
click at [958, 64] on span "Copy logging email" at bounding box center [995, 63] width 74 height 11
click at [34, 98] on link "All files" at bounding box center [32, 95] width 27 height 11
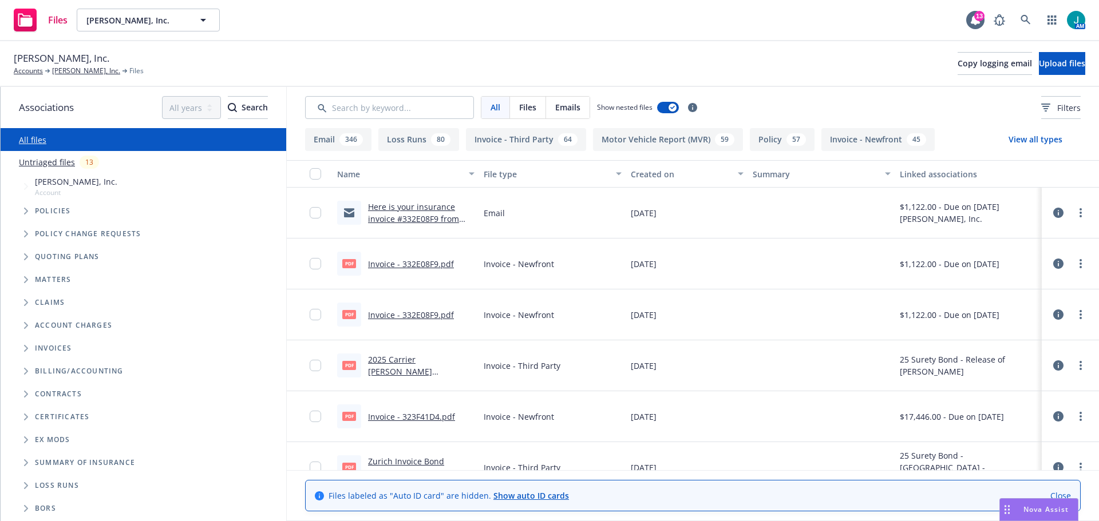
click at [570, 115] on div "Emails" at bounding box center [567, 108] width 43 height 22
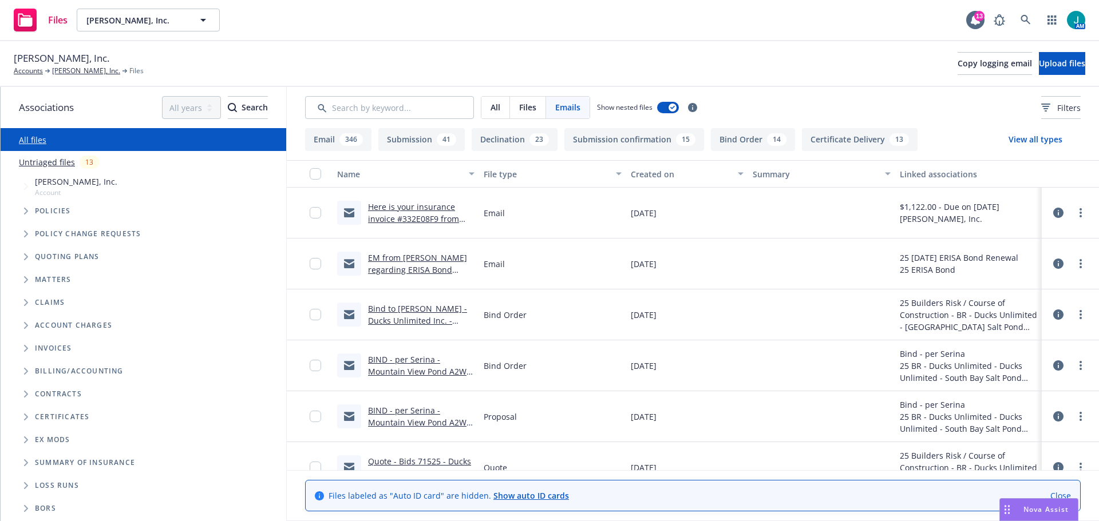
click at [525, 110] on span "Files" at bounding box center [527, 107] width 17 height 12
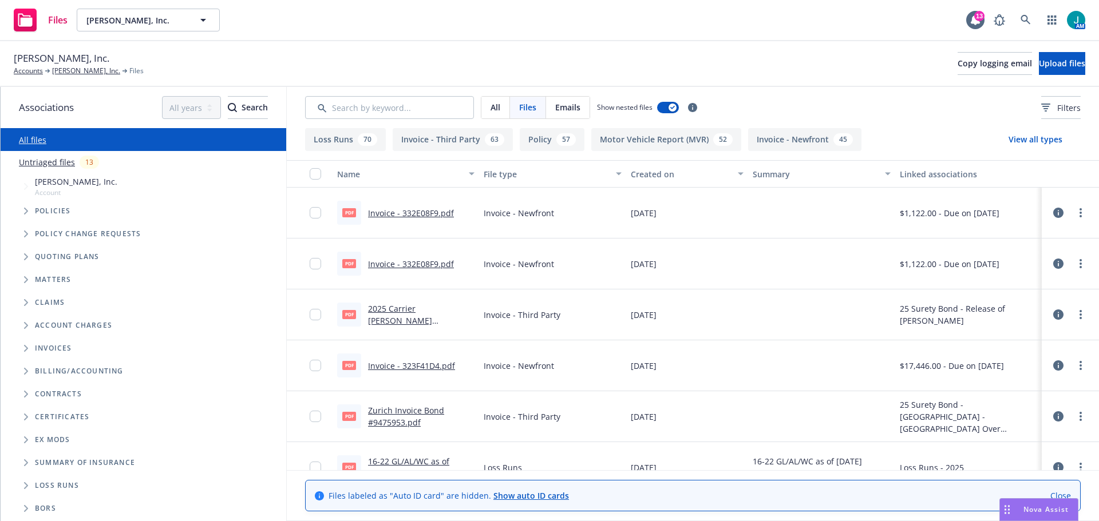
click at [25, 418] on icon "Folder Tree Example" at bounding box center [26, 417] width 5 height 7
click at [34, 439] on icon "Folder Tree Example" at bounding box center [35, 437] width 5 height 7
click at [72, 482] on link "[DATE]-[DATE]" at bounding box center [71, 481] width 54 height 12
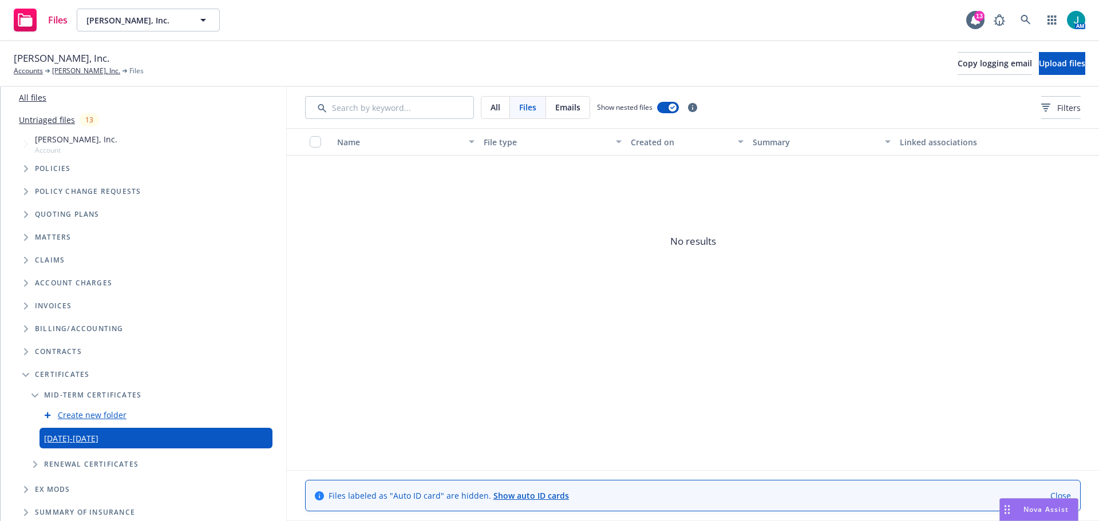
scroll to position [91, 0]
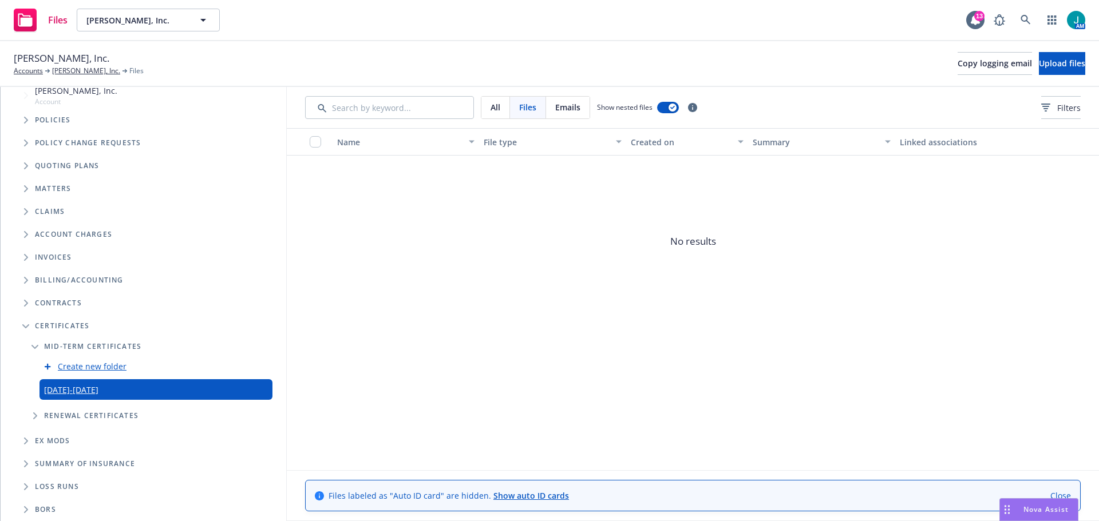
click at [38, 417] on span "Folder Tree Example" at bounding box center [35, 416] width 18 height 18
click at [37, 417] on icon "Folder Tree Example" at bounding box center [34, 416] width 7 height 5
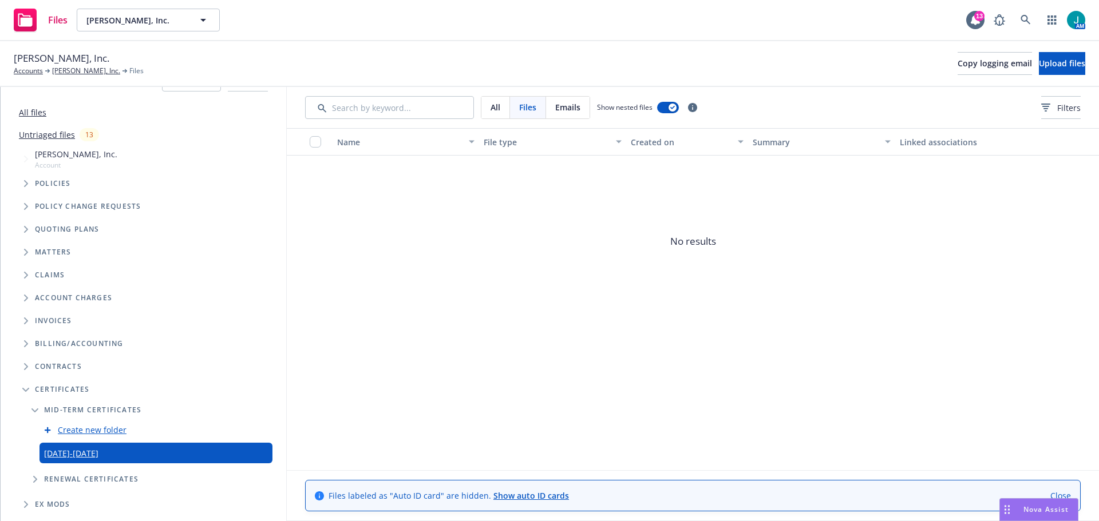
scroll to position [0, 0]
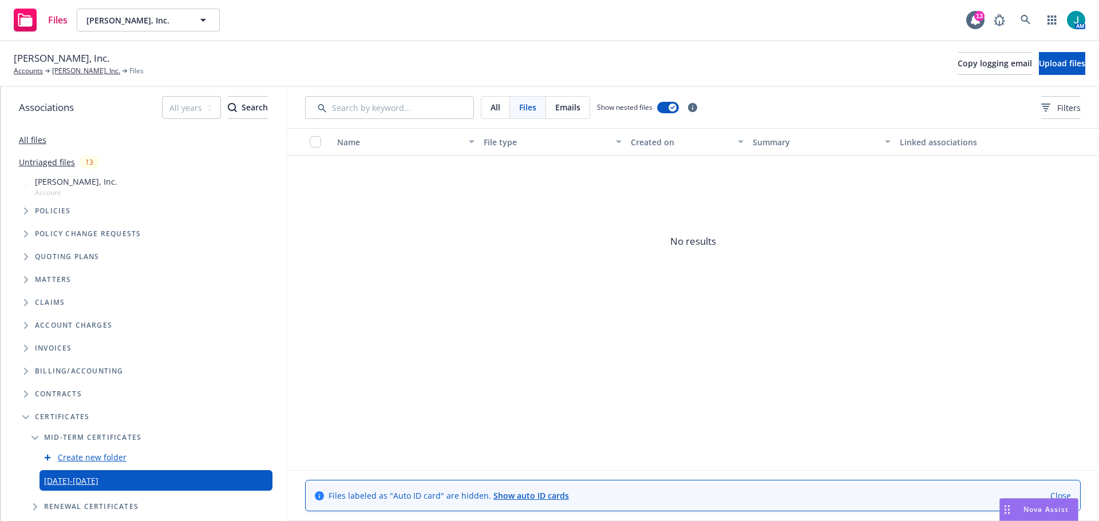
drag, startPoint x: 36, startPoint y: 138, endPoint x: 52, endPoint y: 160, distance: 27.5
click at [35, 139] on link "All files" at bounding box center [32, 140] width 27 height 11
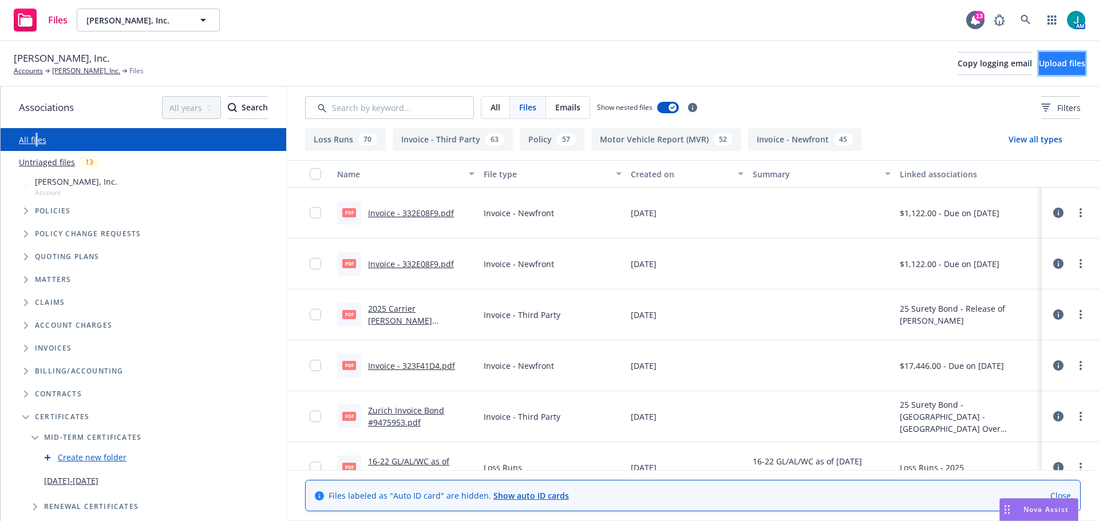
click at [1041, 62] on span "Upload files" at bounding box center [1062, 63] width 46 height 11
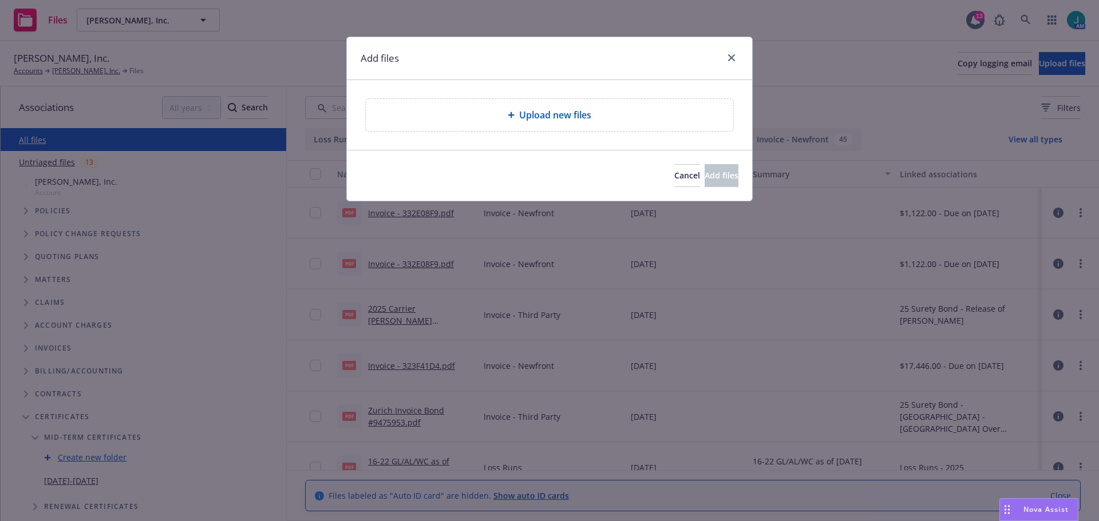
click at [531, 115] on span "Upload new files" at bounding box center [555, 115] width 72 height 14
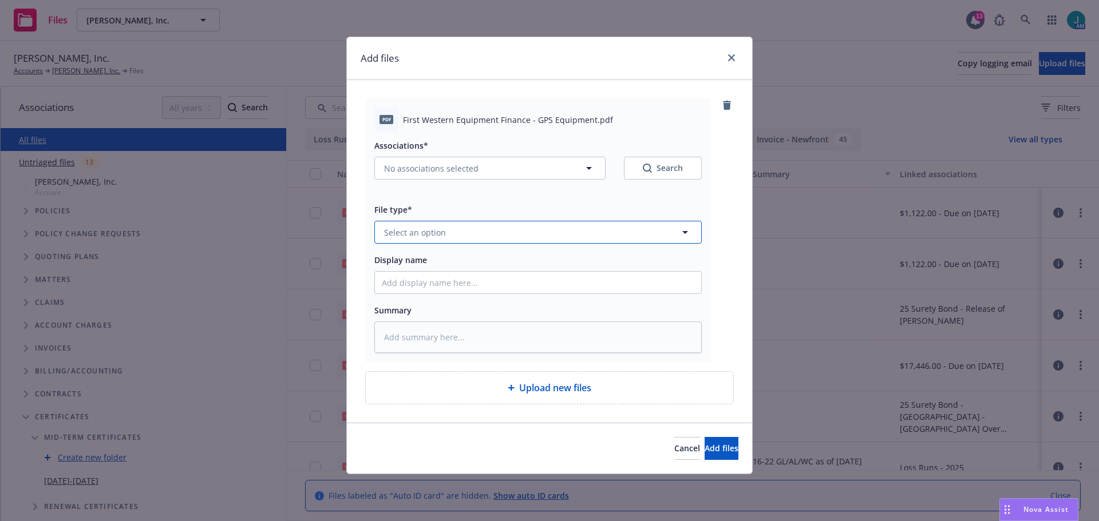
click at [486, 238] on button "Select an option" at bounding box center [537, 232] width 327 height 23
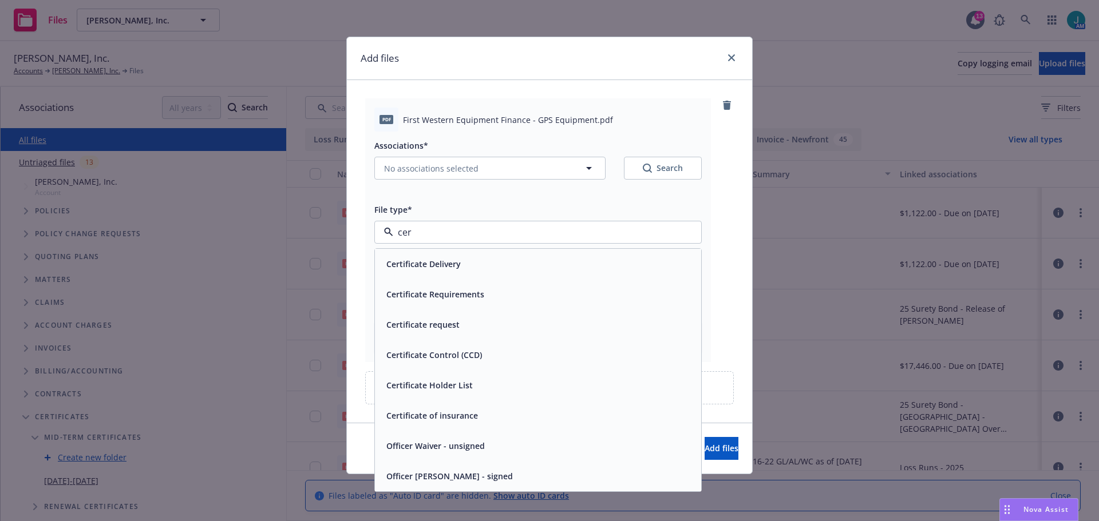
type input "cert"
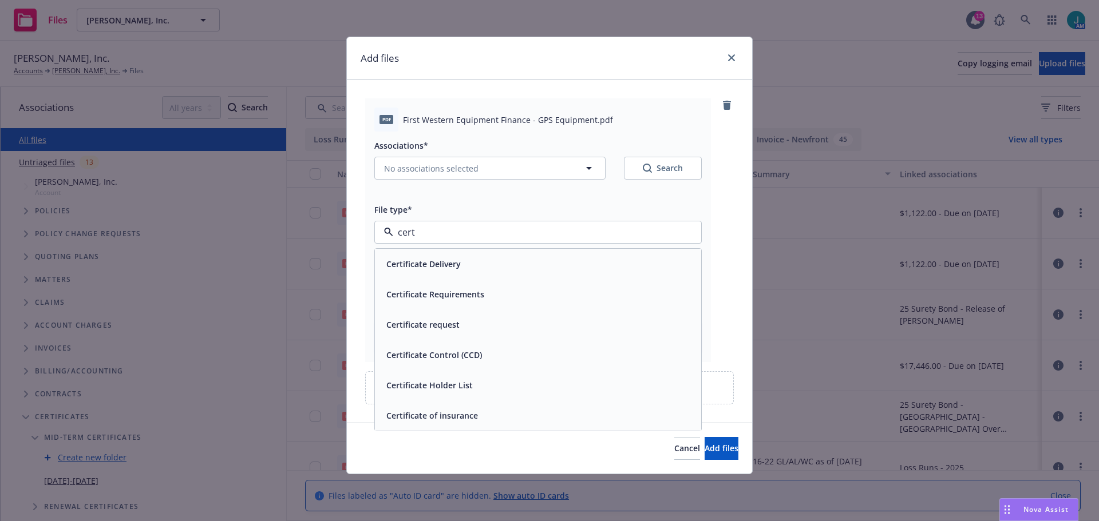
click at [442, 414] on span "Certificate of insurance" at bounding box center [432, 416] width 92 height 12
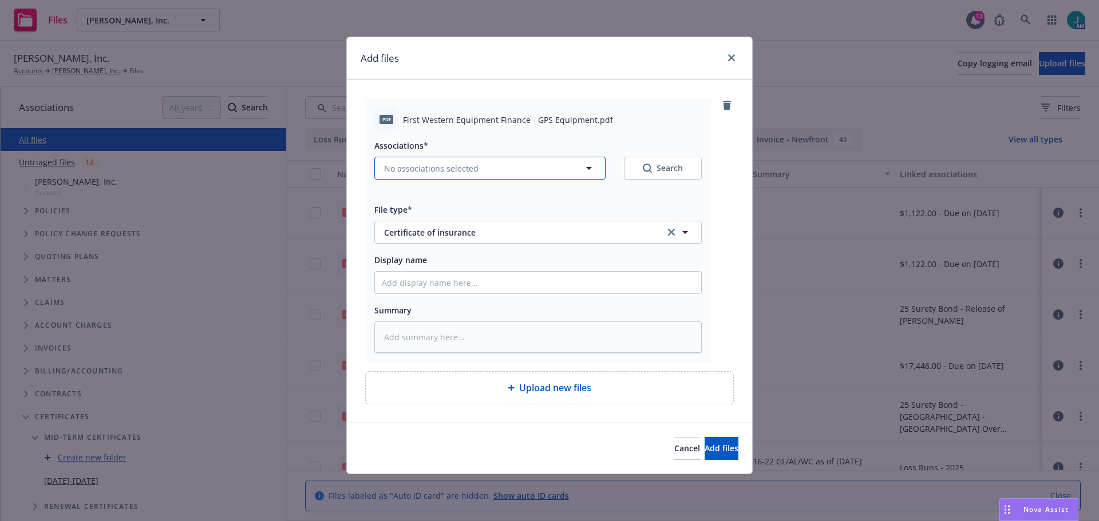
click at [569, 171] on button "No associations selected" at bounding box center [489, 168] width 231 height 23
type textarea "x"
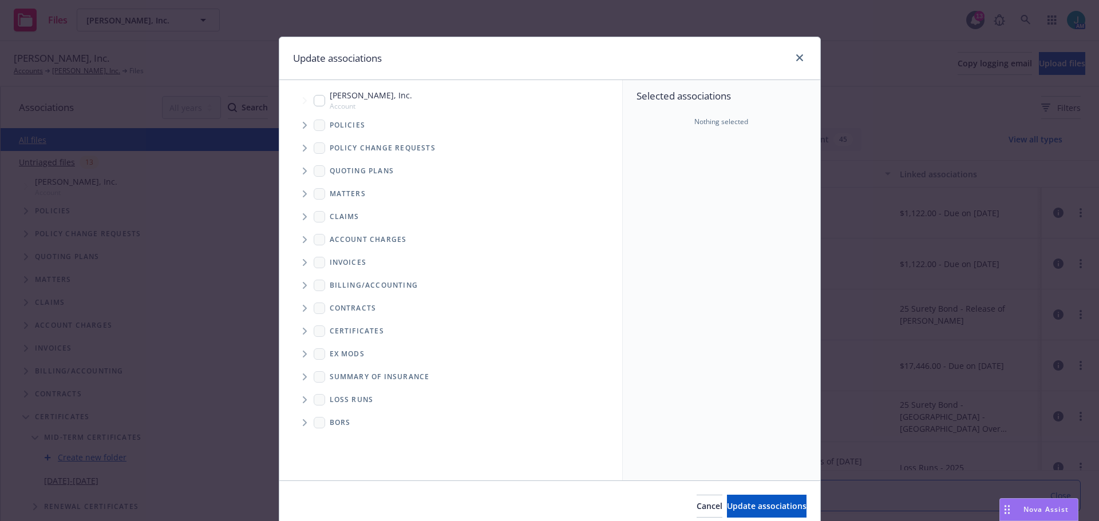
click at [303, 331] on icon "Folder Tree Example" at bounding box center [305, 331] width 5 height 7
click at [328, 351] on icon "Folder Tree Example" at bounding box center [330, 352] width 5 height 7
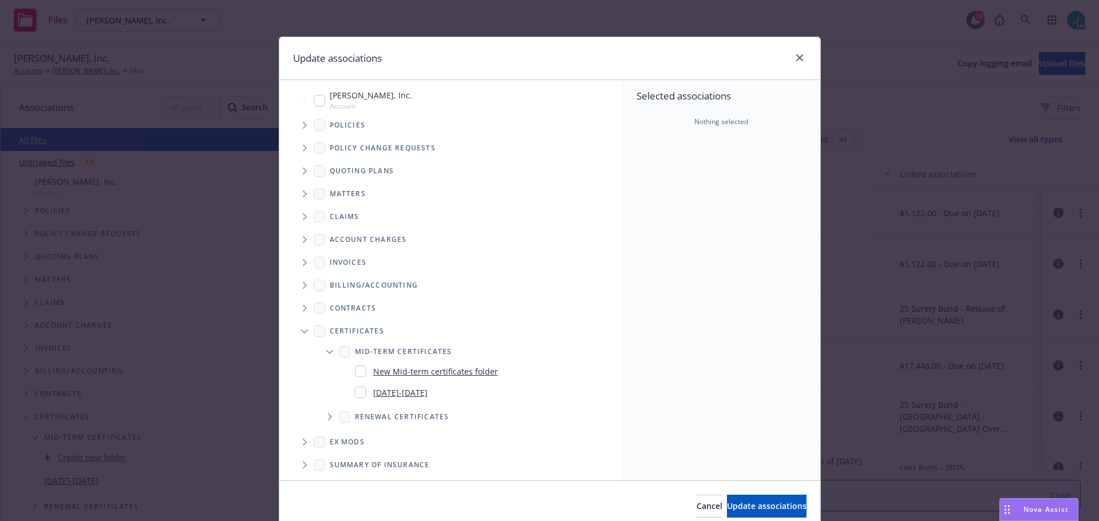
click at [381, 393] on link "2025-2026" at bounding box center [400, 393] width 54 height 12
checkbox input "true"
click at [760, 506] on span "Update associations" at bounding box center [767, 506] width 80 height 11
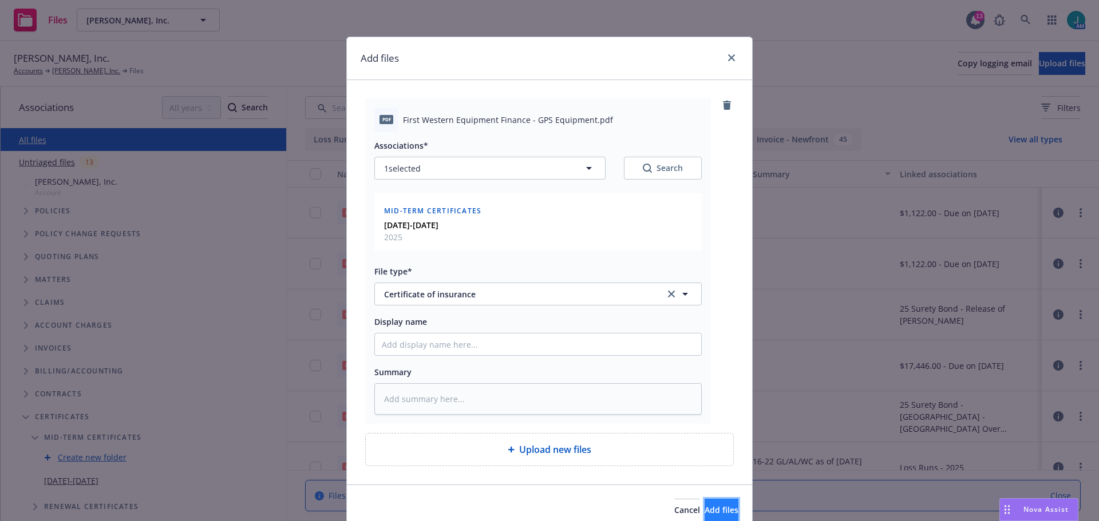
click at [705, 509] on span "Add files" at bounding box center [722, 510] width 34 height 11
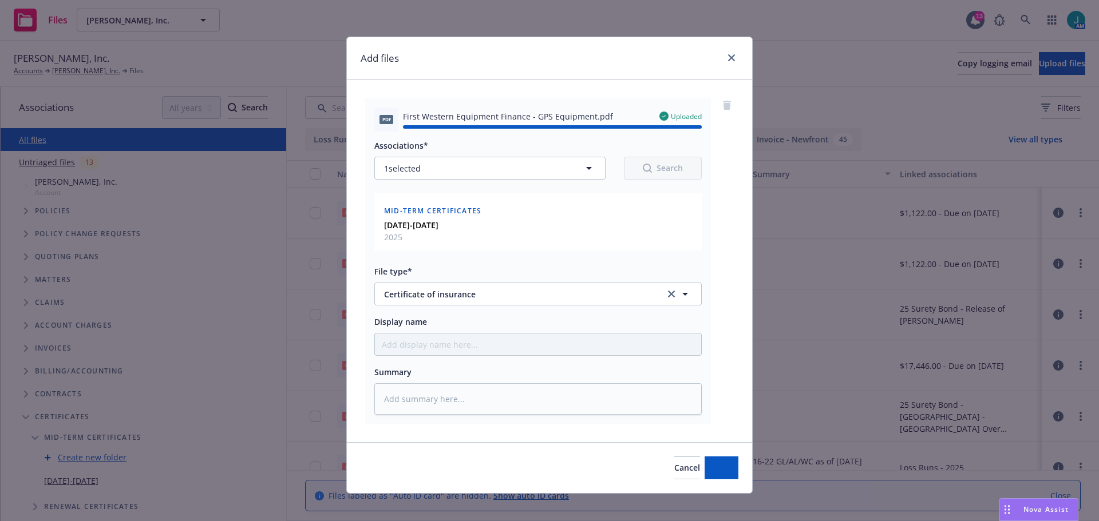
type textarea "x"
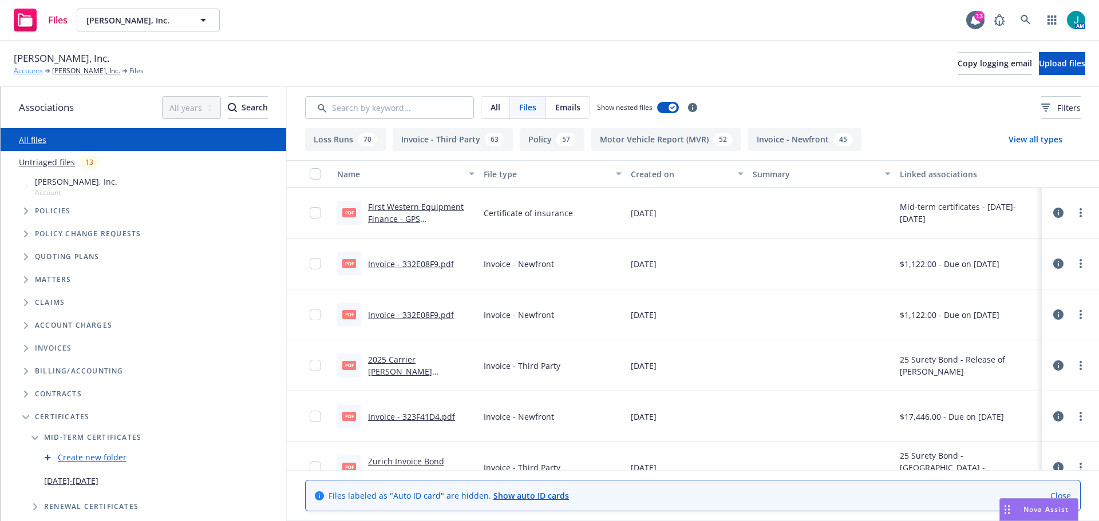
click at [29, 71] on link "Accounts" at bounding box center [28, 71] width 29 height 10
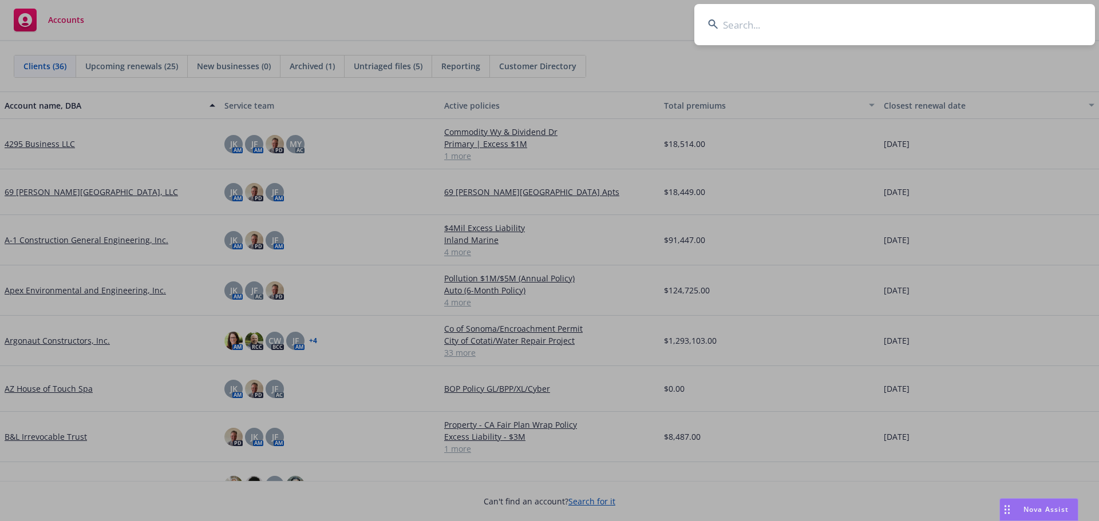
click at [749, 23] on input at bounding box center [894, 24] width 401 height 41
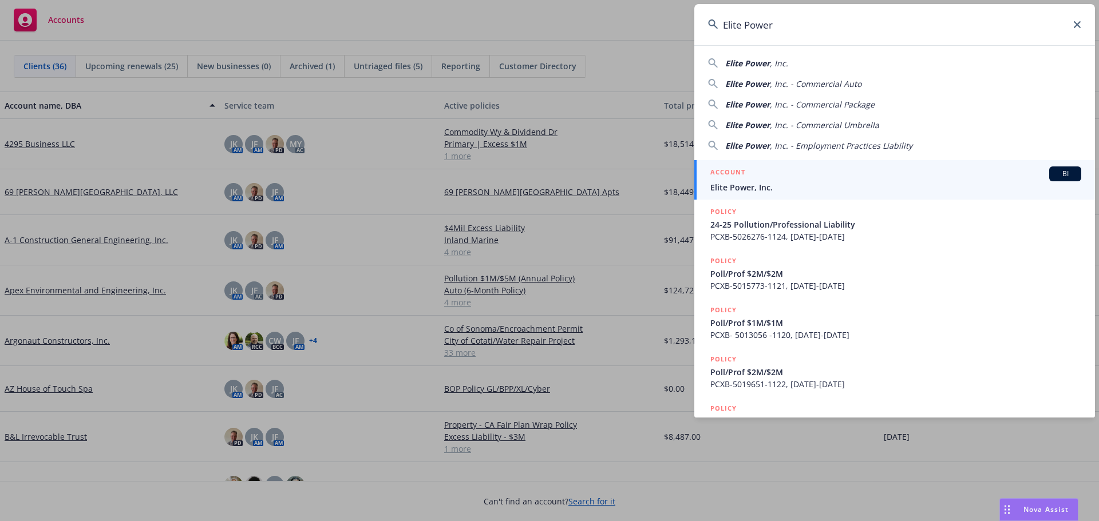
type input "Elite Power"
click at [1056, 173] on span "BI" at bounding box center [1065, 174] width 23 height 10
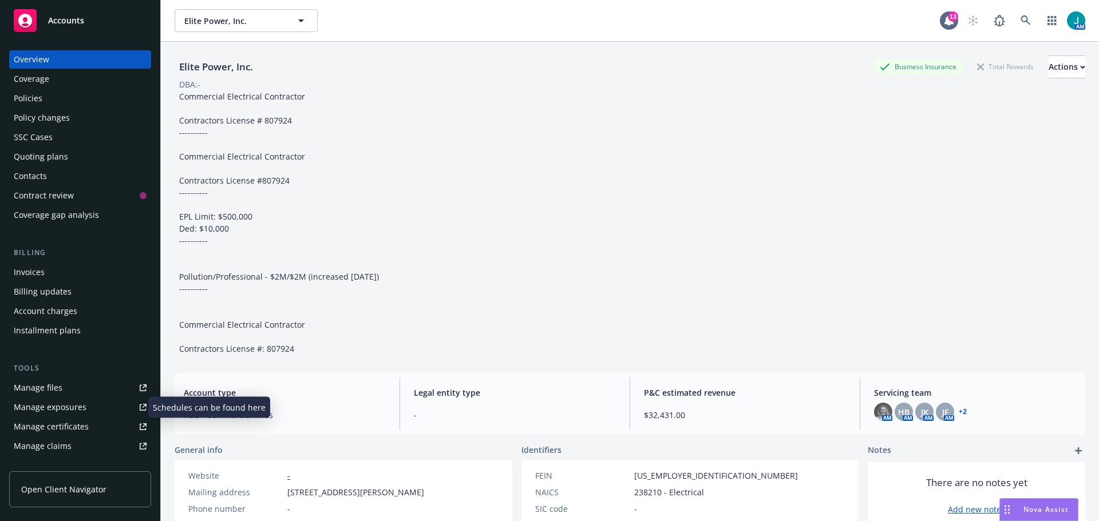
click at [50, 406] on div "Manage exposures" at bounding box center [50, 407] width 73 height 18
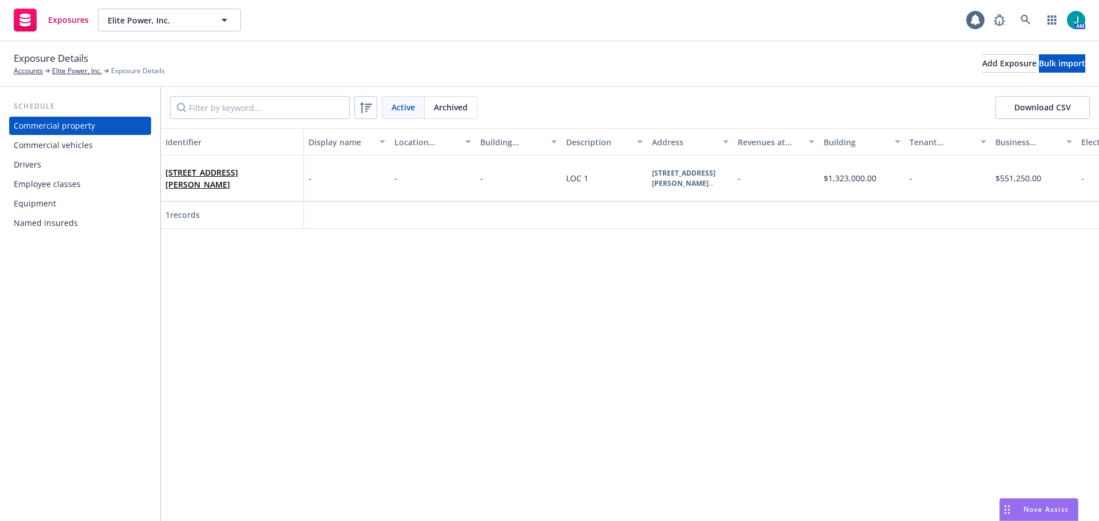
click at [30, 171] on div "Drivers" at bounding box center [27, 165] width 27 height 18
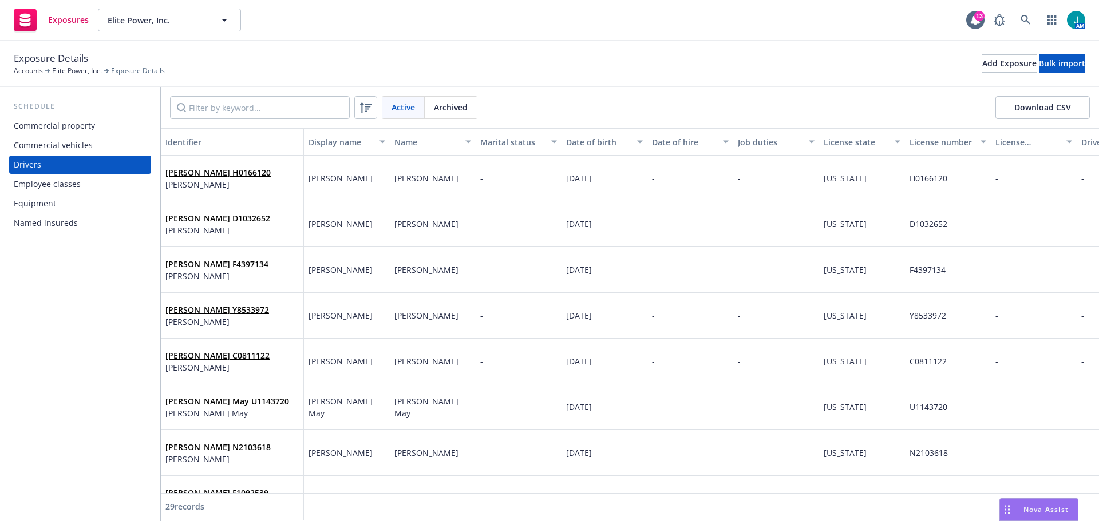
click at [1069, 112] on button "Download CSV" at bounding box center [1042, 107] width 94 height 23
click at [41, 144] on div "Commercial vehicles" at bounding box center [53, 145] width 79 height 18
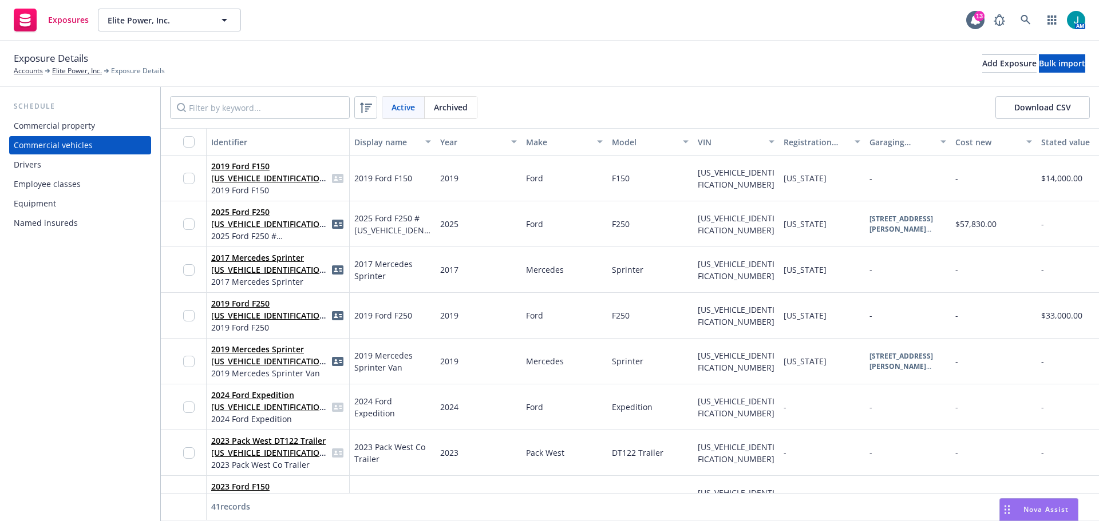
click at [27, 205] on div "Equipment" at bounding box center [35, 204] width 42 height 18
